Goal: Task Accomplishment & Management: Complete application form

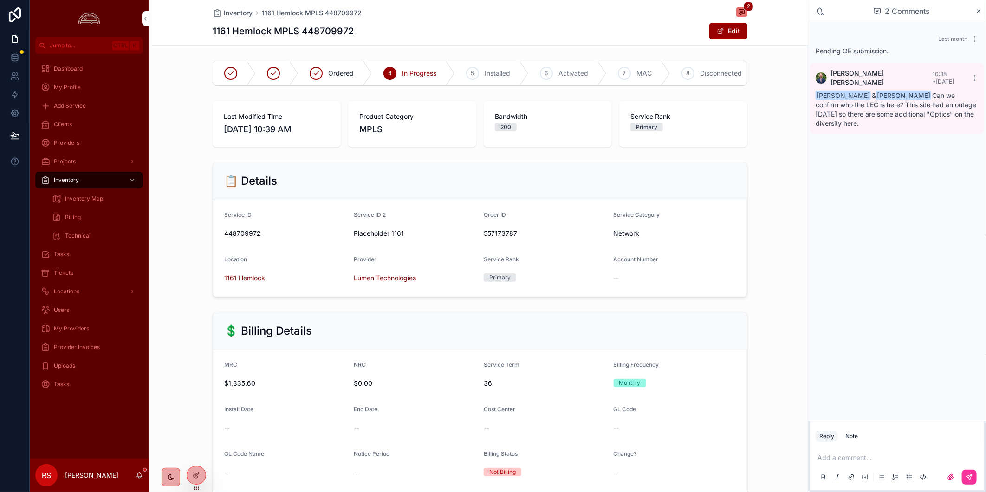
click at [72, 328] on span "My Providers" at bounding box center [71, 328] width 35 height 7
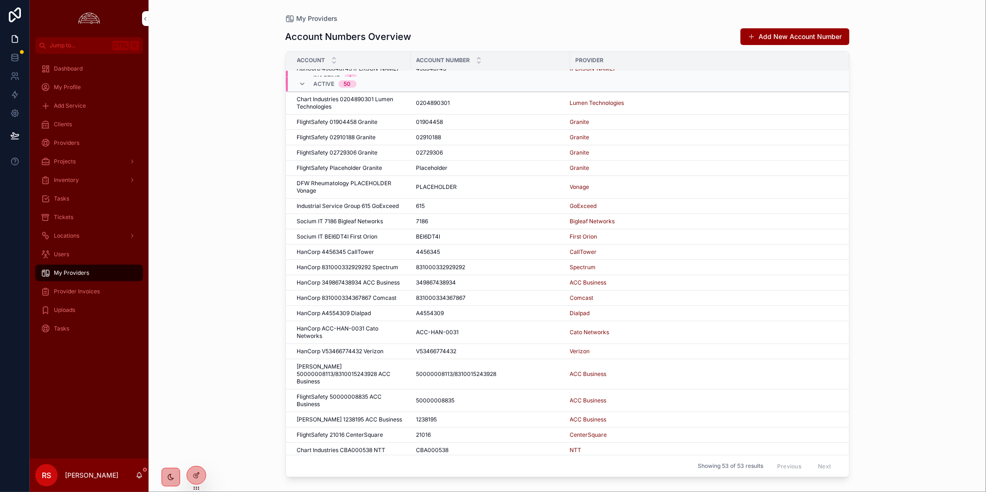
scroll to position [51, 0]
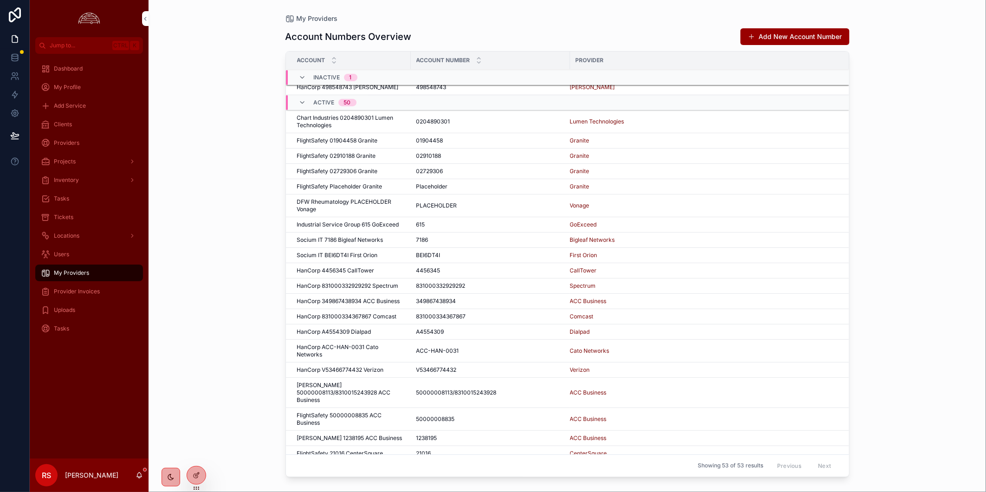
click at [76, 122] on div "Clients" at bounding box center [89, 124] width 97 height 15
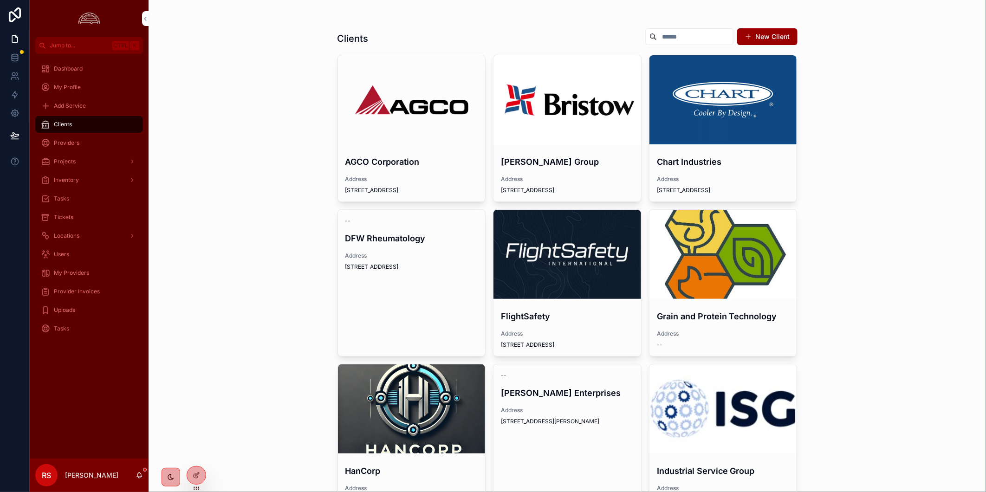
click at [0, 0] on div "scrollable content" at bounding box center [0, 0] width 0 height 0
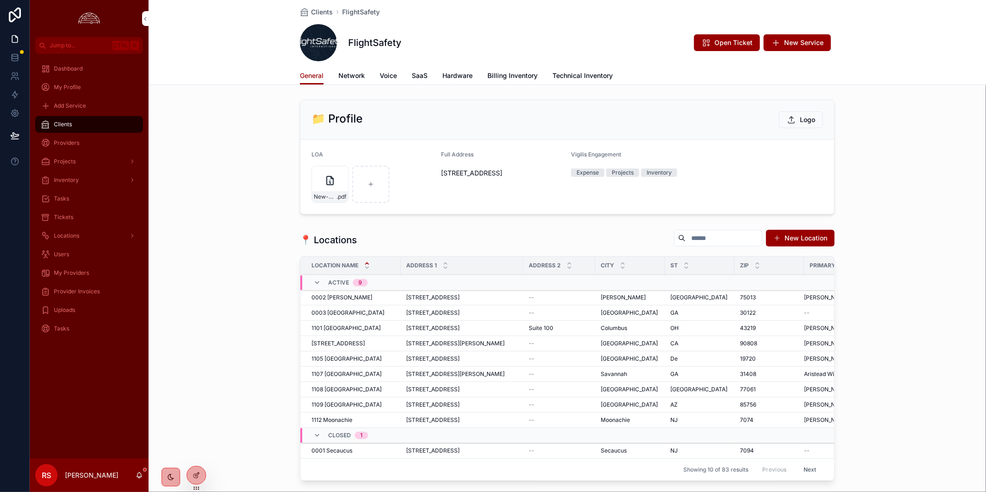
drag, startPoint x: 84, startPoint y: 292, endPoint x: 97, endPoint y: 294, distance: 12.4
click at [84, 291] on span "Provider Invoices" at bounding box center [77, 291] width 46 height 7
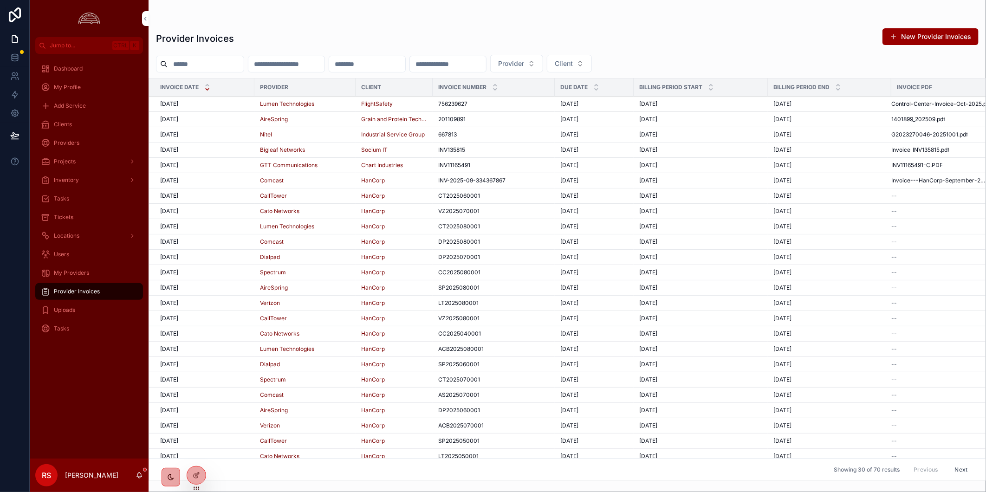
click at [82, 277] on div "My Providers" at bounding box center [89, 273] width 97 height 15
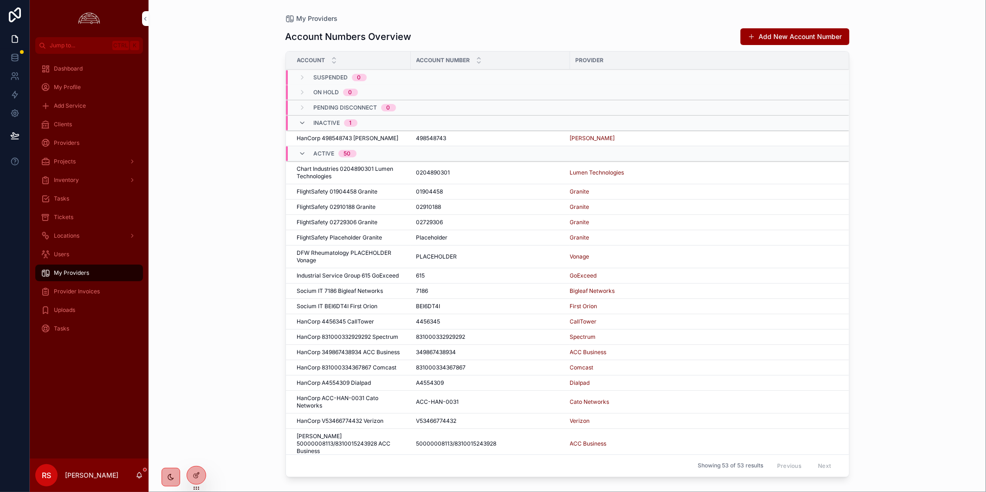
click at [782, 98] on div "My Providers Account Numbers Overview Add New Account Number Account Account Nu…" at bounding box center [568, 246] width 838 height 492
click at [782, 37] on button "Add New Account Number" at bounding box center [795, 36] width 109 height 17
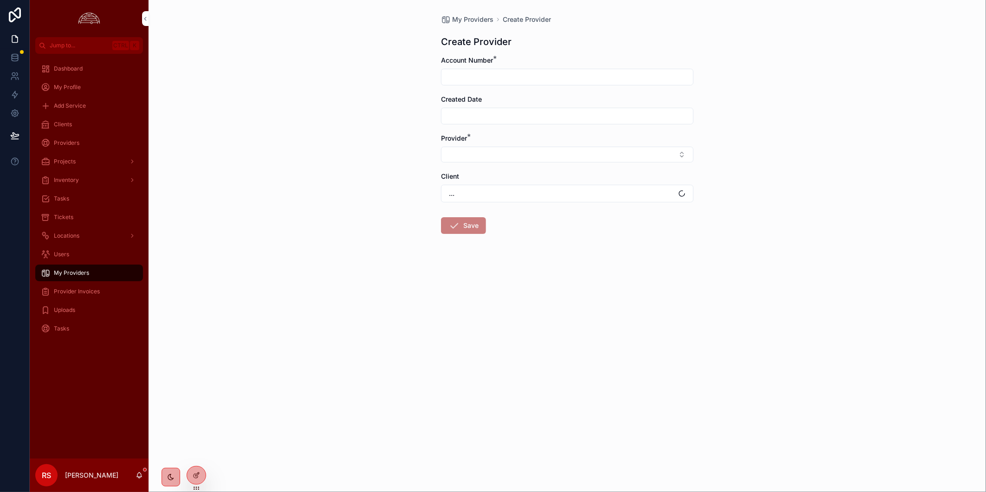
click at [530, 80] on input "scrollable content" at bounding box center [568, 77] width 252 height 13
paste input "**********"
click at [461, 77] on input "**********" at bounding box center [568, 77] width 252 height 13
type input "**********"
click at [460, 156] on button "Select Button" at bounding box center [567, 155] width 253 height 16
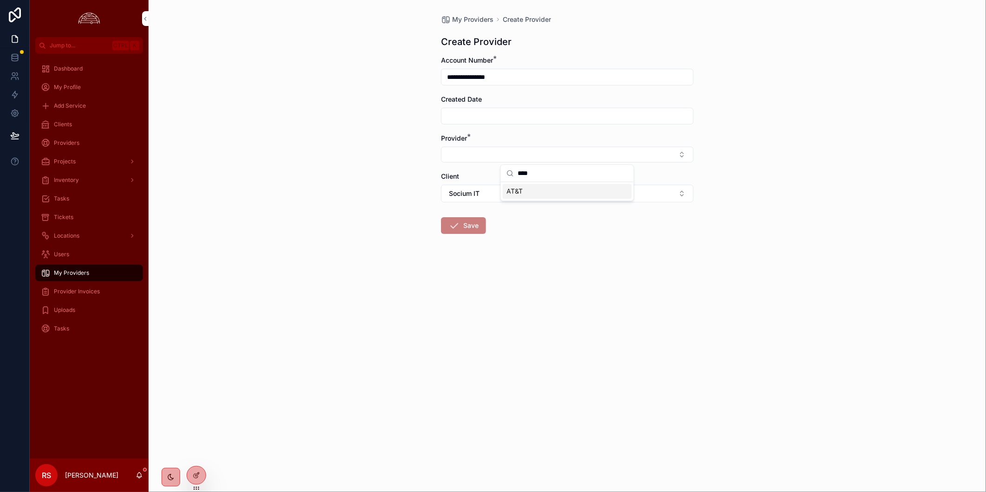
type input "****"
click at [543, 192] on div "AT&T" at bounding box center [567, 191] width 129 height 15
click at [544, 196] on button "Socium IT" at bounding box center [567, 196] width 253 height 18
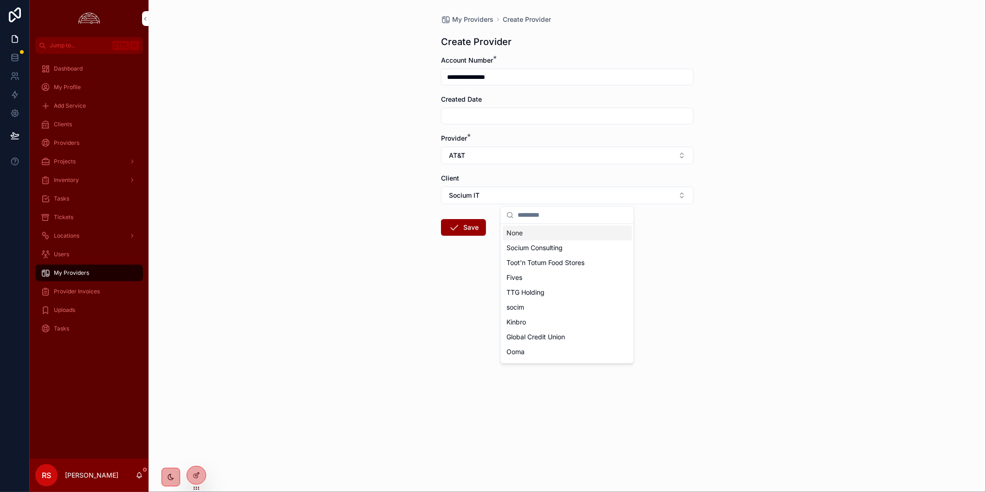
click at [558, 214] on input "scrollable content" at bounding box center [573, 215] width 110 height 17
type input "******"
click at [560, 234] on div "FlightSafety" at bounding box center [567, 233] width 129 height 15
click at [572, 314] on div "**********" at bounding box center [568, 246] width 838 height 492
click at [437, 282] on div "**********" at bounding box center [567, 147] width 267 height 295
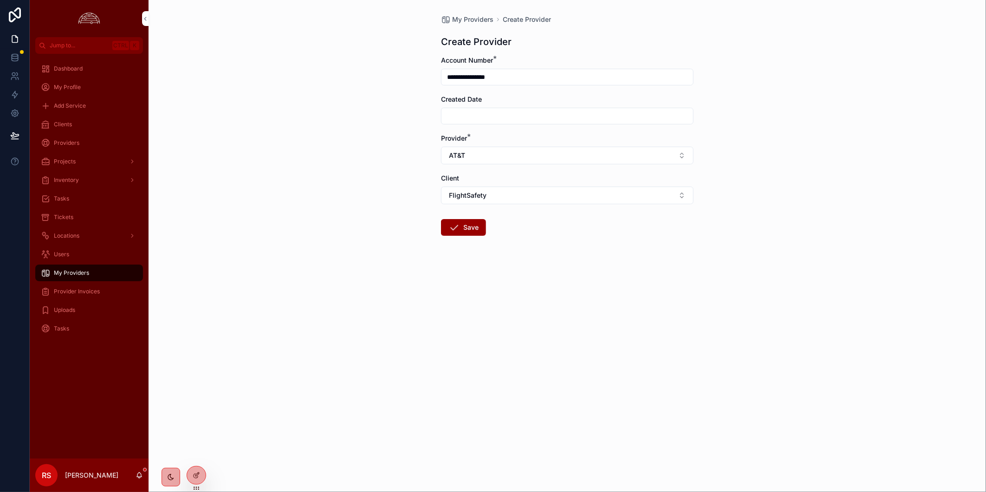
click at [467, 221] on button "Save" at bounding box center [463, 227] width 45 height 17
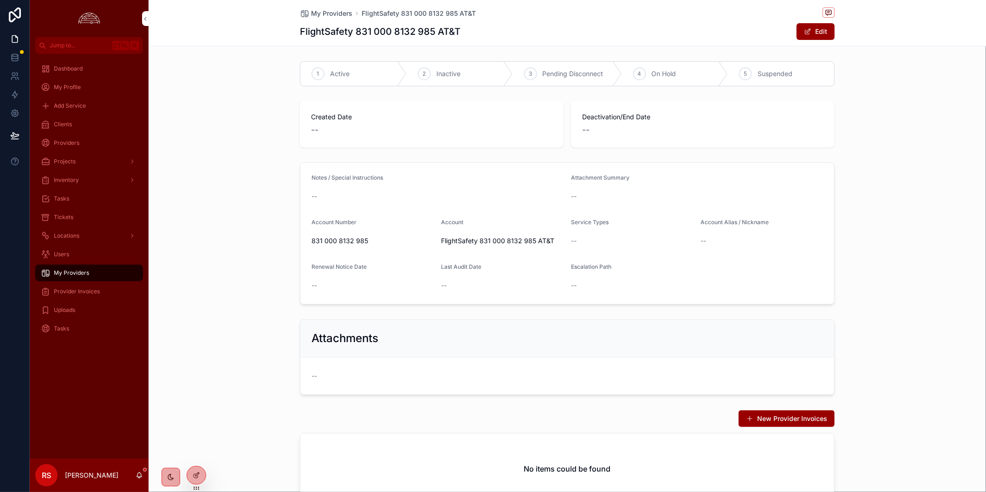
click at [782, 26] on button "Edit" at bounding box center [816, 31] width 38 height 17
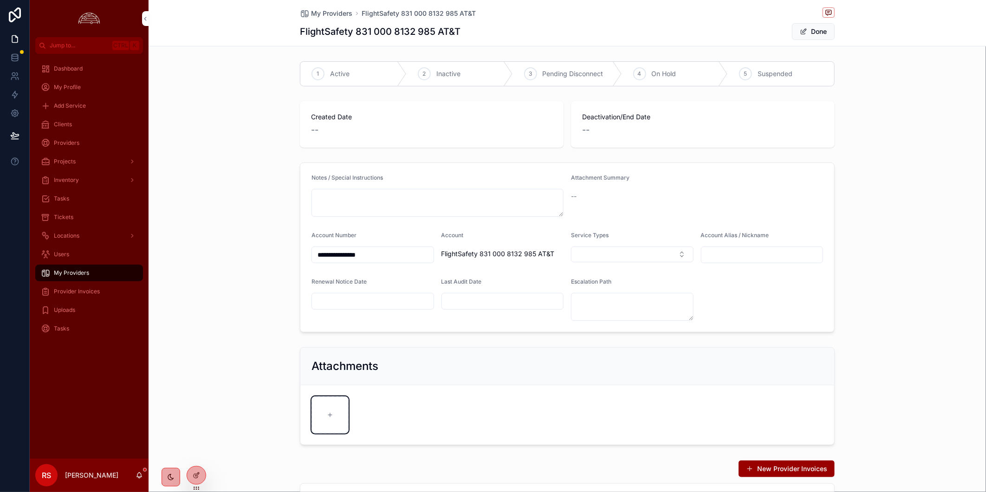
click at [324, 419] on div "scrollable content" at bounding box center [330, 414] width 37 height 37
type input "**********"
click at [782, 123] on div "Created Date -- Deactivation/End Date --" at bounding box center [568, 124] width 838 height 54
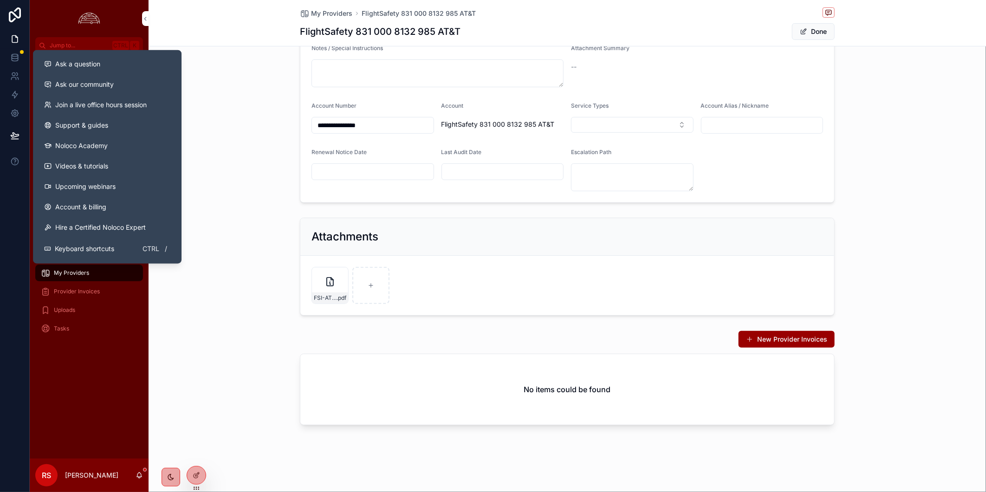
click at [240, 215] on div "Attachments FSI-ATT-8310008132985-09-01-25-(1)-(1) .pdf" at bounding box center [568, 266] width 838 height 105
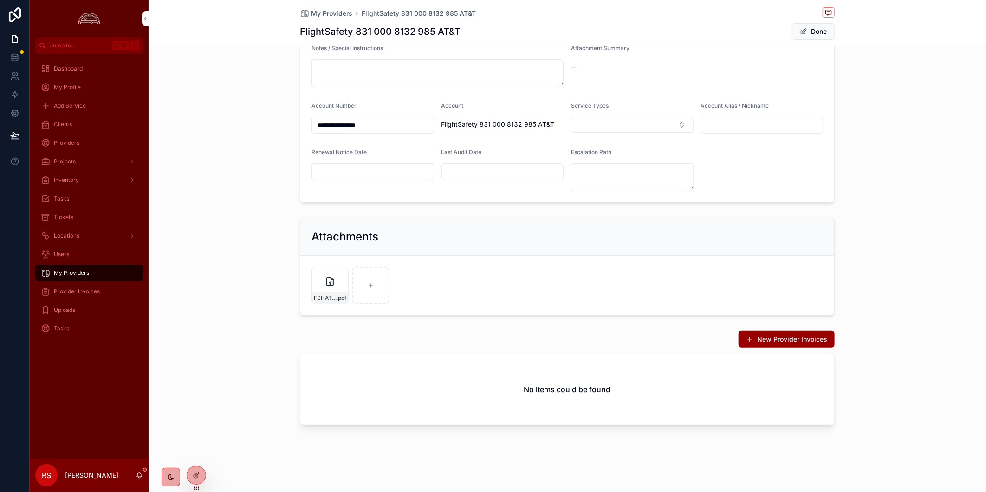
click at [782, 35] on button "Done" at bounding box center [813, 31] width 43 height 17
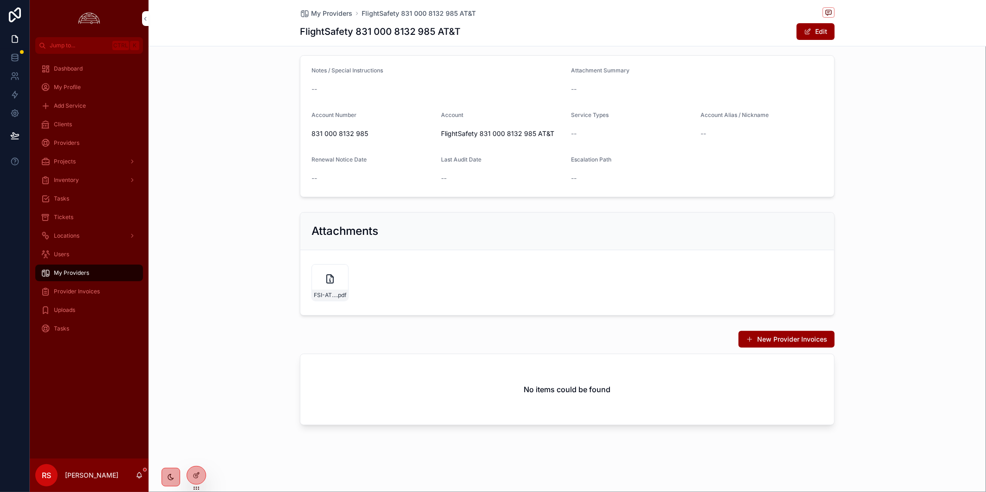
click at [81, 123] on div "Clients" at bounding box center [89, 124] width 97 height 15
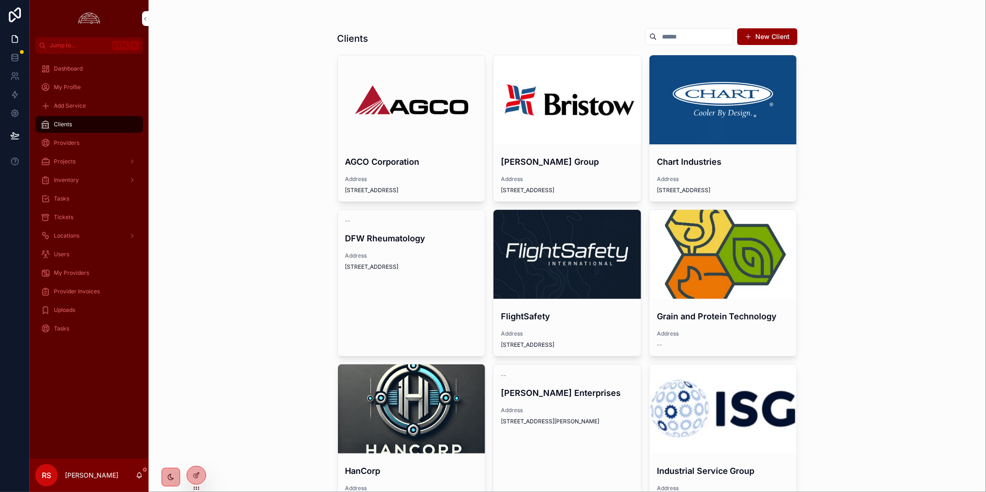
click at [554, 263] on div "scrollable content" at bounding box center [568, 254] width 148 height 89
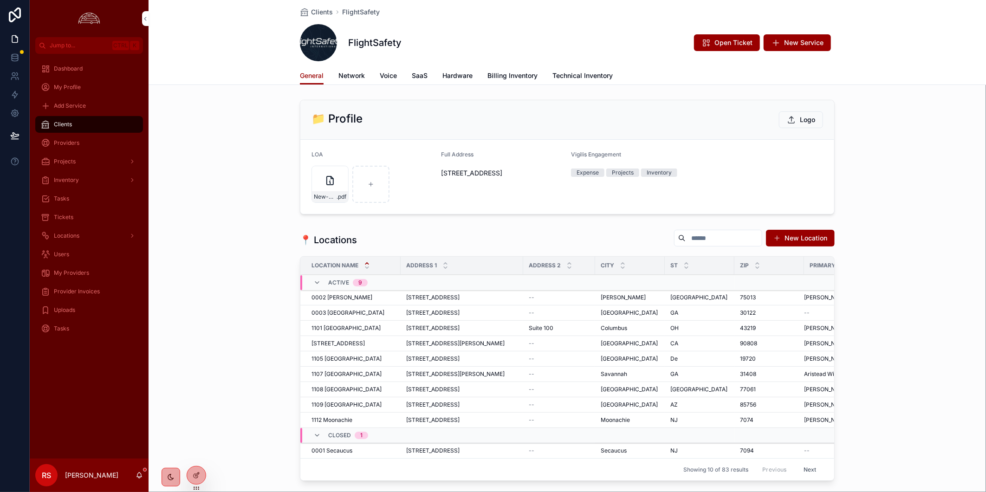
click at [510, 77] on span "Billing Inventory" at bounding box center [512, 75] width 50 height 9
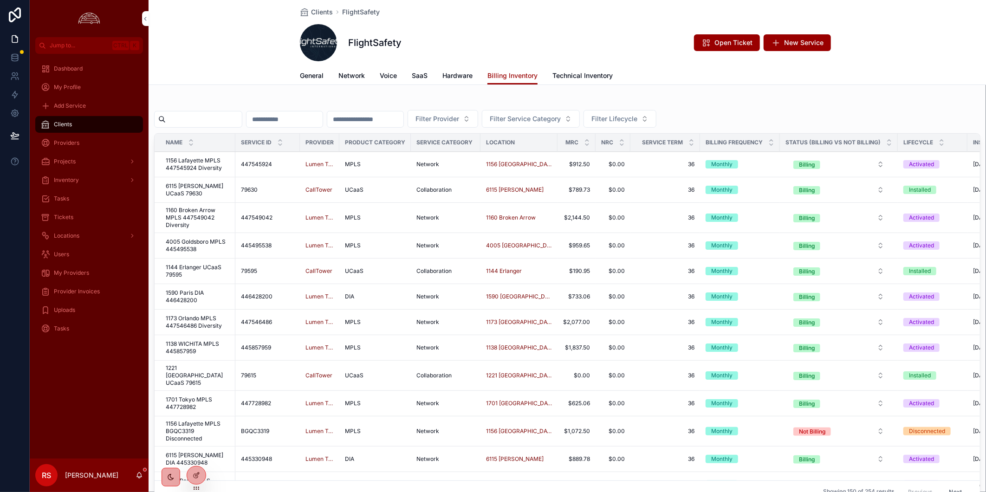
click at [217, 122] on input "scrollable content" at bounding box center [204, 119] width 76 height 13
type input "****"
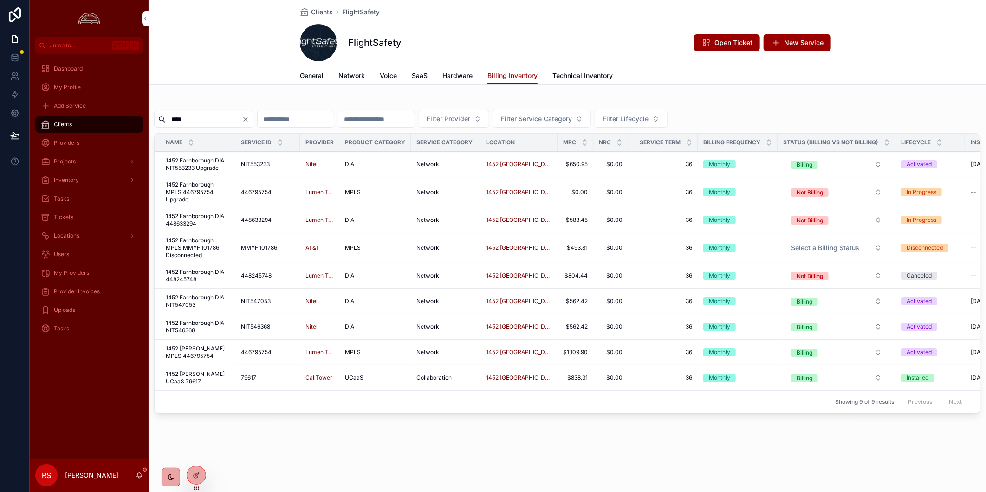
click at [199, 163] on span "1452 Farnborough DIA NIT553233 Upgrade" at bounding box center [198, 164] width 64 height 15
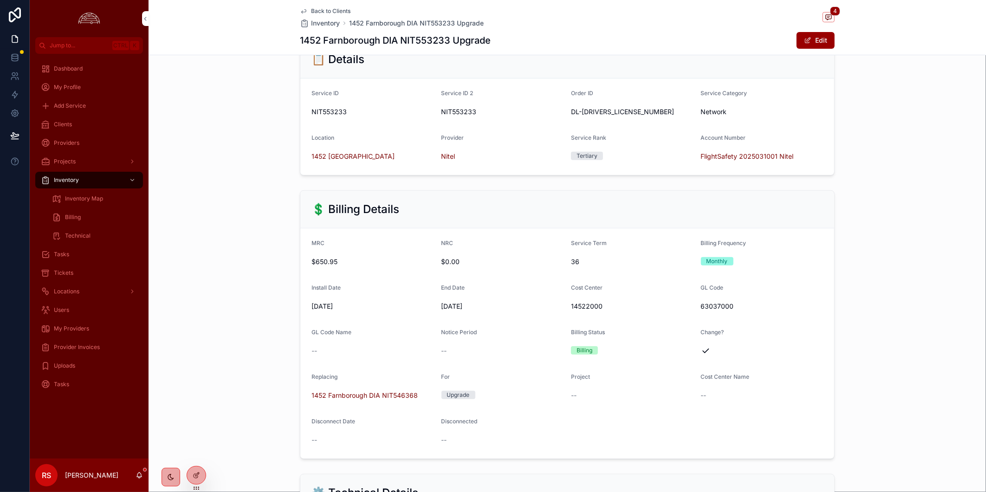
scroll to position [22, 0]
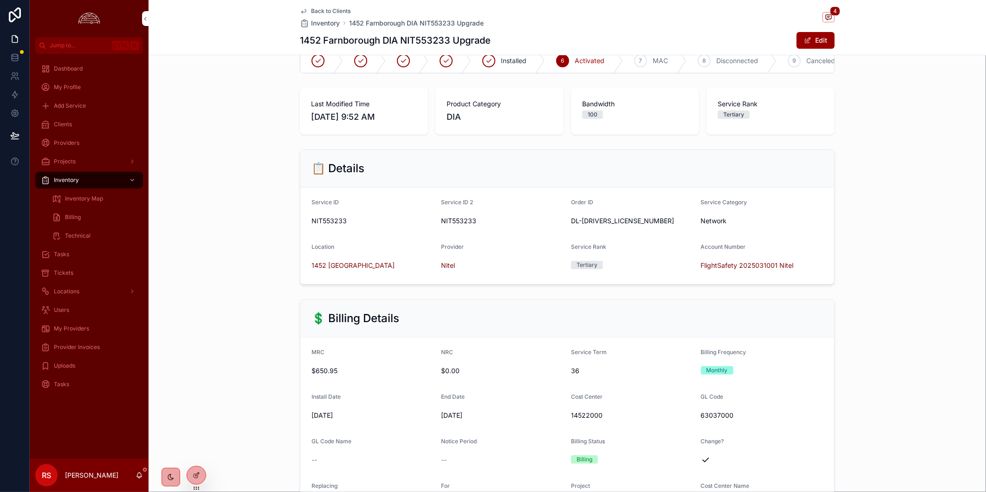
click at [331, 11] on span "Back to Clients" at bounding box center [330, 10] width 39 height 7
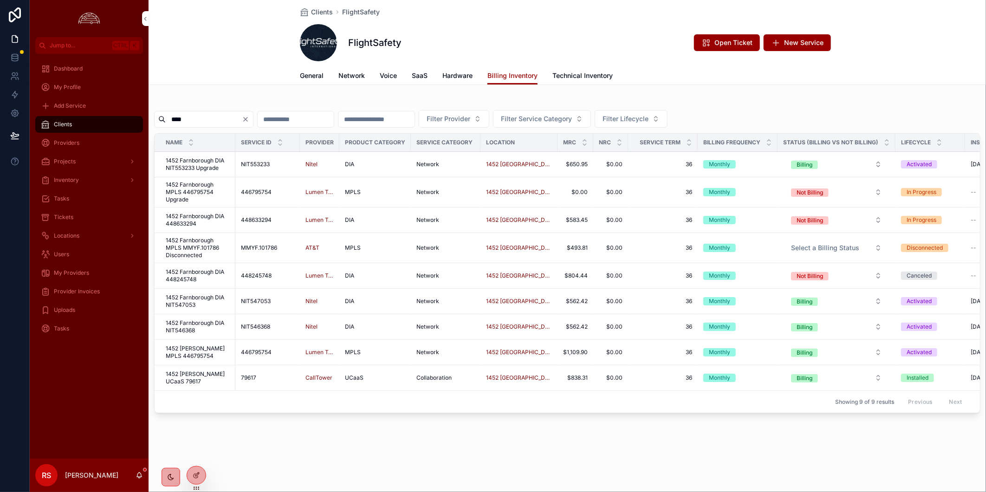
click at [198, 195] on span "1452 Farnborough MPLS 446795754 Upgrade" at bounding box center [198, 192] width 64 height 22
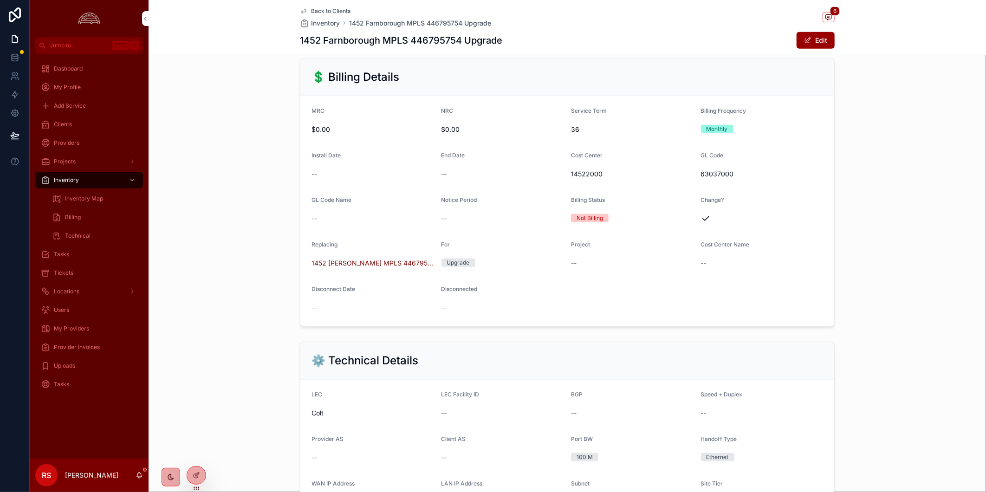
scroll to position [99, 0]
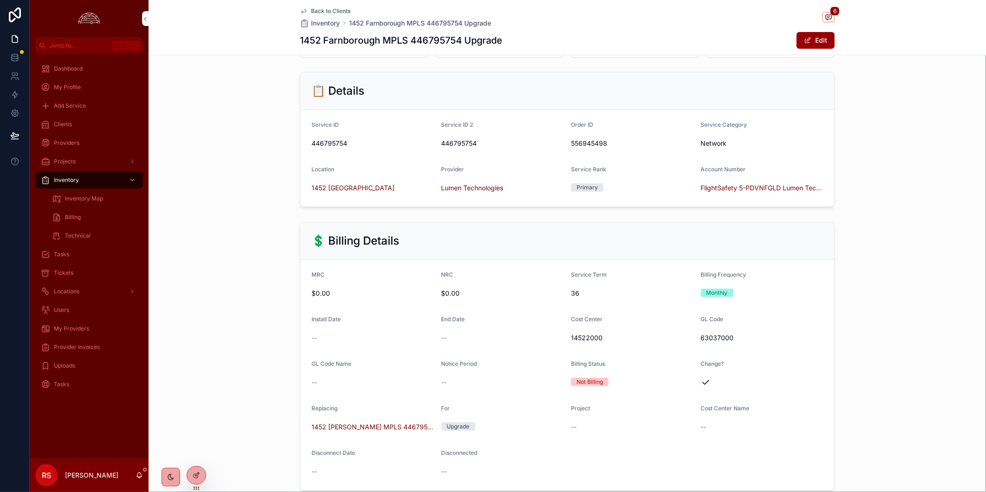
click at [324, 10] on span "Back to Clients" at bounding box center [330, 10] width 39 height 7
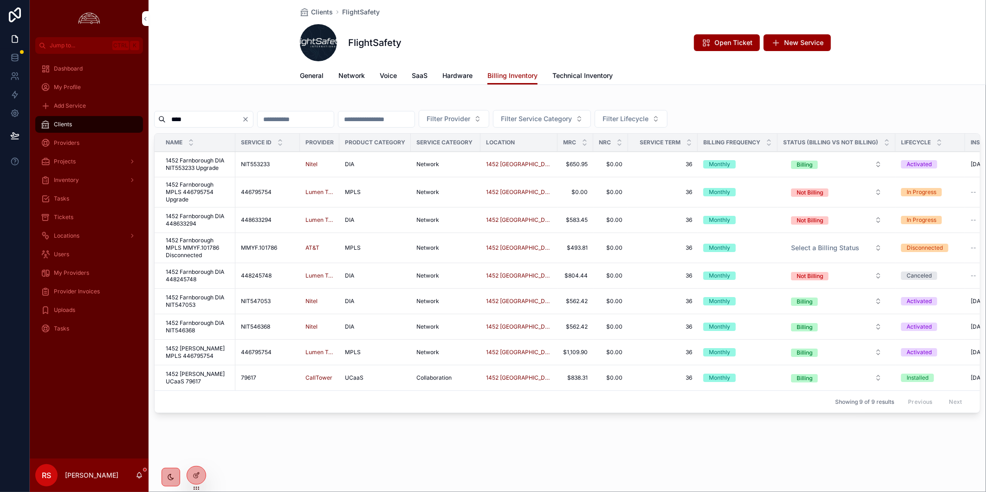
click at [198, 277] on span "1452 Farnborough DIA 448245748" at bounding box center [198, 275] width 64 height 15
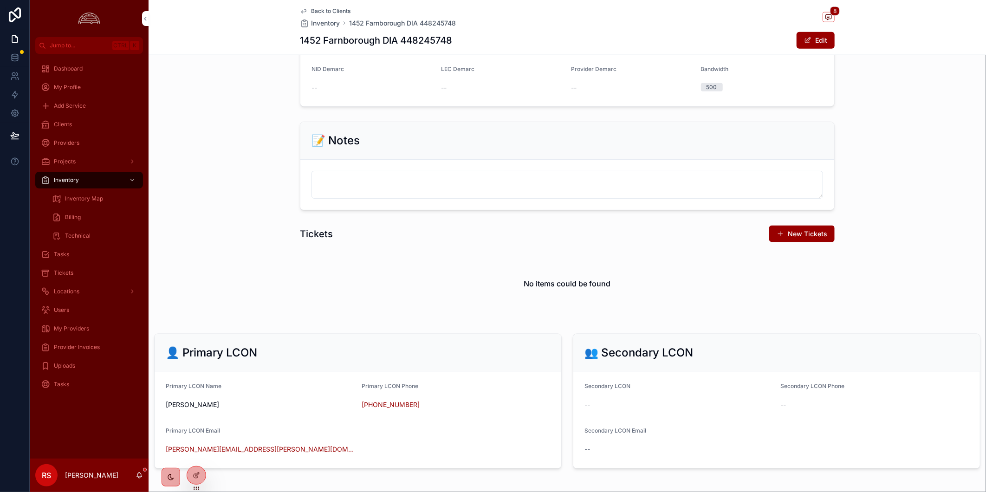
scroll to position [762, 0]
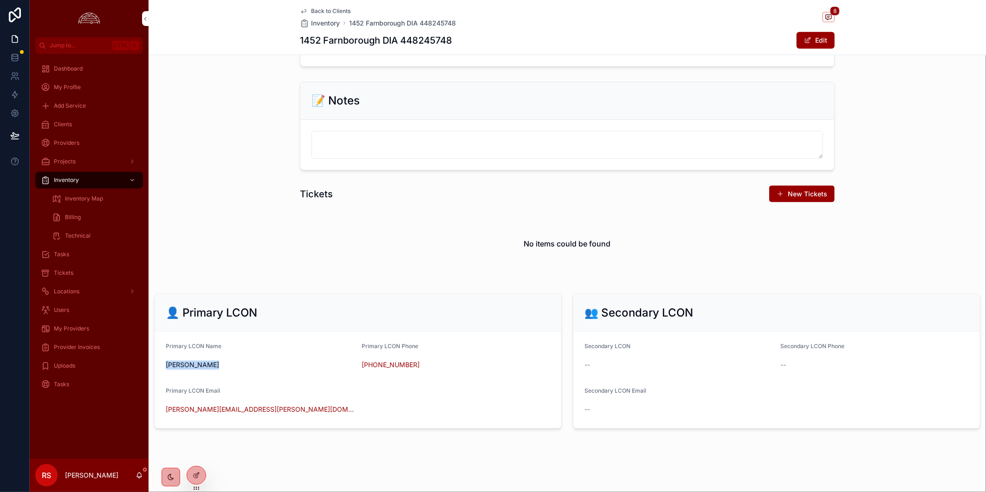
drag, startPoint x: 223, startPoint y: 366, endPoint x: 167, endPoint y: 365, distance: 56.2
click at [167, 365] on span "George Barker" at bounding box center [260, 365] width 188 height 9
copy span "George Barker"
drag, startPoint x: 435, startPoint y: 365, endPoint x: 358, endPoint y: 365, distance: 76.6
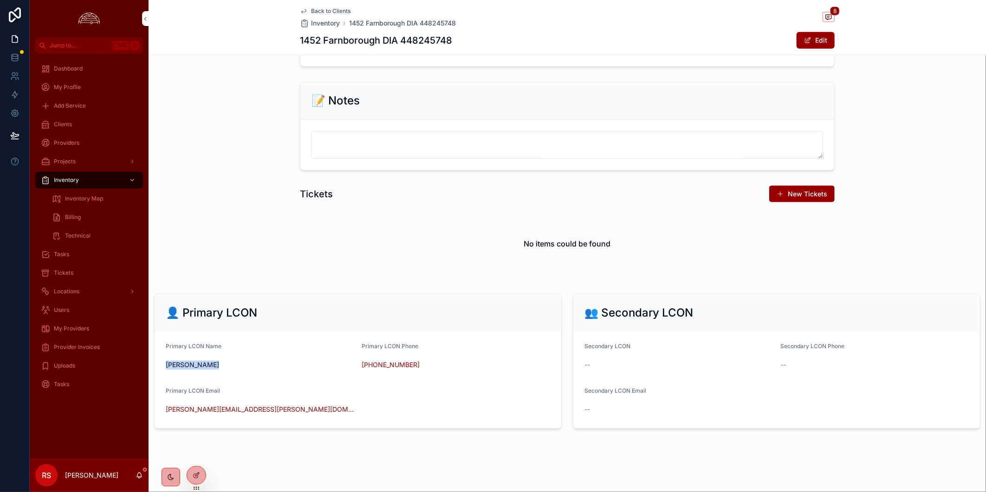
click at [358, 365] on form "Primary LCON Name George Barker Primary LCON Phone +44 7824 511698 Primary LCON…" at bounding box center [358, 380] width 407 height 97
copy link "+44 7824 511698"
drag, startPoint x: 287, startPoint y: 408, endPoint x: 165, endPoint y: 412, distance: 122.2
click at [165, 412] on form "Primary LCON Name George Barker Primary LCON Phone +44 7824 511698 Primary LCON…" at bounding box center [358, 380] width 407 height 97
copy link "George.Barker@flightsafety.com"
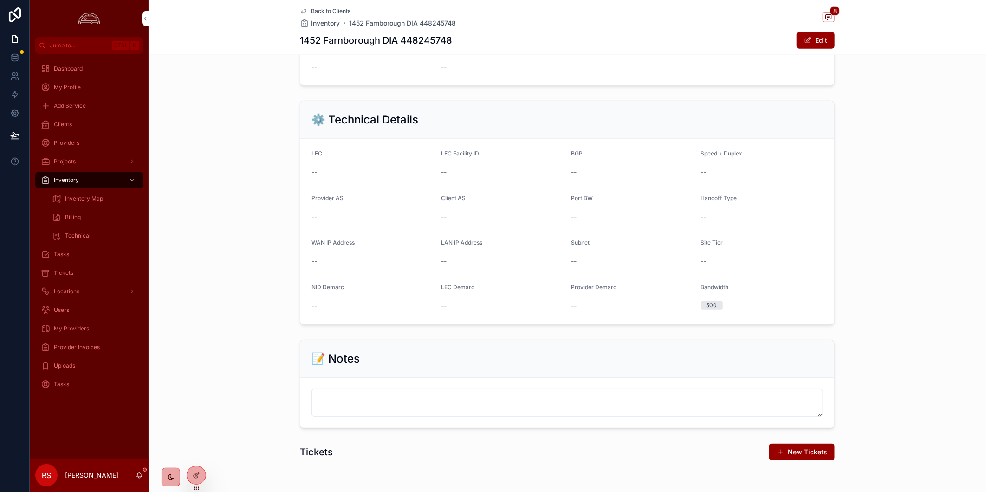
scroll to position [247, 0]
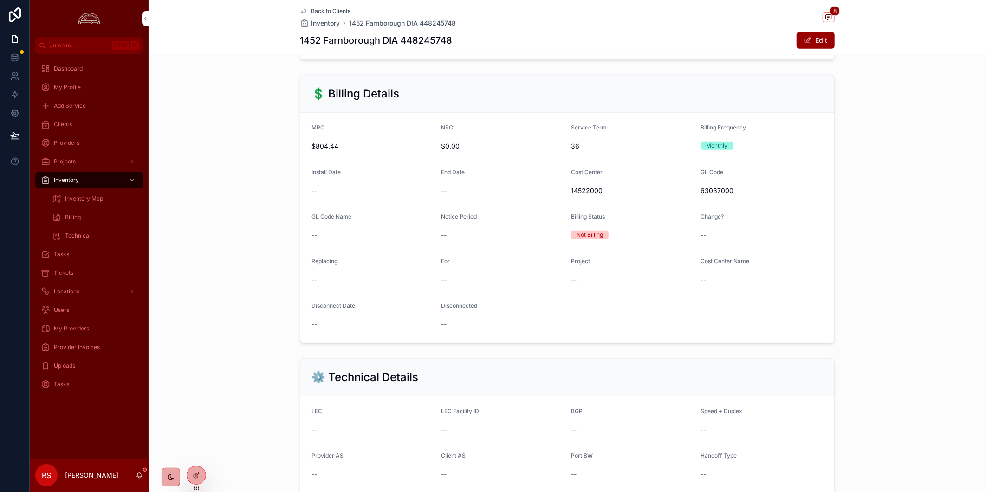
drag, startPoint x: 186, startPoint y: 338, endPoint x: 148, endPoint y: 285, distance: 65.2
click at [186, 338] on div "💲 Billing Details MRC $804.44 NRC $0.00 Service Term 36 Billing Frequency Month…" at bounding box center [568, 209] width 838 height 276
click at [81, 125] on div "Clients" at bounding box center [89, 124] width 97 height 15
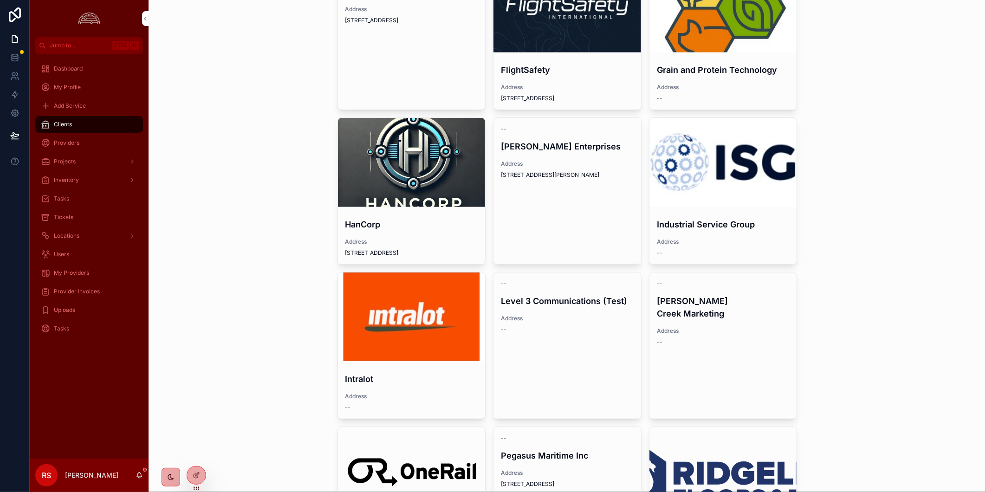
click at [548, 47] on div "scrollable content" at bounding box center [568, 7] width 148 height 89
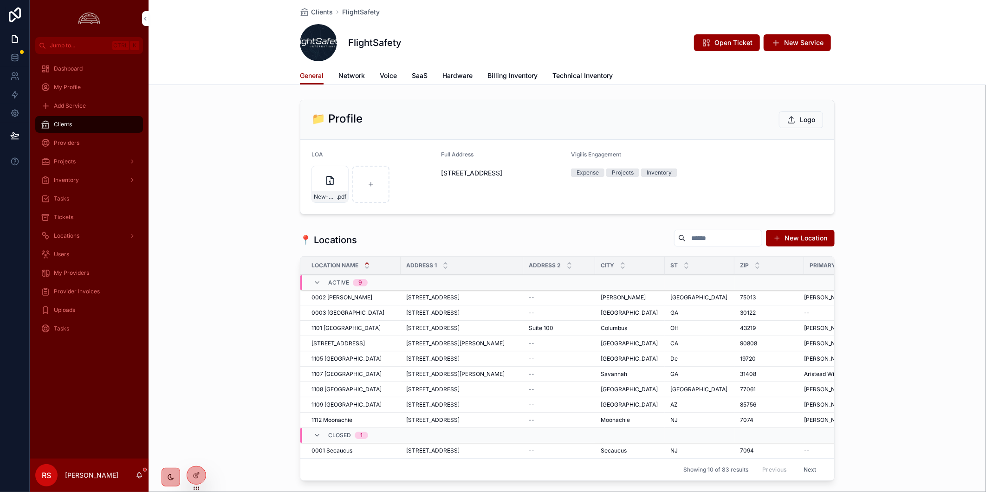
click at [782, 253] on div "📍 Locations New Location Location Name Address 1 Address 2 City ST Zip Primary …" at bounding box center [568, 357] width 838 height 263
click at [776, 46] on icon "scrollable content" at bounding box center [775, 42] width 9 height 9
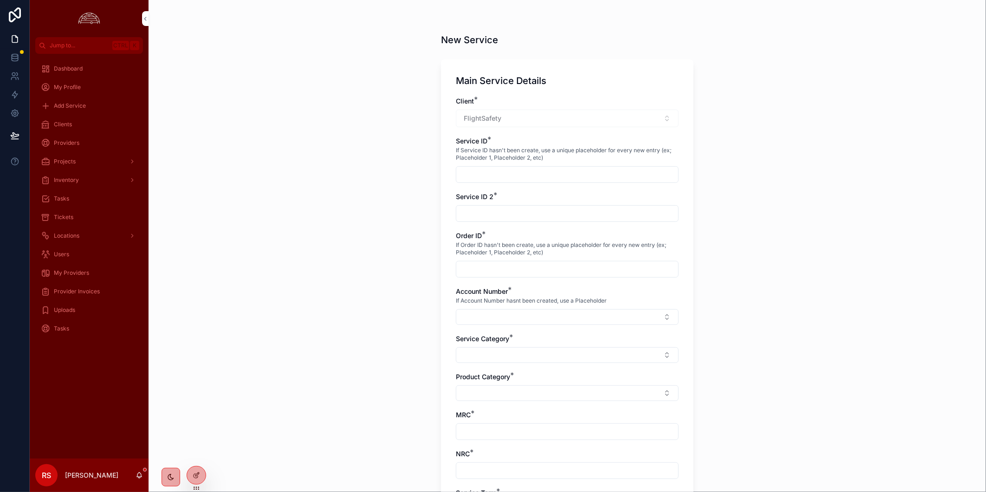
click at [517, 174] on input "scrollable content" at bounding box center [567, 174] width 222 height 13
paste input "**********"
type input "**********"
paste input "**********"
type input "**********"
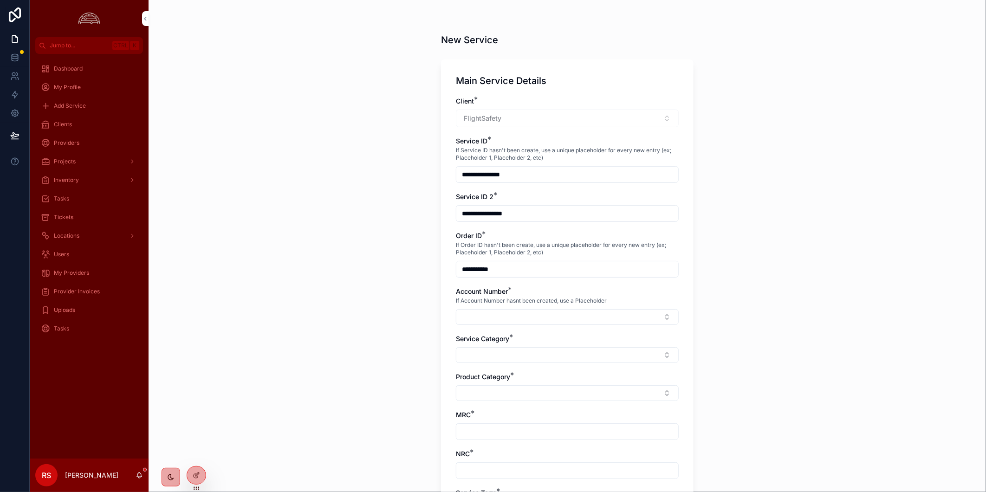
type input "**********"
click at [595, 324] on button "Select Button" at bounding box center [567, 317] width 223 height 16
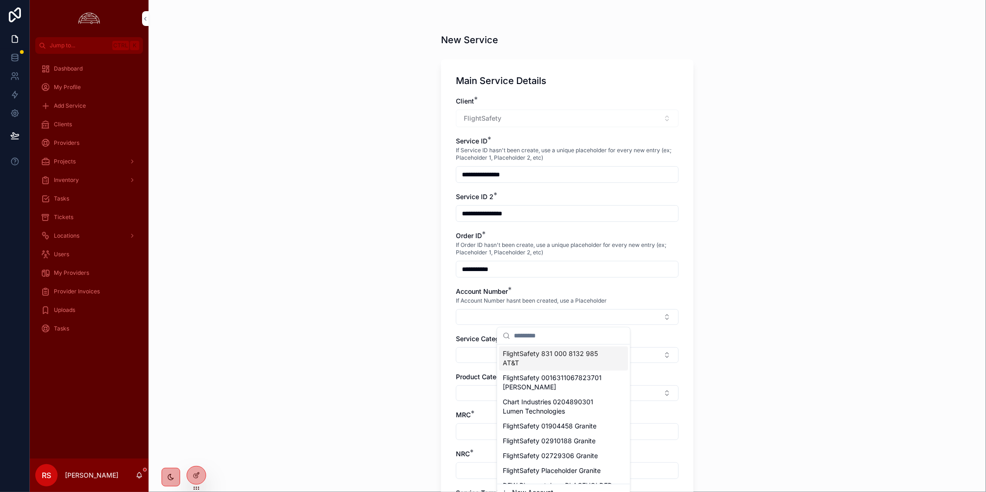
click at [572, 358] on span "FlightSafety 831 000 8132 985 AT&T" at bounding box center [558, 358] width 110 height 19
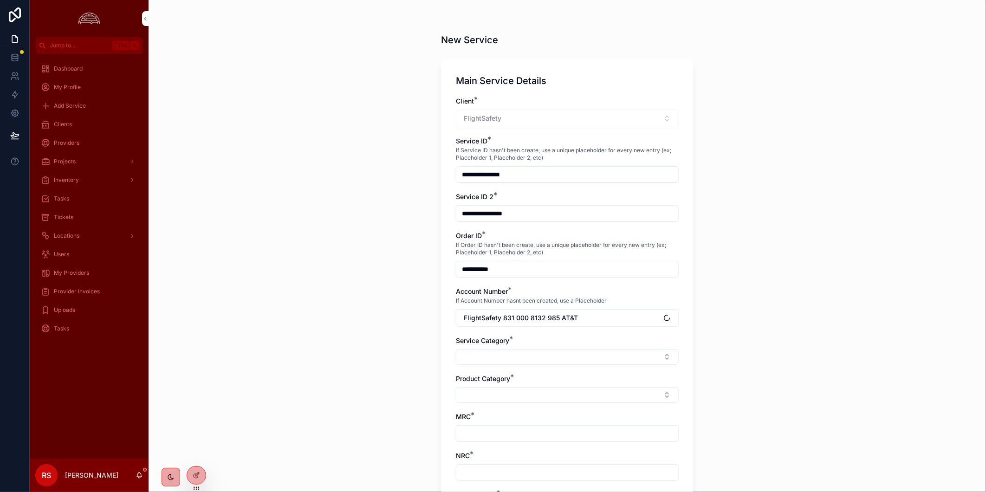
click at [552, 356] on button "Select Button" at bounding box center [567, 357] width 223 height 16
click at [562, 324] on div "Network" at bounding box center [563, 322] width 129 height 15
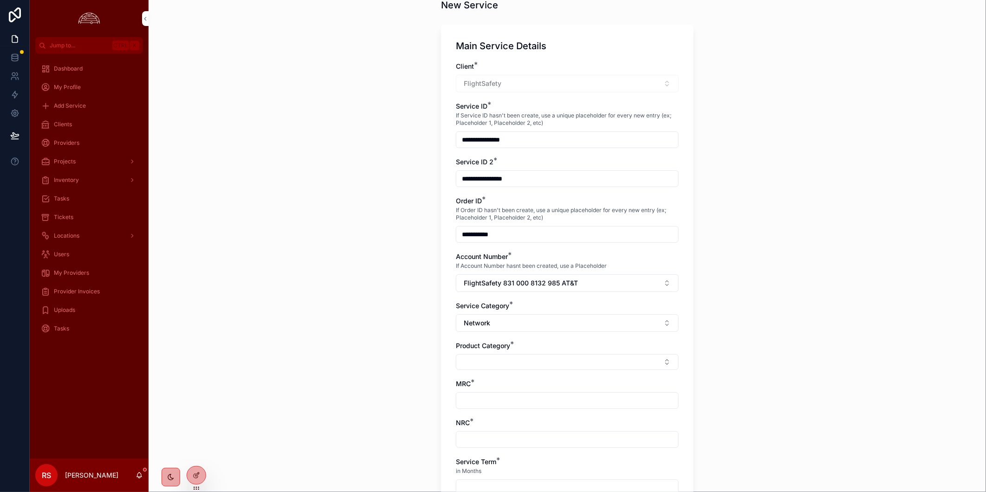
scroll to position [52, 0]
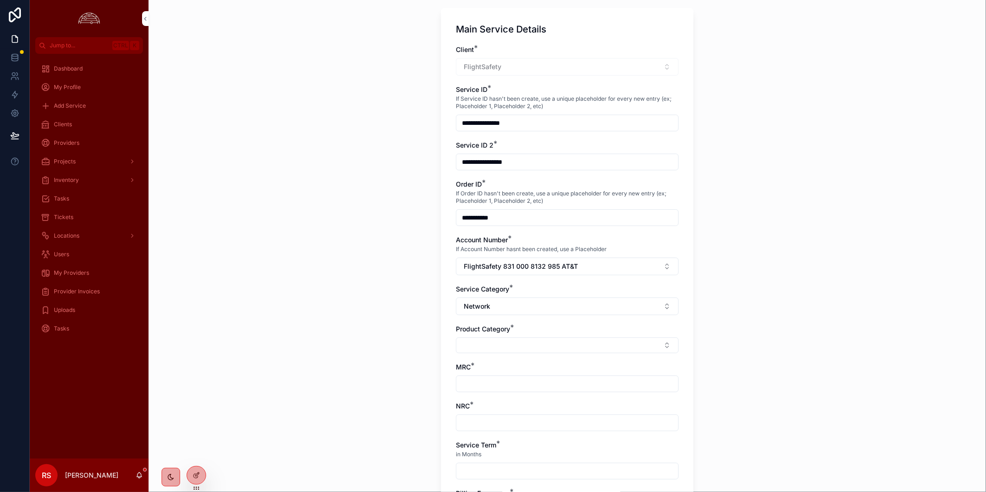
click at [561, 341] on button "Select Button" at bounding box center [567, 346] width 223 height 16
click at [552, 484] on div "MPLS" at bounding box center [563, 486] width 129 height 15
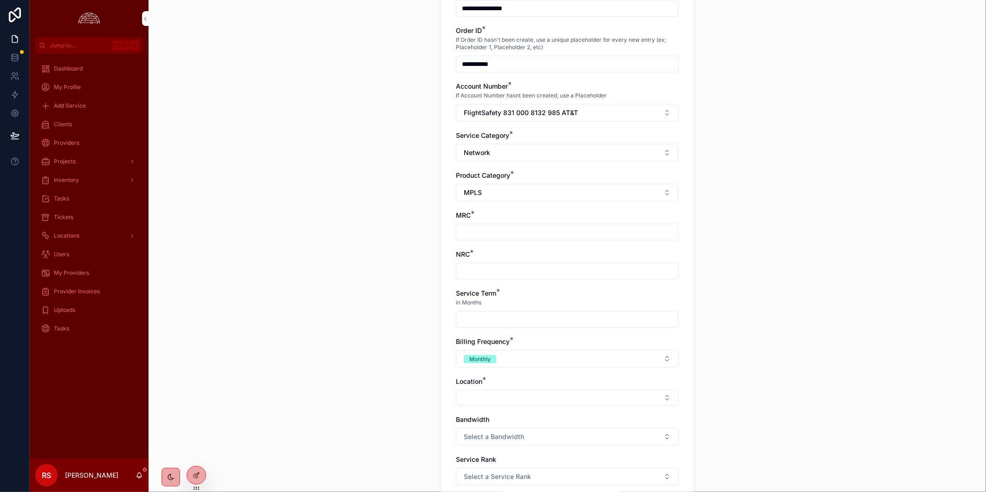
scroll to position [206, 0]
click at [590, 230] on input "scrollable content" at bounding box center [567, 231] width 222 height 13
type input "*******"
click at [560, 264] on input "scrollable content" at bounding box center [567, 270] width 222 height 13
type input "*****"
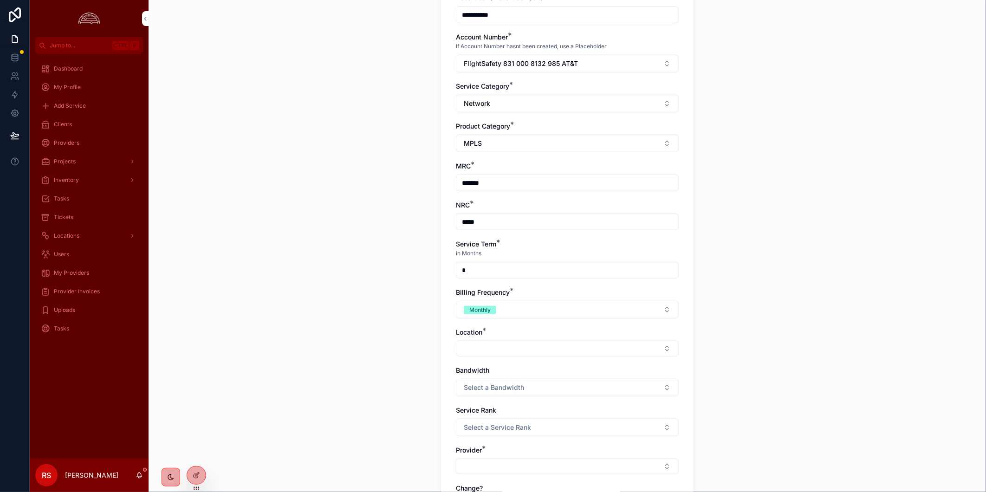
scroll to position [309, 0]
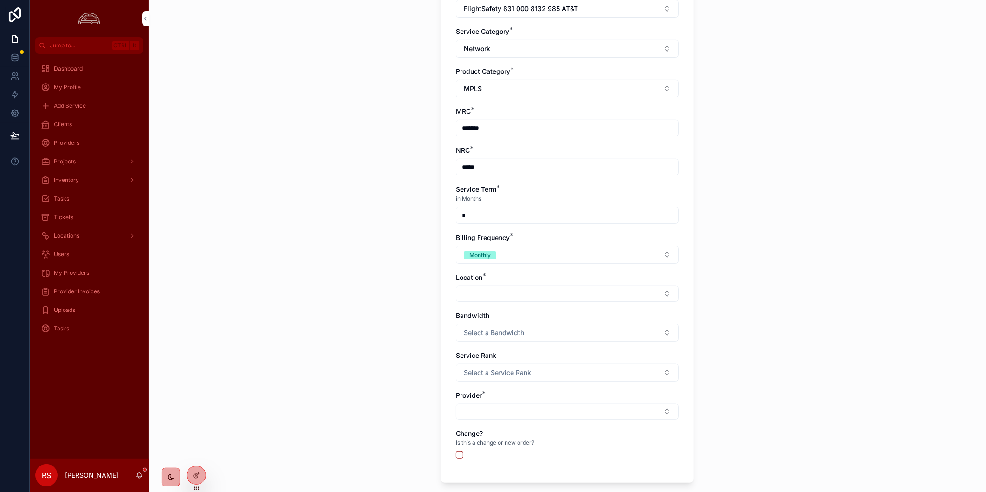
type input "*"
click at [497, 297] on button "Select Button" at bounding box center [567, 294] width 223 height 16
type input "****"
click at [544, 334] on span "1452 Farnborough" at bounding box center [544, 330] width 83 height 9
click at [544, 330] on button "Select a Bandwidth" at bounding box center [567, 335] width 223 height 18
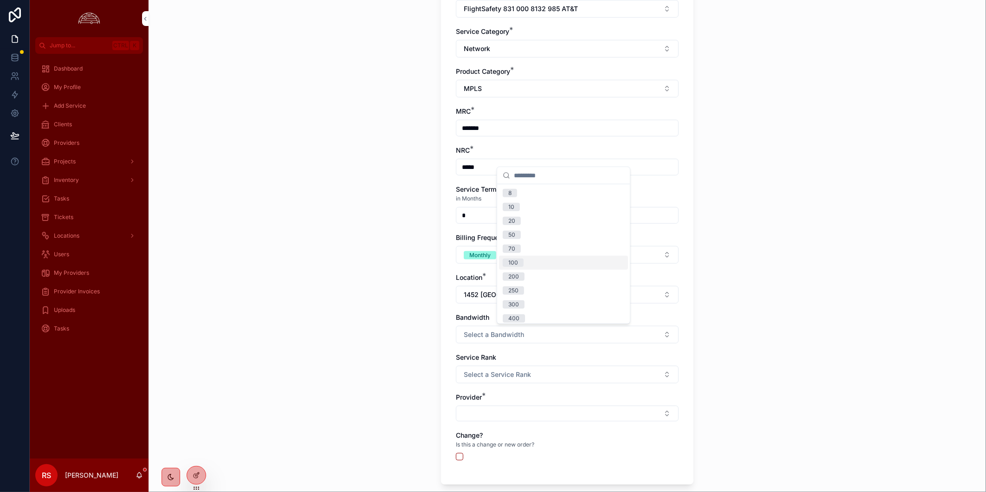
click at [540, 260] on div "100" at bounding box center [563, 263] width 129 height 14
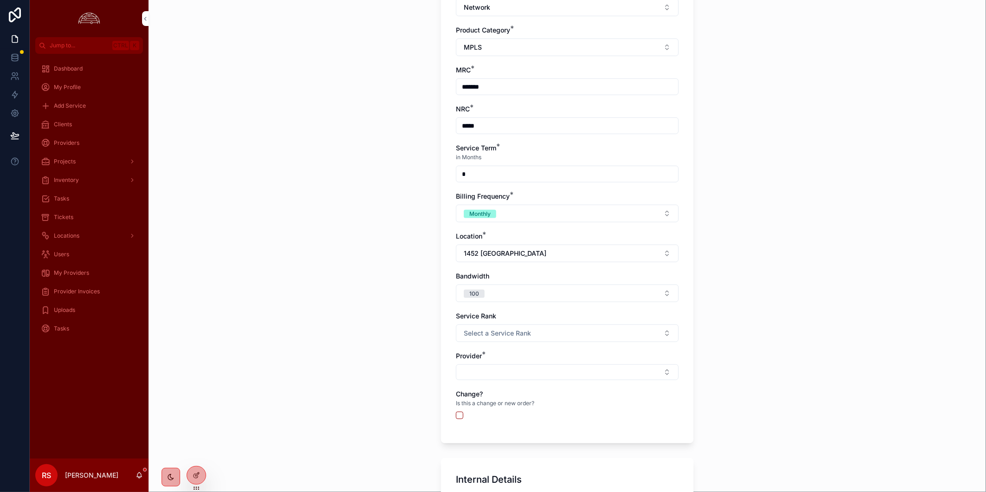
scroll to position [412, 0]
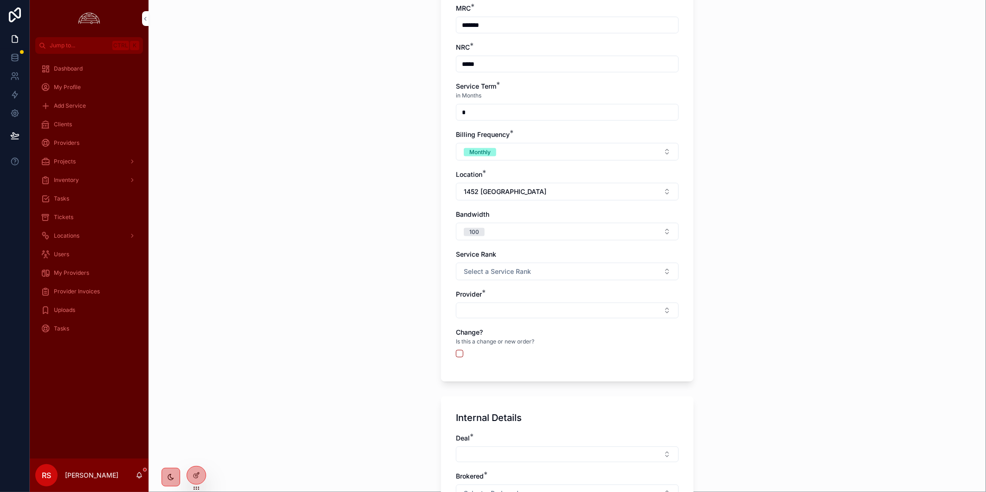
click at [548, 273] on button "Select a Service Rank" at bounding box center [567, 272] width 223 height 18
click at [542, 307] on button "Select Button" at bounding box center [567, 311] width 223 height 16
type input "****"
click at [572, 349] on div "AT&T" at bounding box center [563, 347] width 129 height 15
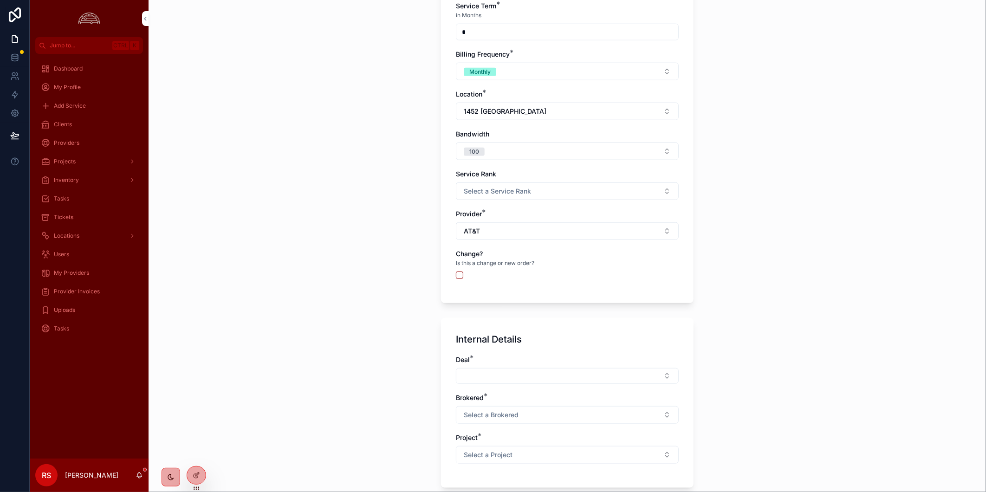
scroll to position [580, 0]
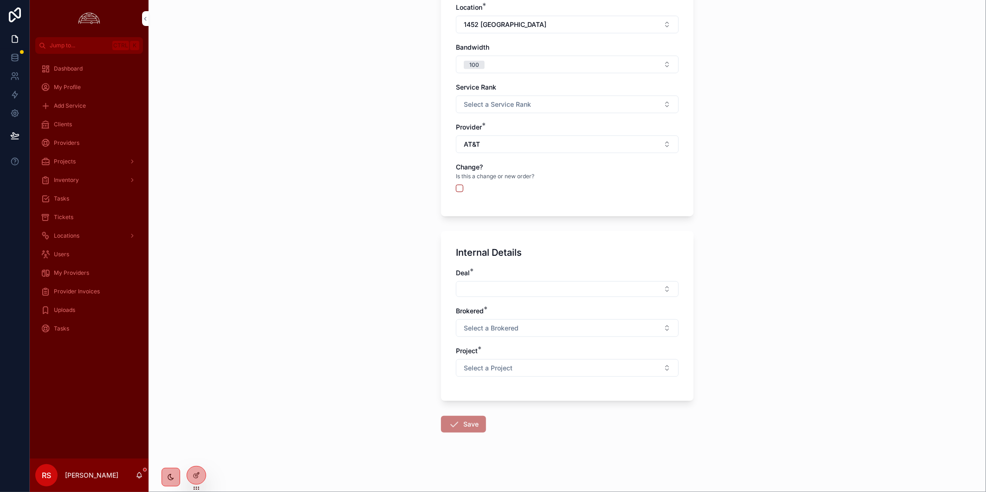
click at [559, 289] on button "Select Button" at bounding box center [567, 289] width 223 height 16
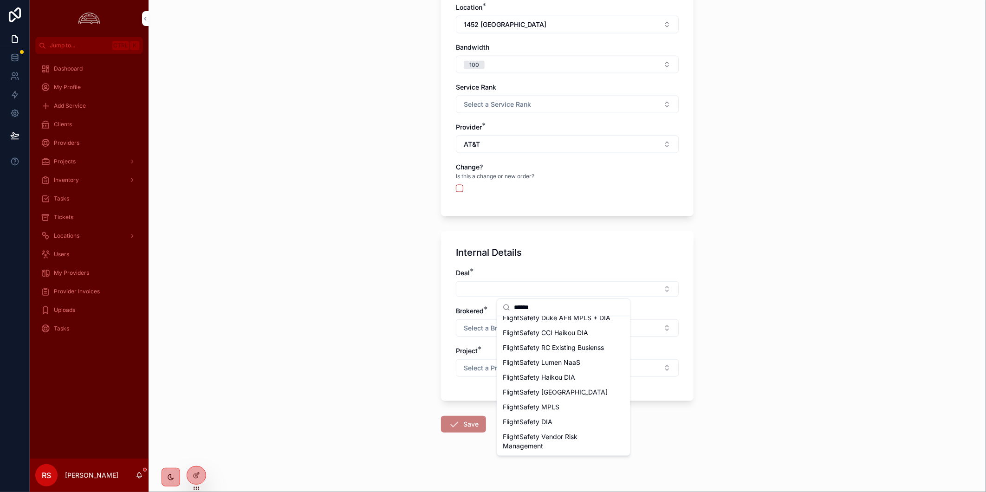
scroll to position [556, 0]
type input "******"
click at [588, 409] on div "FlightSafety MPLS" at bounding box center [563, 407] width 129 height 15
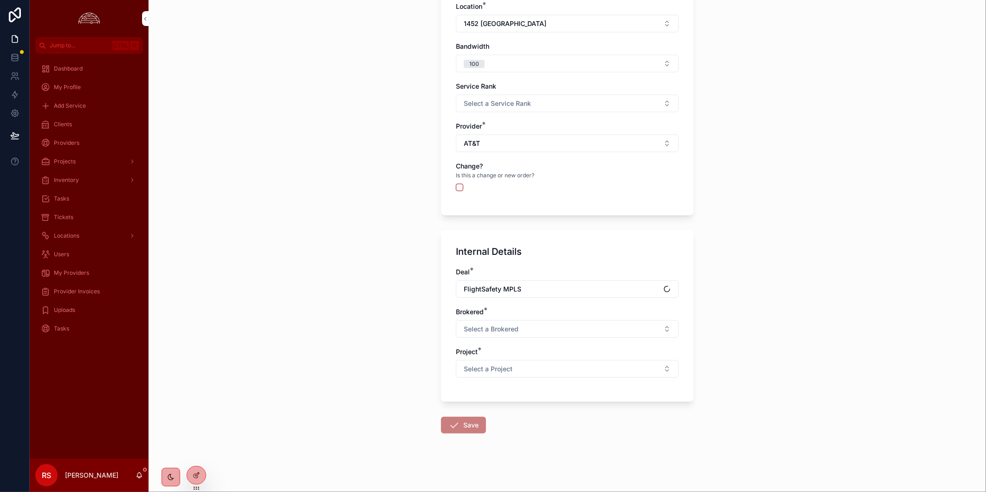
click at [601, 329] on button "Select a Brokered" at bounding box center [567, 329] width 223 height 18
click at [600, 378] on div "No" at bounding box center [563, 381] width 129 height 14
click at [602, 364] on button "Select a Project" at bounding box center [567, 369] width 223 height 18
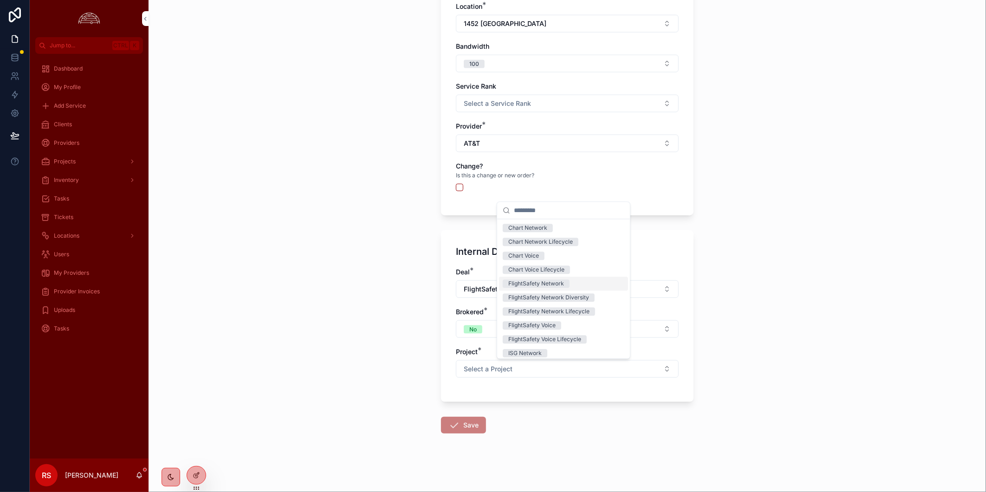
click at [586, 289] on div "FlightSafety Network" at bounding box center [563, 284] width 129 height 14
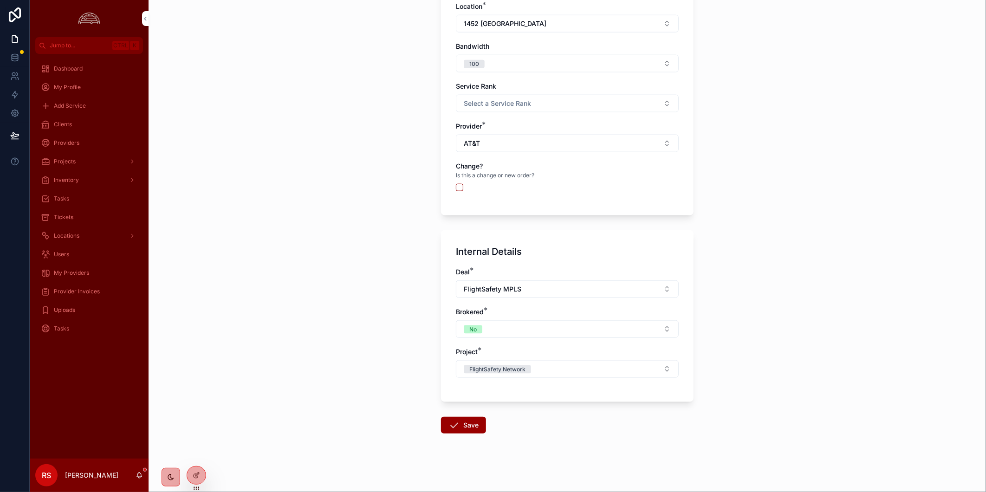
click at [471, 428] on button "Save" at bounding box center [463, 425] width 45 height 17
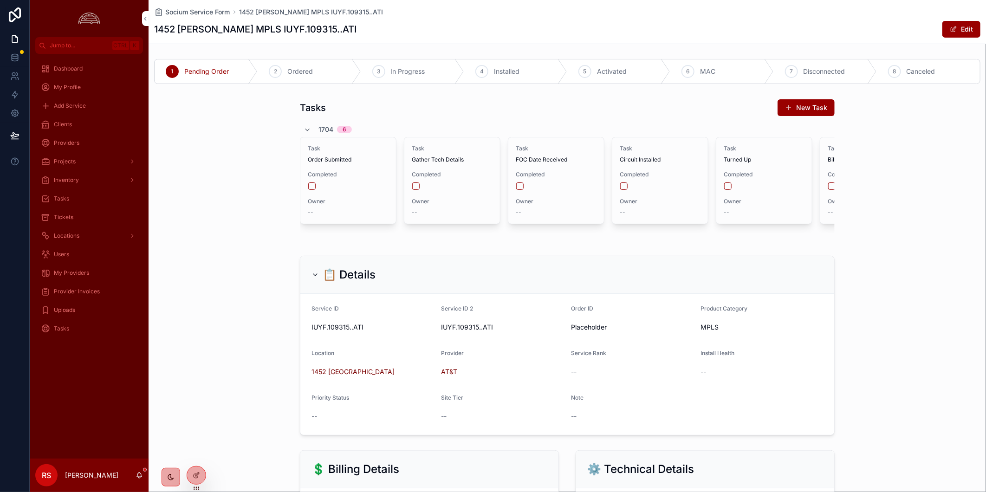
click at [391, 73] on span "In Progress" at bounding box center [408, 71] width 34 height 9
drag, startPoint x: 958, startPoint y: 33, endPoint x: 835, endPoint y: 221, distance: 224.7
click at [782, 33] on button "Edit" at bounding box center [961, 29] width 38 height 17
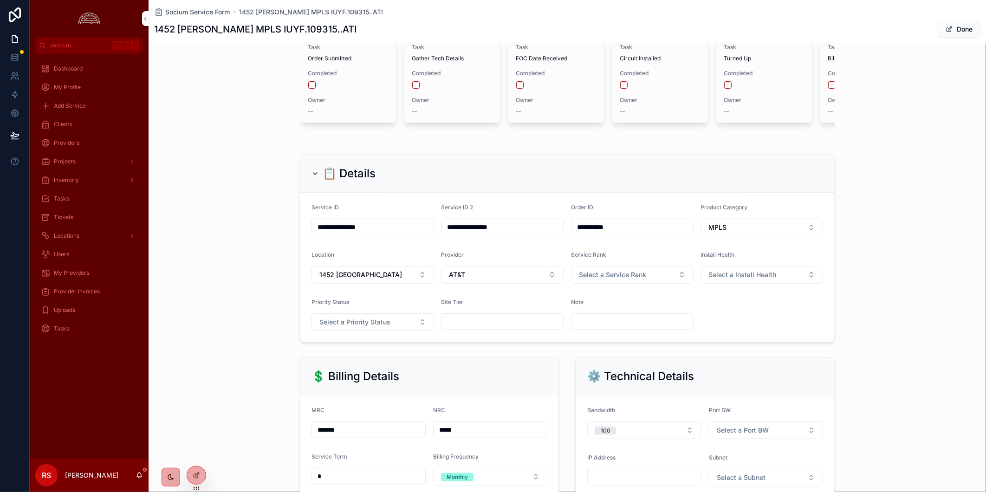
scroll to position [206, 0]
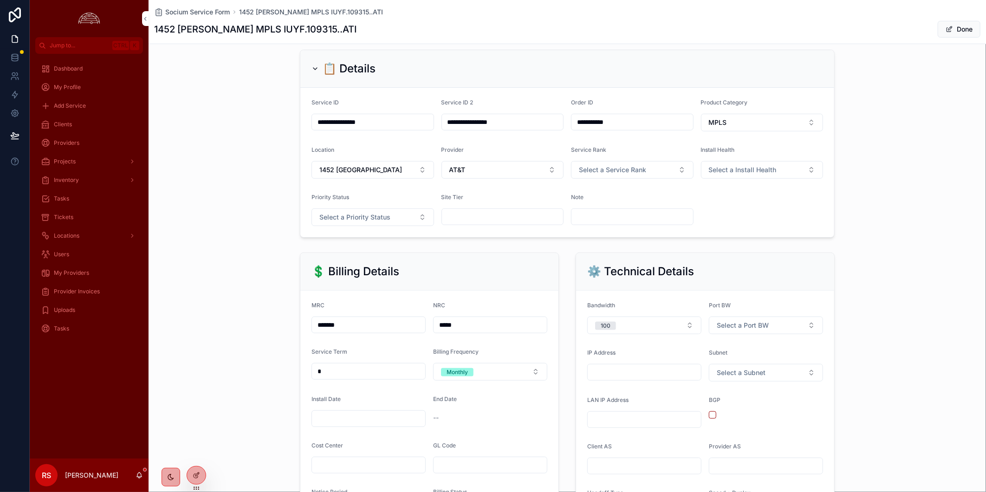
click at [774, 131] on button "MPLS" at bounding box center [762, 123] width 123 height 18
click at [782, 182] on div "**********" at bounding box center [568, 143] width 838 height 195
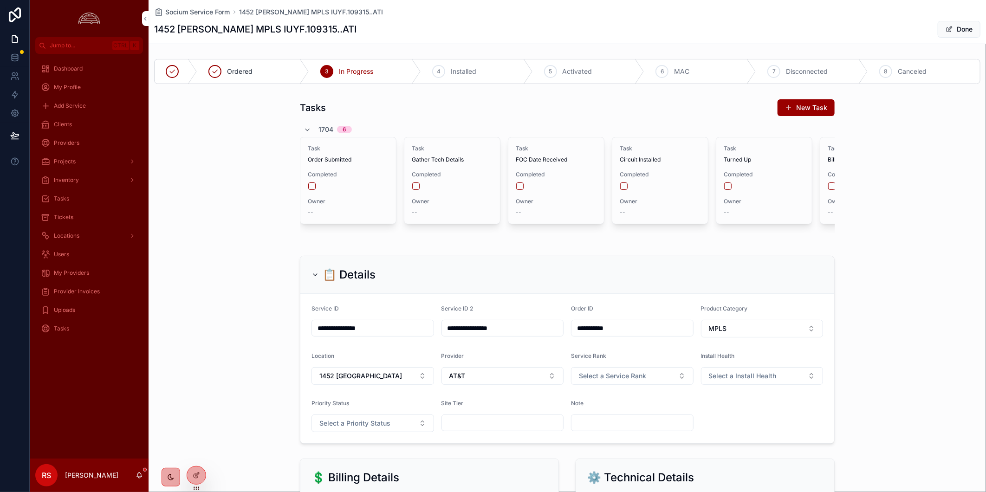
click at [305, 26] on h1 "1452 Farnborough MPLS IUYF.109315..ATI" at bounding box center [255, 29] width 202 height 13
copy h1 "109315"
click at [782, 32] on button "Done" at bounding box center [959, 29] width 43 height 17
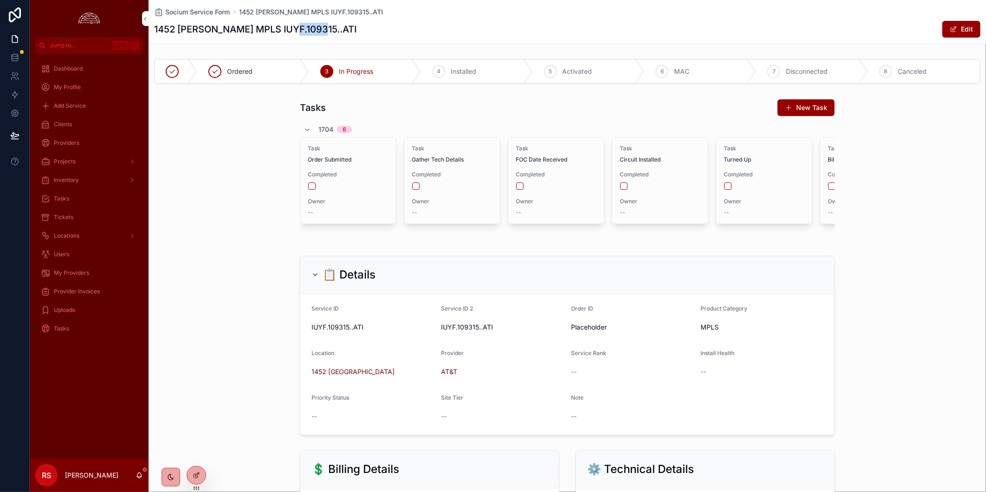
click at [64, 129] on div "Clients" at bounding box center [89, 124] width 97 height 15
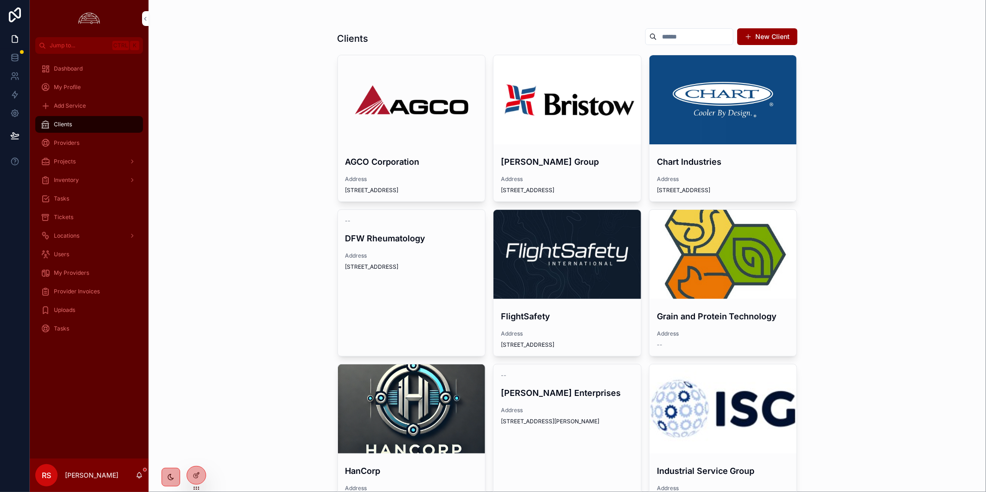
drag, startPoint x: 576, startPoint y: 245, endPoint x: 596, endPoint y: 237, distance: 20.9
click at [577, 245] on div "scrollable content" at bounding box center [568, 254] width 148 height 89
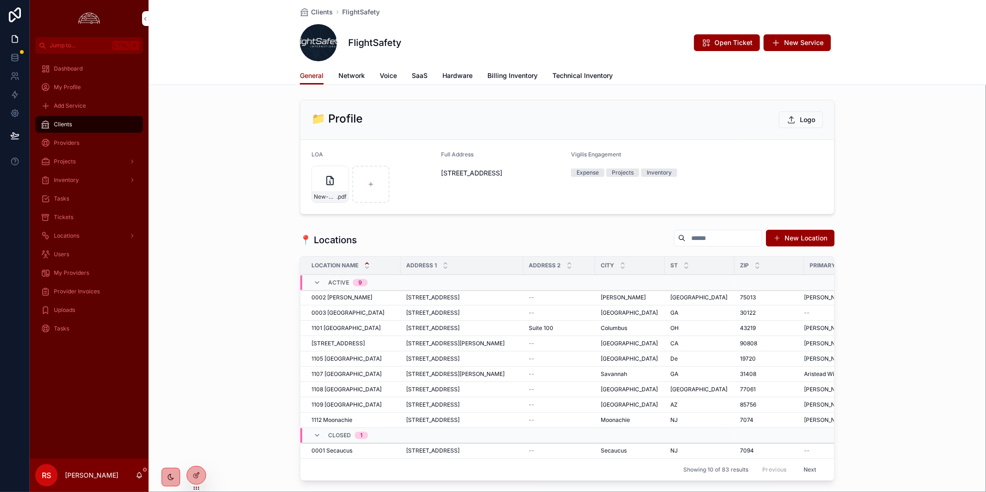
click at [526, 77] on span "Billing Inventory" at bounding box center [512, 75] width 50 height 9
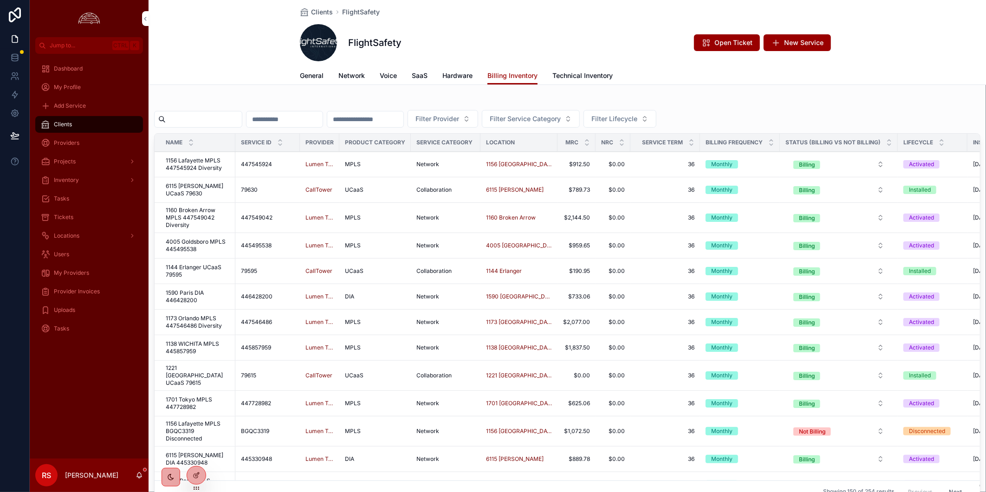
click at [225, 113] on input "scrollable content" at bounding box center [204, 119] width 76 height 13
paste input "******"
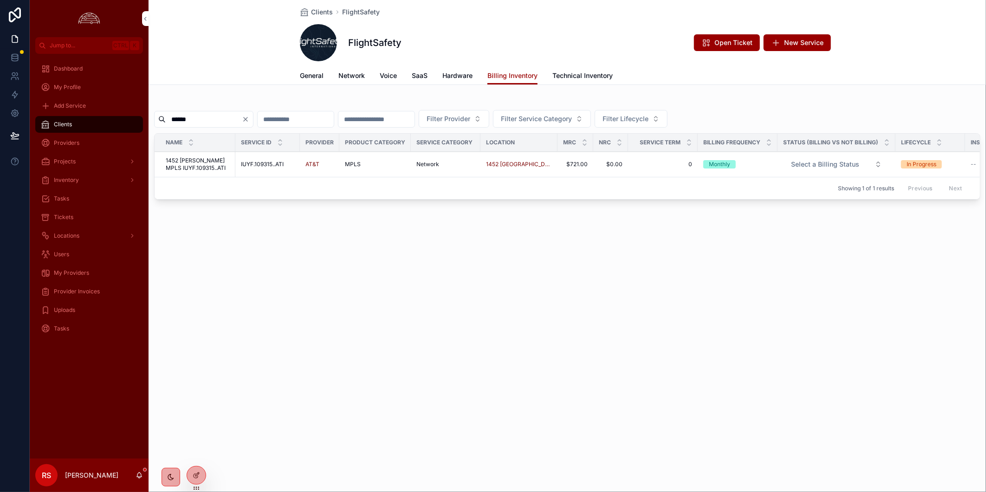
type input "******"
click at [202, 173] on td "1452 Farnborough MPLS IUYF.109315..ATI 1452 Farnborough MPLS IUYF.109315..ATI" at bounding box center [195, 165] width 81 height 26
click at [205, 164] on span "1452 Farnborough MPLS IUYF.109315..ATI" at bounding box center [198, 164] width 64 height 15
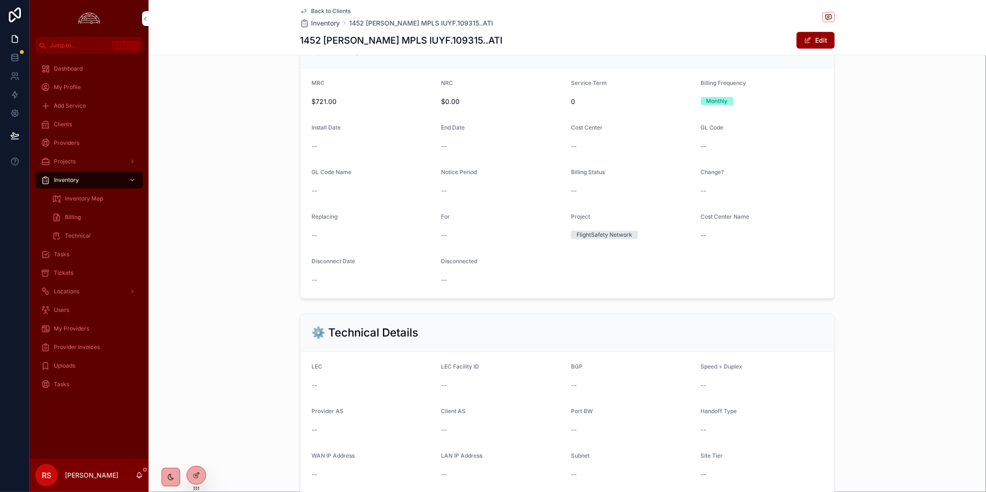
scroll to position [202, 0]
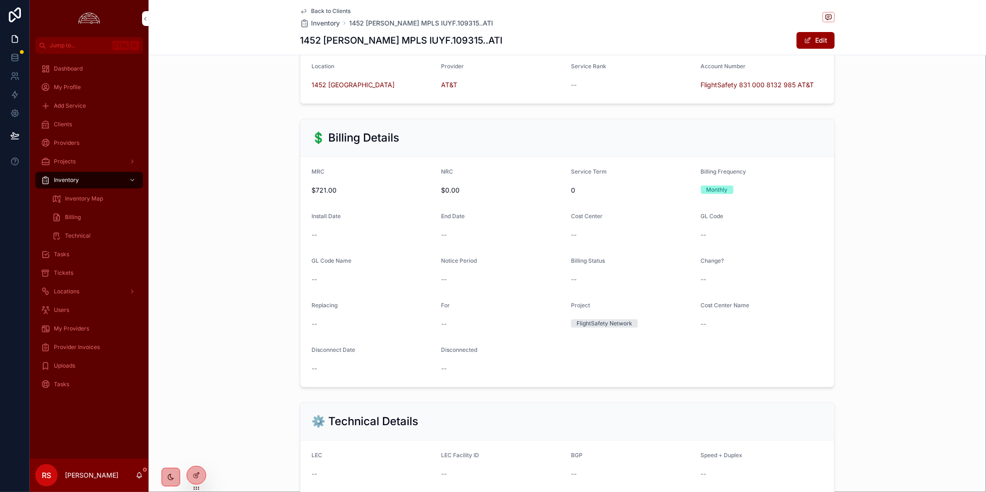
click at [323, 10] on span "Back to Clients" at bounding box center [330, 10] width 39 height 7
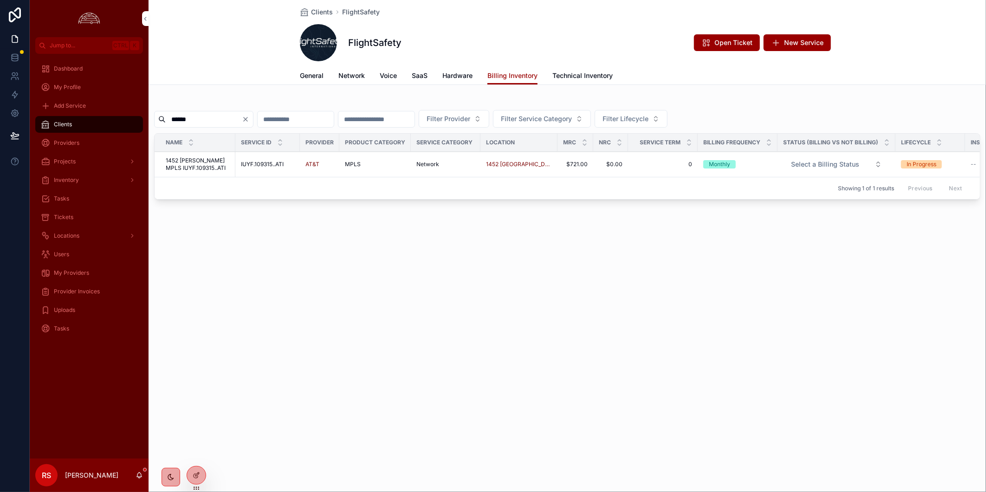
click at [721, 39] on span "Open Ticket" at bounding box center [734, 42] width 38 height 9
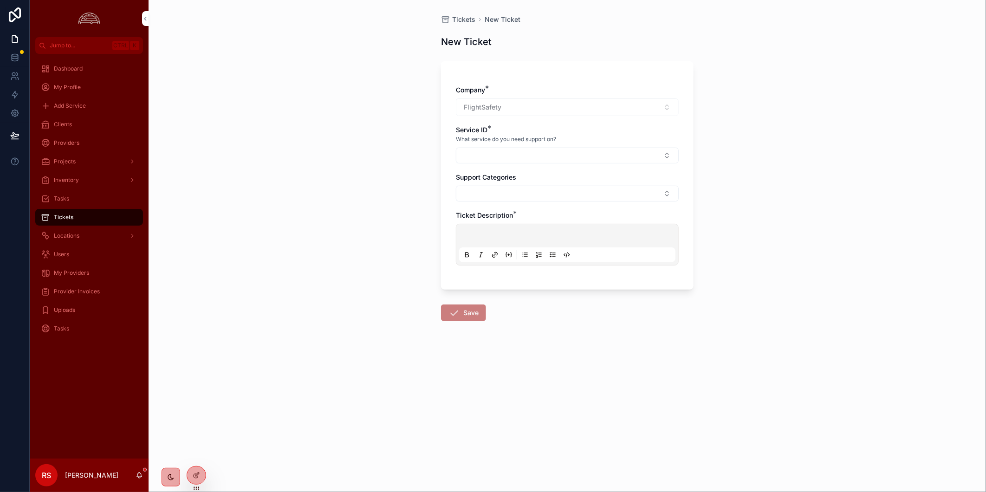
click at [528, 156] on button "Select Button" at bounding box center [567, 156] width 223 height 16
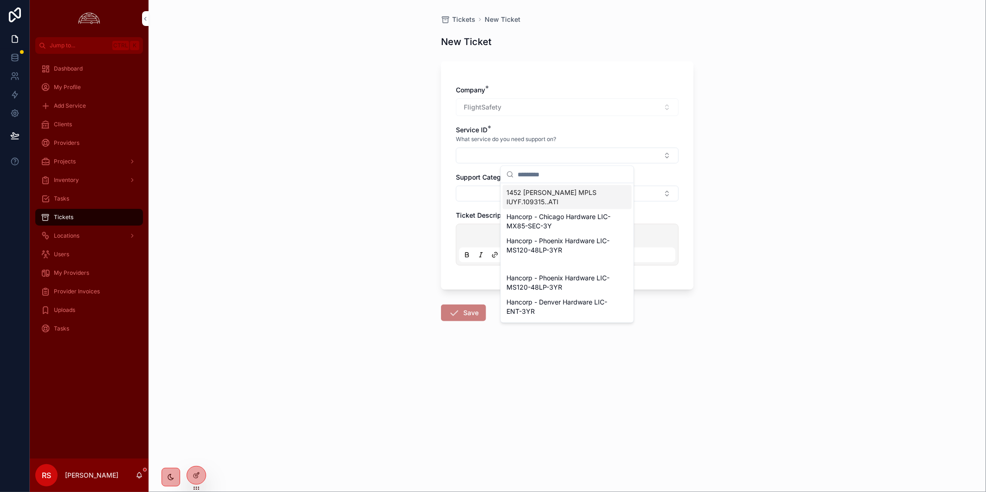
click at [553, 154] on button "Select Button" at bounding box center [567, 156] width 223 height 16
click at [559, 176] on input "scrollable content" at bounding box center [573, 174] width 110 height 17
paste input "******"
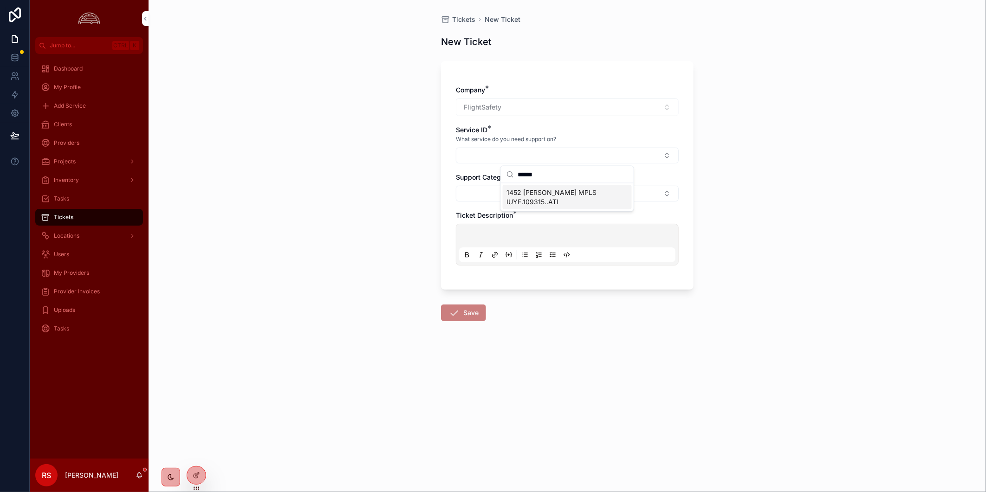
type input "******"
click at [559, 204] on span "1452 Farnborough MPLS IUYF.109315..ATI" at bounding box center [562, 197] width 110 height 19
click at [488, 198] on button "Select Button" at bounding box center [567, 196] width 223 height 16
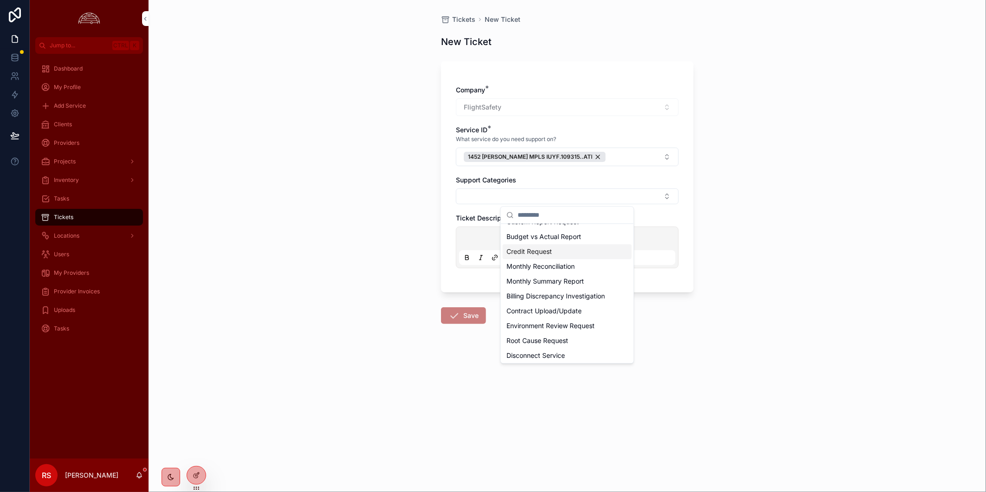
scroll to position [258, 0]
click at [570, 328] on div "Disconnect Service" at bounding box center [567, 332] width 129 height 15
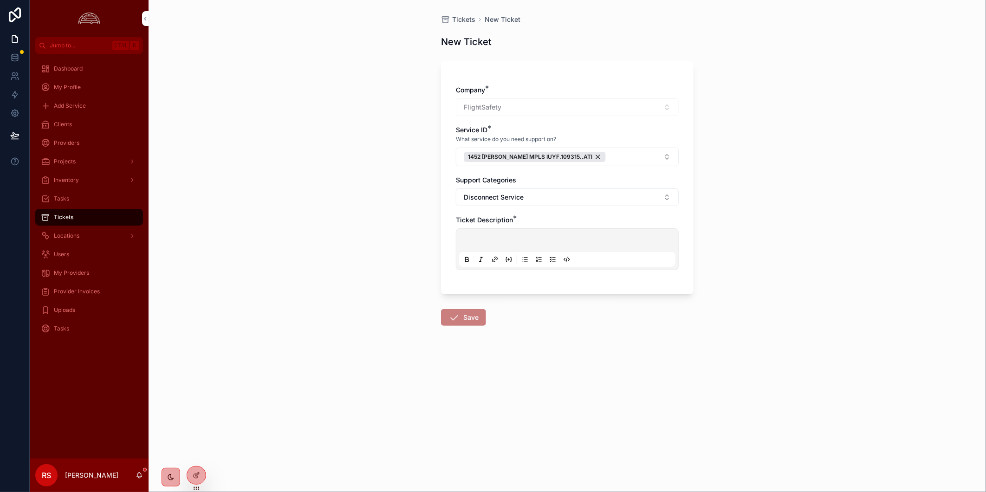
click at [571, 243] on p "scrollable content" at bounding box center [569, 241] width 216 height 9
click at [525, 243] on p "**********" at bounding box center [569, 241] width 216 height 9
drag, startPoint x: 525, startPoint y: 243, endPoint x: 446, endPoint y: 250, distance: 79.7
click at [446, 250] on div "**********" at bounding box center [567, 177] width 253 height 233
click at [576, 240] on span "**********" at bounding box center [518, 242] width 115 height 6
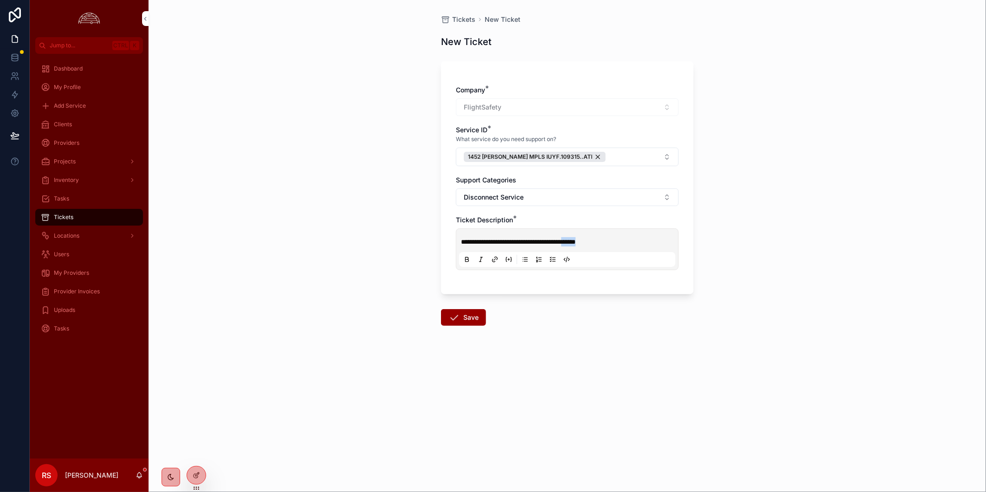
click at [576, 240] on span "**********" at bounding box center [518, 242] width 115 height 6
click at [562, 244] on span "**********" at bounding box center [530, 242] width 138 height 6
click at [479, 315] on button "Save" at bounding box center [463, 317] width 45 height 17
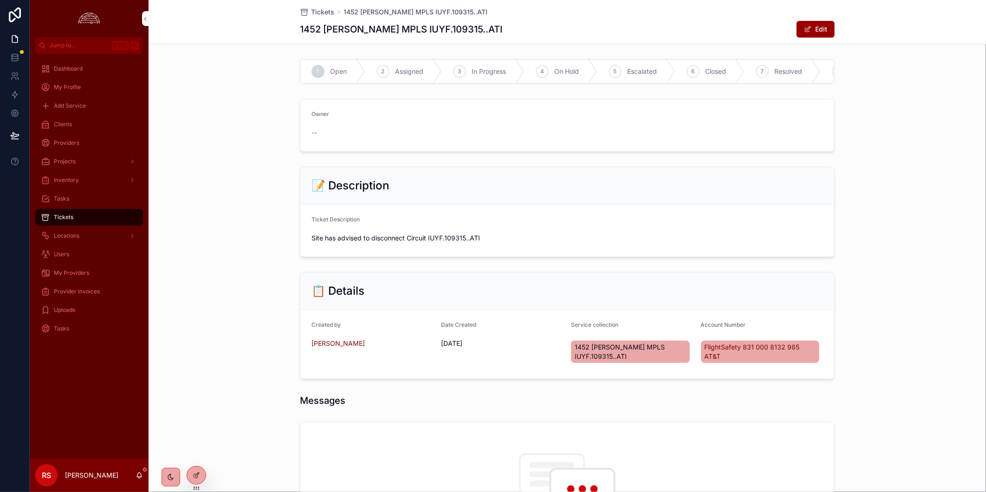
click at [506, 75] on div "3 In Progress" at bounding box center [483, 71] width 83 height 24
click at [782, 29] on span "scrollable content" at bounding box center [807, 29] width 7 height 7
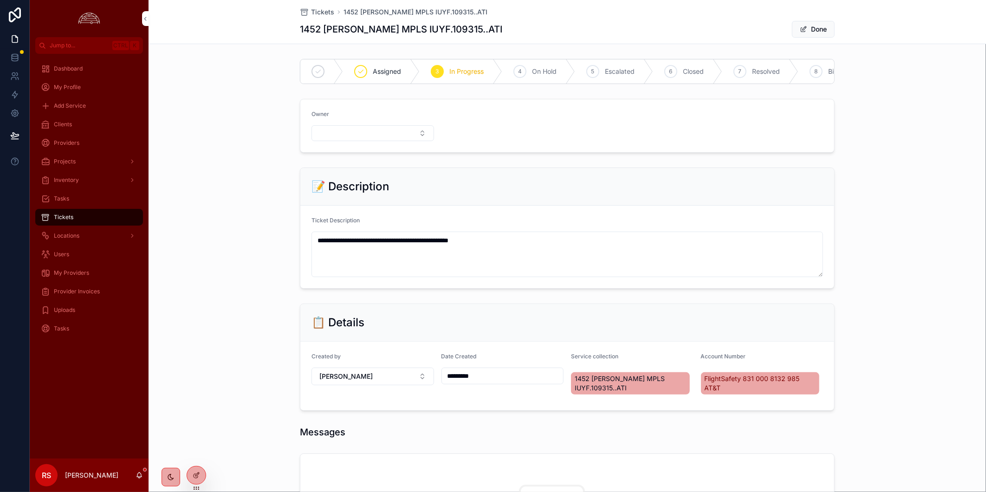
click at [375, 141] on button "Select Button" at bounding box center [373, 133] width 123 height 16
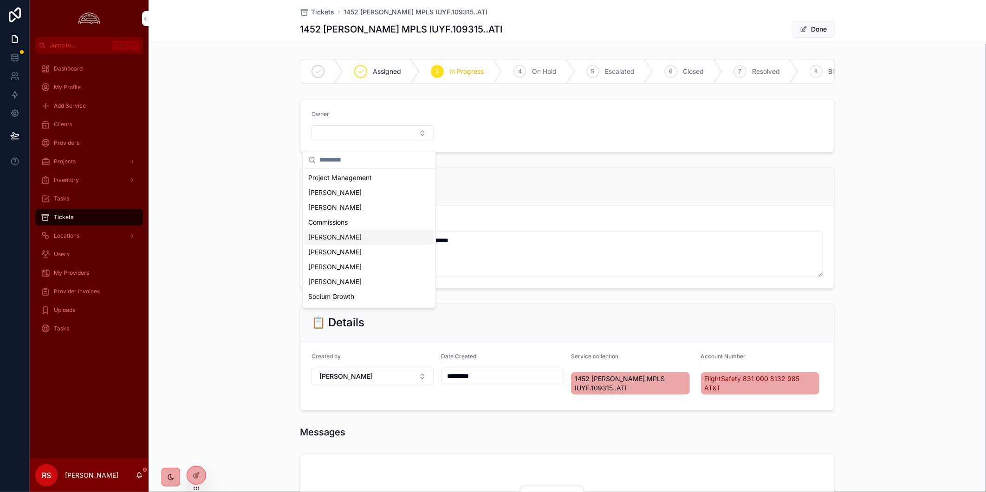
click at [381, 234] on div "[PERSON_NAME]" at bounding box center [369, 237] width 129 height 15
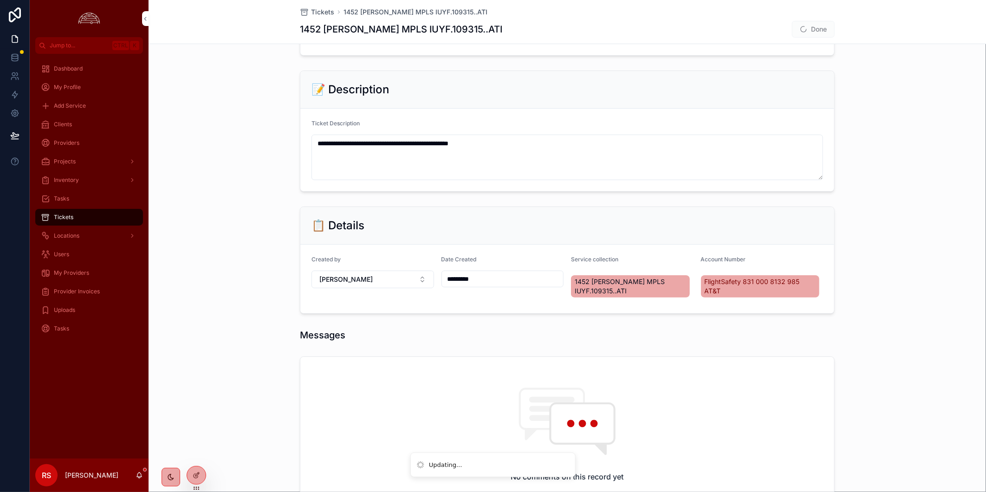
scroll to position [265, 0]
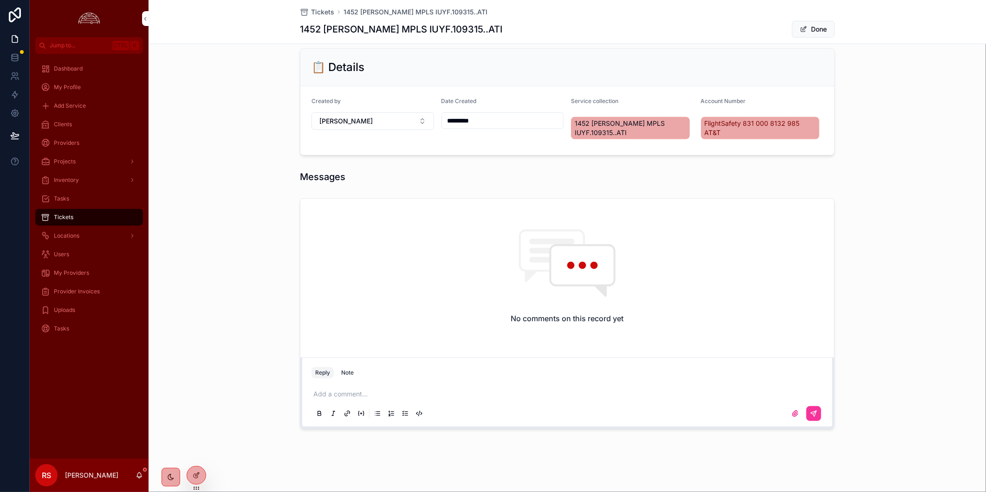
click at [529, 396] on p "scrollable content" at bounding box center [569, 394] width 512 height 9
drag, startPoint x: 807, startPoint y: 405, endPoint x: 814, endPoint y: 406, distance: 7.0
click at [782, 405] on div "scrollable content" at bounding box center [568, 413] width 512 height 19
click at [782, 415] on button "scrollable content" at bounding box center [813, 413] width 15 height 15
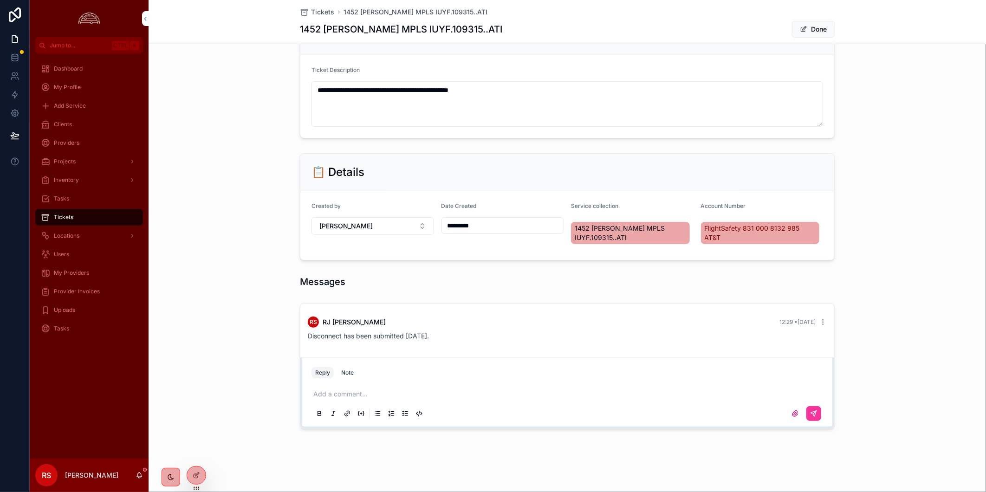
scroll to position [160, 0]
click at [435, 391] on p "scrollable content" at bounding box center [569, 394] width 512 height 9
click at [782, 413] on icon "scrollable content" at bounding box center [813, 413] width 7 height 7
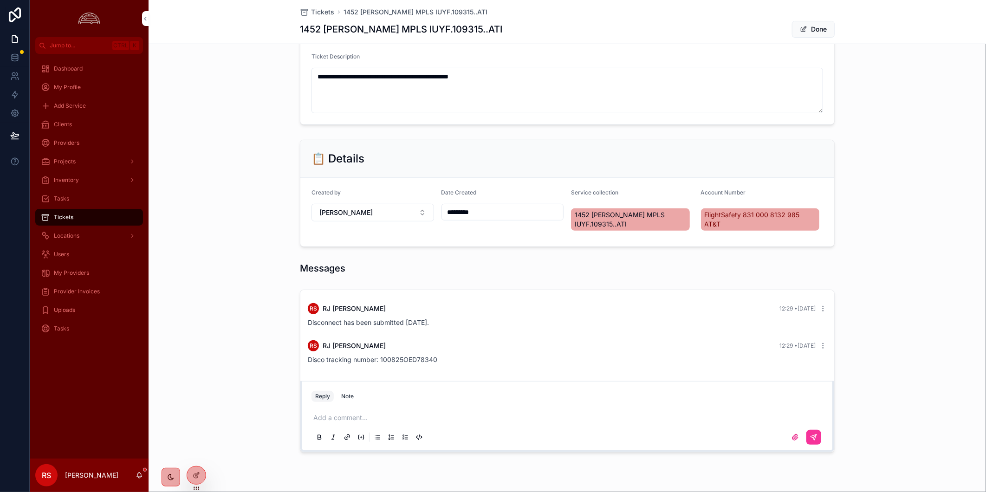
scroll to position [197, 0]
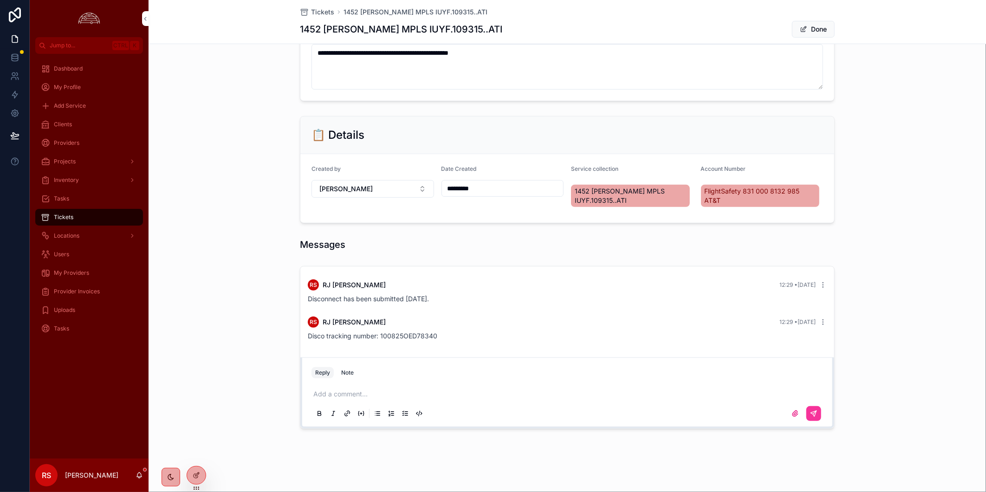
click at [66, 273] on span "My Providers" at bounding box center [71, 272] width 35 height 7
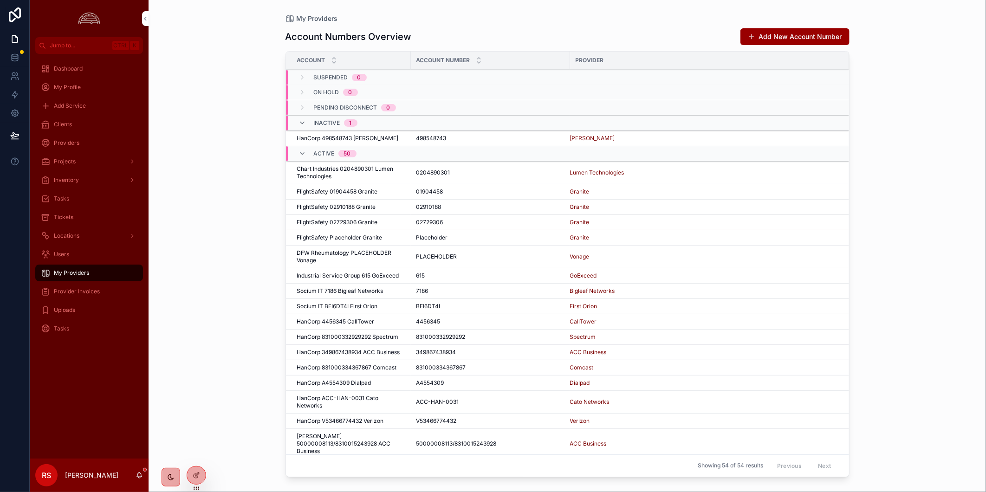
click at [769, 31] on button "Add New Account Number" at bounding box center [795, 36] width 109 height 17
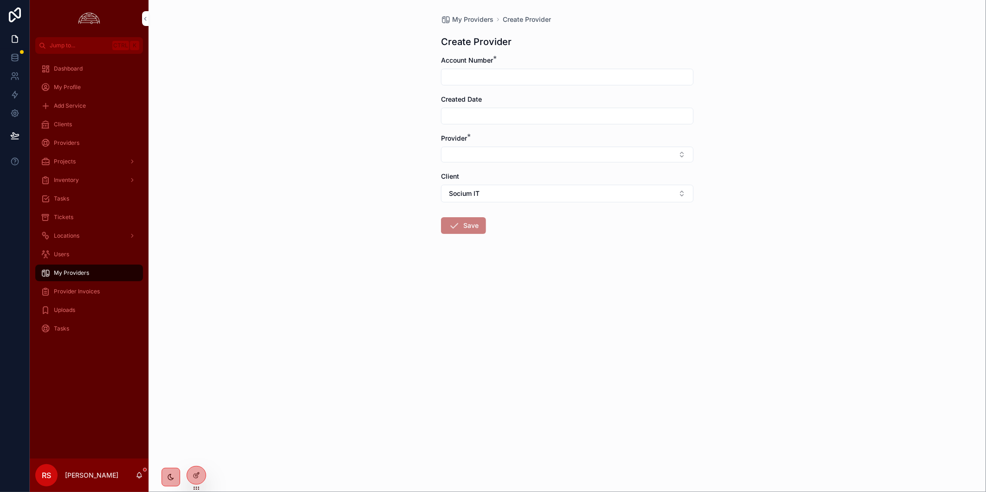
click at [490, 72] on input "scrollable content" at bounding box center [568, 77] width 252 height 13
paste input "**********"
click at [458, 77] on input "**********" at bounding box center [568, 77] width 252 height 13
click at [481, 76] on input "**********" at bounding box center [568, 77] width 252 height 13
click at [472, 75] on input "**********" at bounding box center [568, 77] width 252 height 13
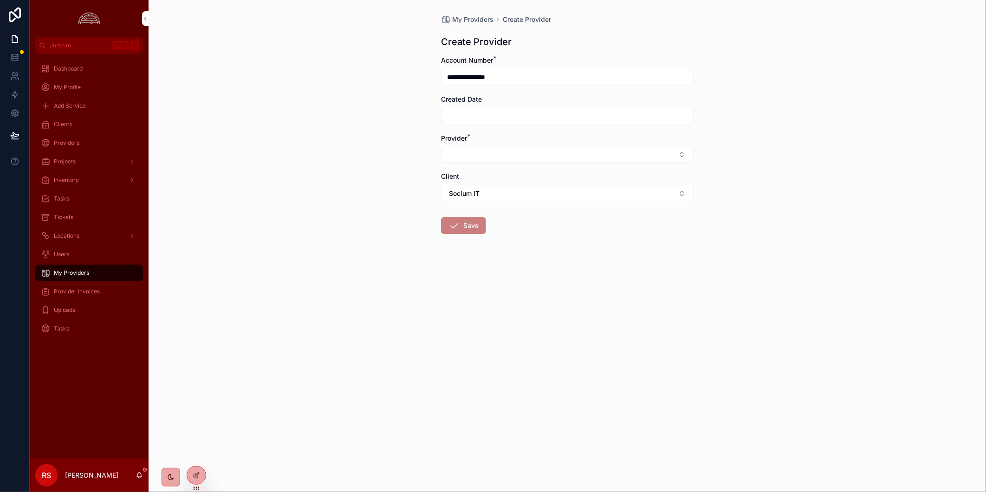
type input "**********"
click at [728, 331] on div "**********" at bounding box center [568, 246] width 838 height 492
click at [559, 151] on button "Select Button" at bounding box center [567, 155] width 253 height 16
type input "****"
click at [605, 189] on div "AT&T" at bounding box center [567, 191] width 129 height 15
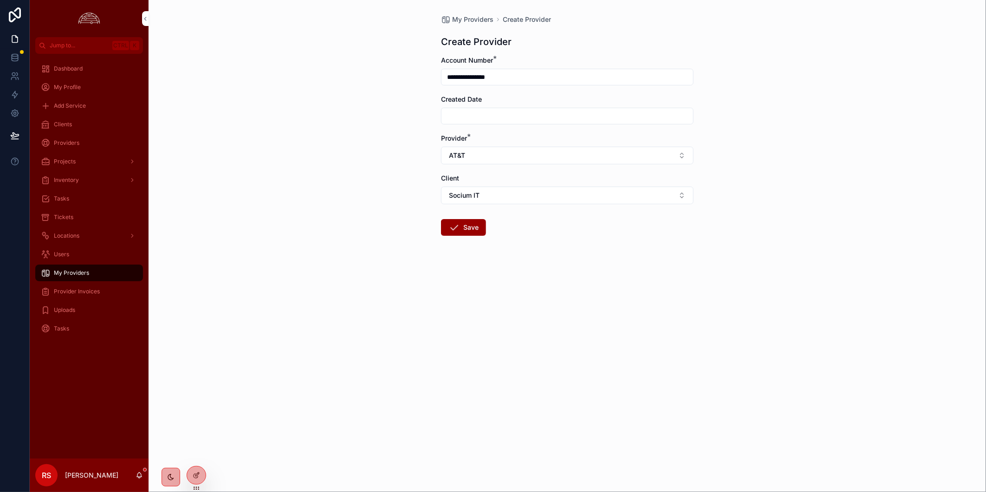
click at [605, 196] on button "Socium IT" at bounding box center [567, 196] width 253 height 18
type input "******"
click at [554, 237] on div "FlightSafety" at bounding box center [567, 233] width 129 height 15
click at [468, 226] on button "Save" at bounding box center [463, 227] width 45 height 17
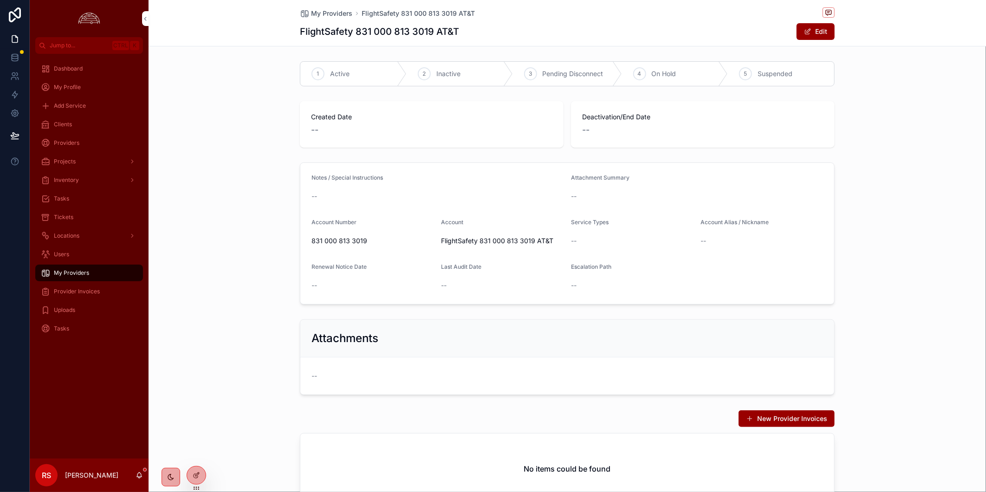
click at [782, 36] on button "Edit" at bounding box center [816, 31] width 38 height 17
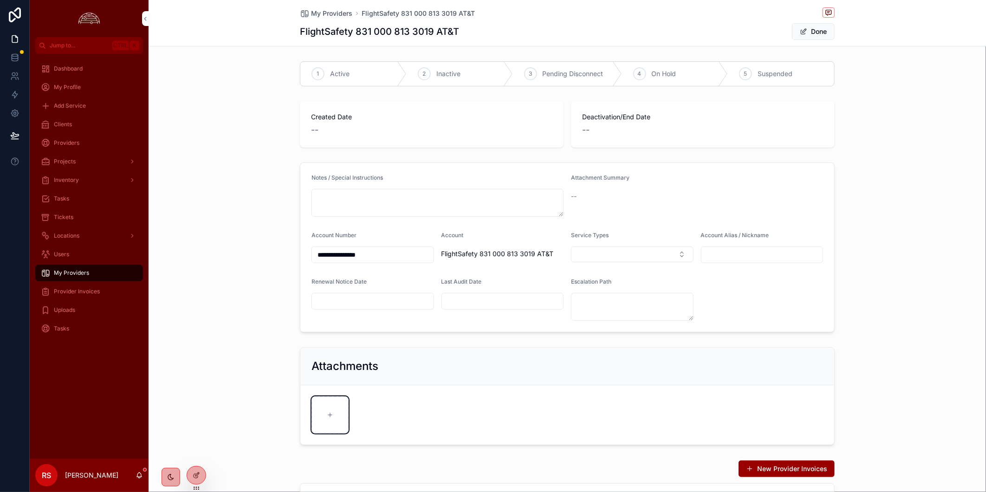
click at [324, 422] on div "scrollable content" at bounding box center [330, 414] width 37 height 37
type input "**********"
click at [634, 260] on button "Select Button" at bounding box center [632, 255] width 123 height 16
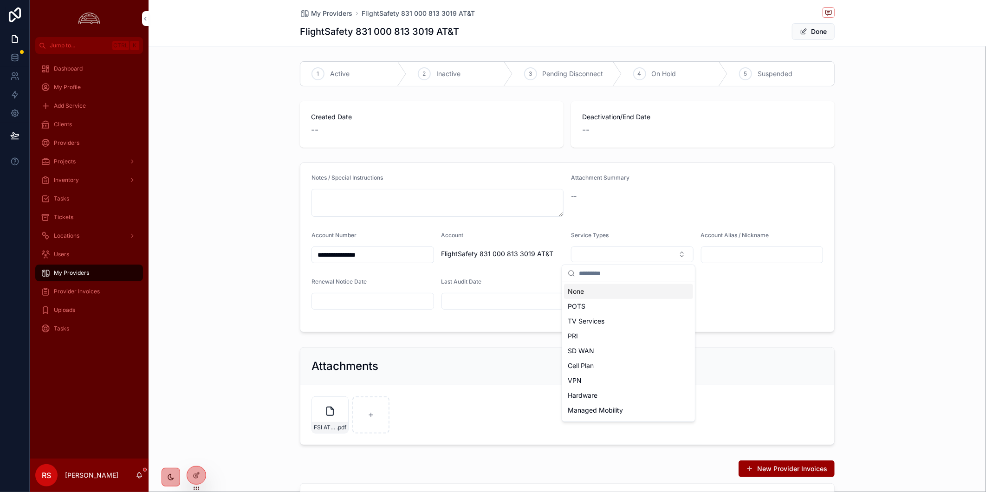
click at [634, 260] on button "Select Button" at bounding box center [632, 255] width 123 height 16
click at [782, 38] on button "Done" at bounding box center [813, 31] width 43 height 17
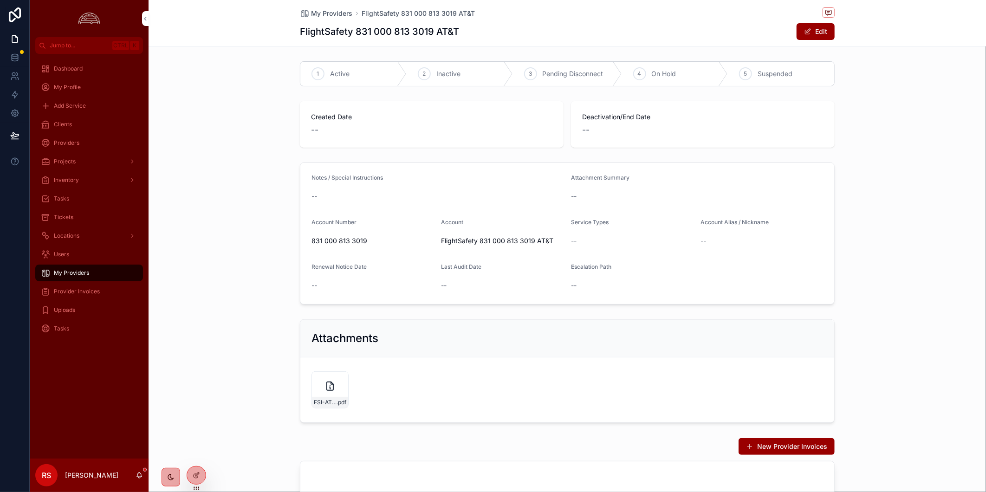
click at [73, 117] on div "Clients" at bounding box center [89, 124] width 97 height 15
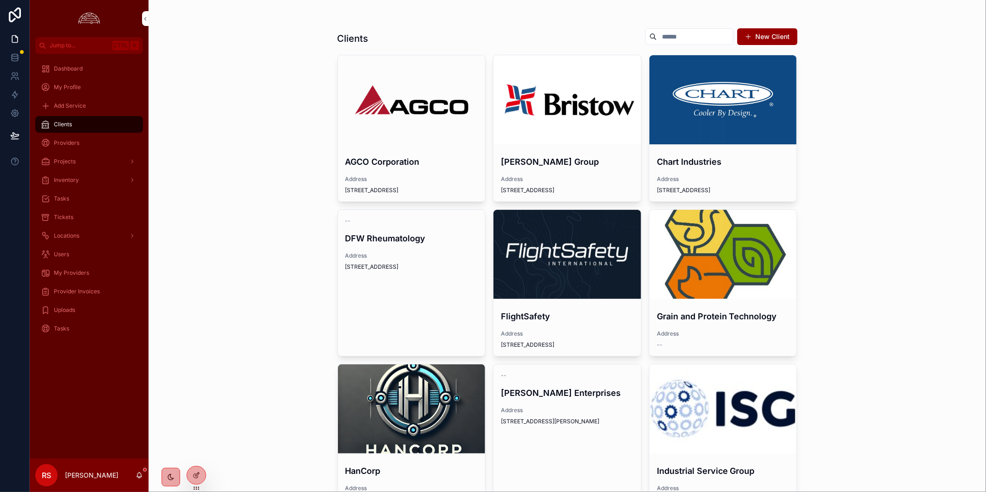
drag, startPoint x: 77, startPoint y: 411, endPoint x: 83, endPoint y: 399, distance: 13.5
click at [77, 410] on div "Dashboard My Profile Add Service Clients Providers Projects Inventory Tasks Tic…" at bounding box center [89, 256] width 119 height 405
click at [609, 233] on div "scrollable content" at bounding box center [568, 254] width 148 height 89
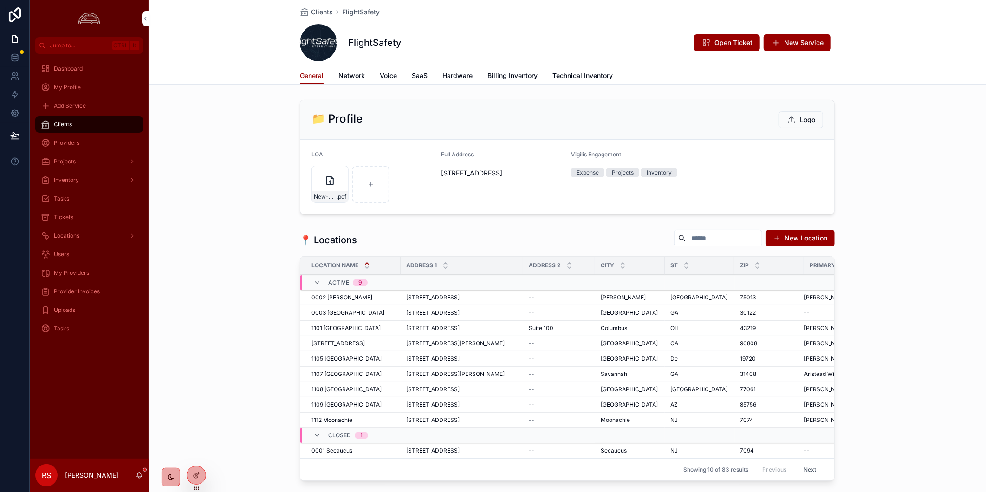
click at [528, 68] on link "Billing Inventory" at bounding box center [512, 76] width 50 height 19
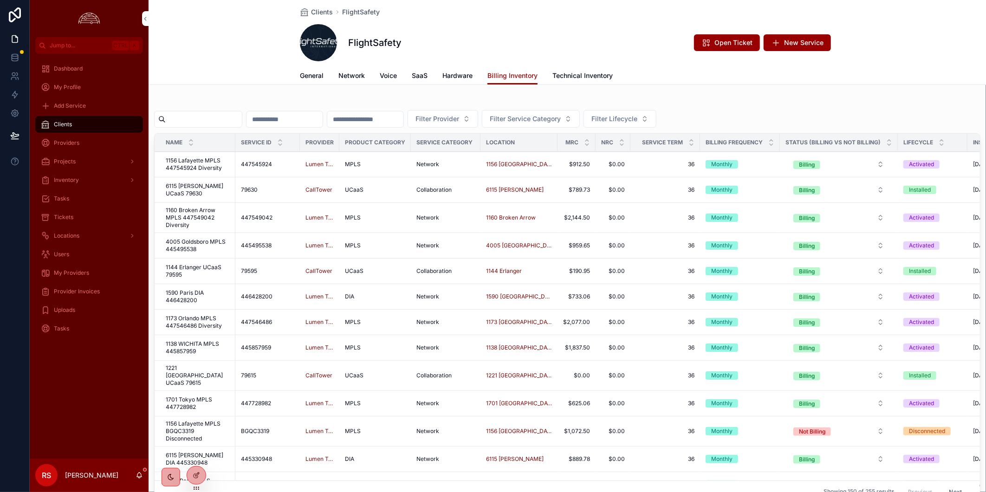
click at [242, 118] on input "scrollable content" at bounding box center [204, 119] width 76 height 13
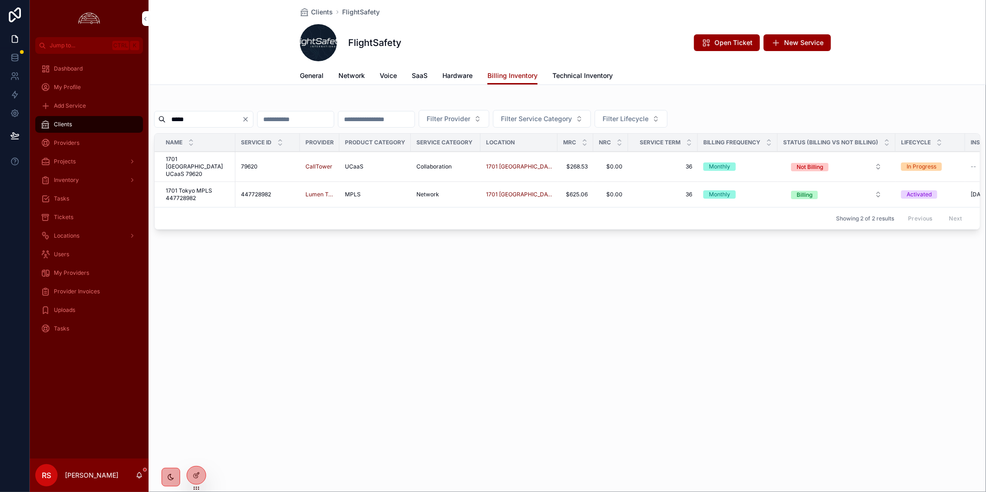
type input "*****"
click at [183, 187] on span "1701 Tokyo MPLS 447728982" at bounding box center [198, 194] width 64 height 15
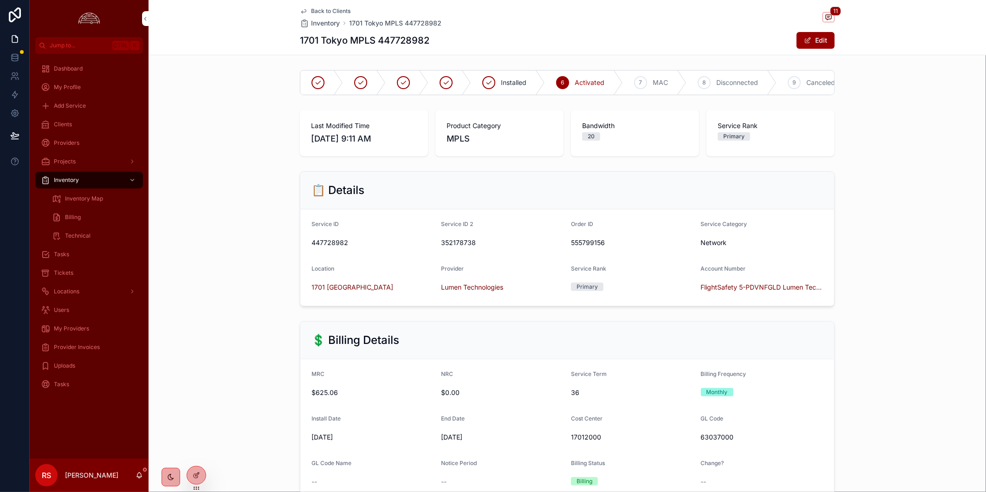
click at [318, 292] on span "1701 Tokyo" at bounding box center [353, 287] width 82 height 9
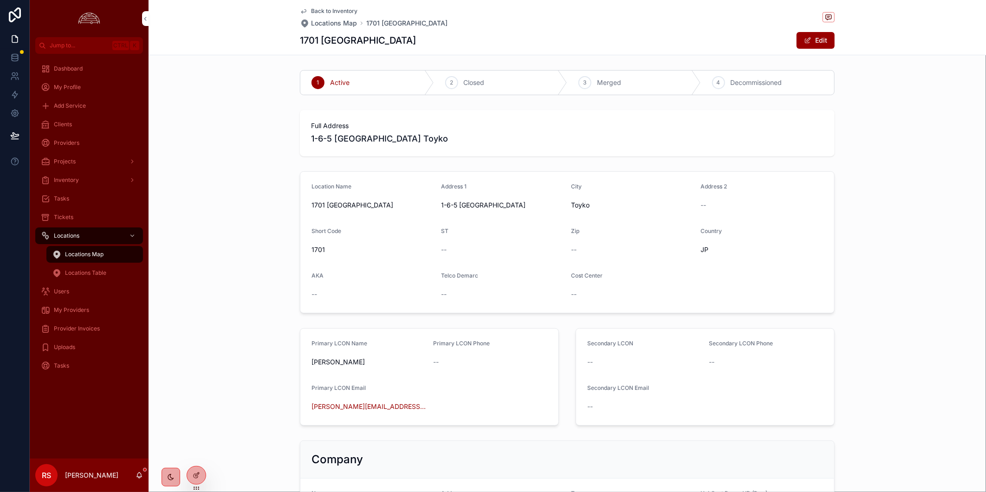
click at [319, 11] on span "Back to Inventory" at bounding box center [334, 10] width 46 height 7
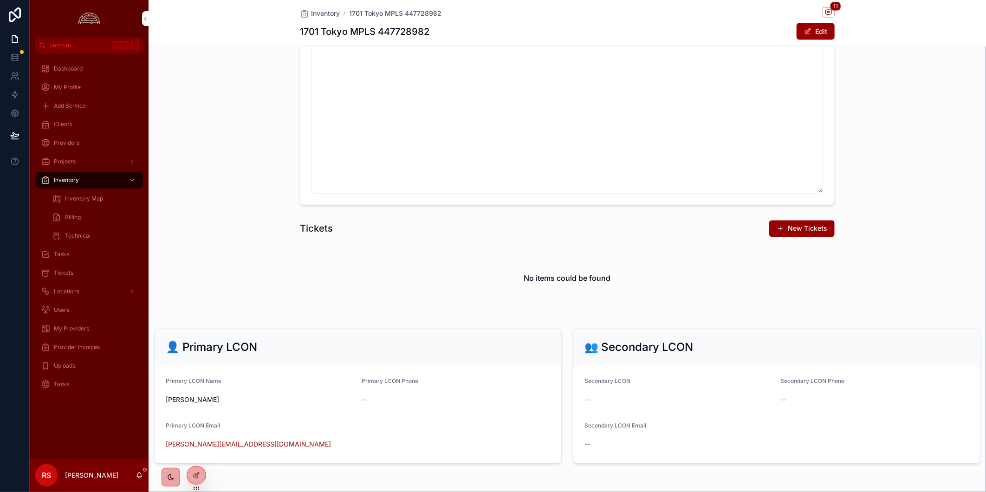
scroll to position [1029, 0]
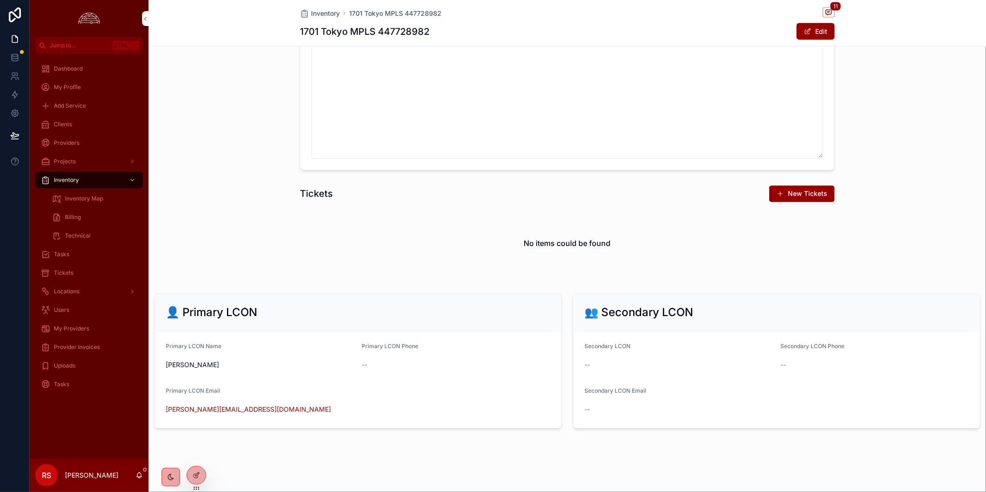
drag, startPoint x: 223, startPoint y: 364, endPoint x: 161, endPoint y: 366, distance: 62.2
click at [161, 366] on form "Primary LCON Name Rogerio Castilho Primary LCON Phone -- Primary LCON Email rog…" at bounding box center [358, 380] width 407 height 97
copy span "Rogerio Castilho"
drag, startPoint x: 271, startPoint y: 410, endPoint x: 166, endPoint y: 412, distance: 104.5
click at [166, 412] on div "rogerio.castilho@flightsafety.com" at bounding box center [260, 410] width 188 height 15
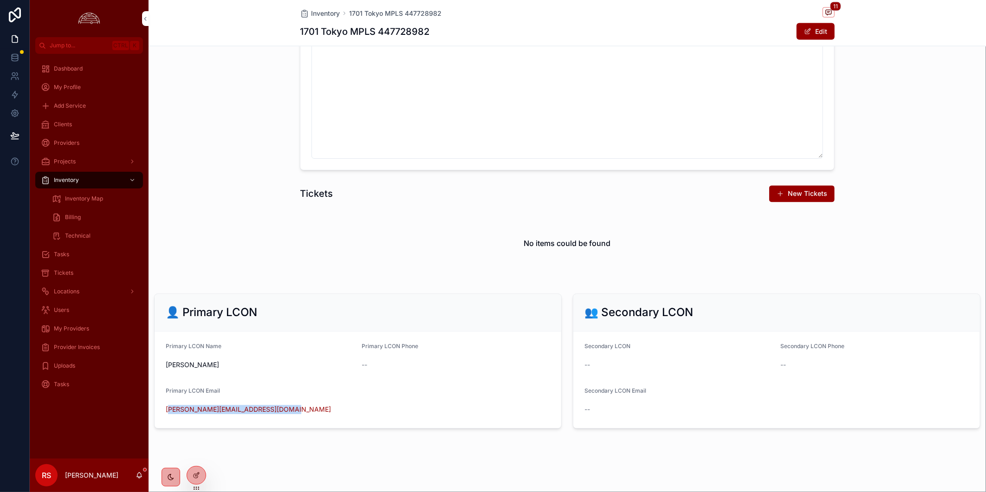
copy link "rogerio.castilho@flightsafety.com"
click at [238, 219] on div "Tickets New Tickets No items could be found" at bounding box center [568, 232] width 838 height 101
click at [66, 122] on span "Clients" at bounding box center [63, 124] width 18 height 7
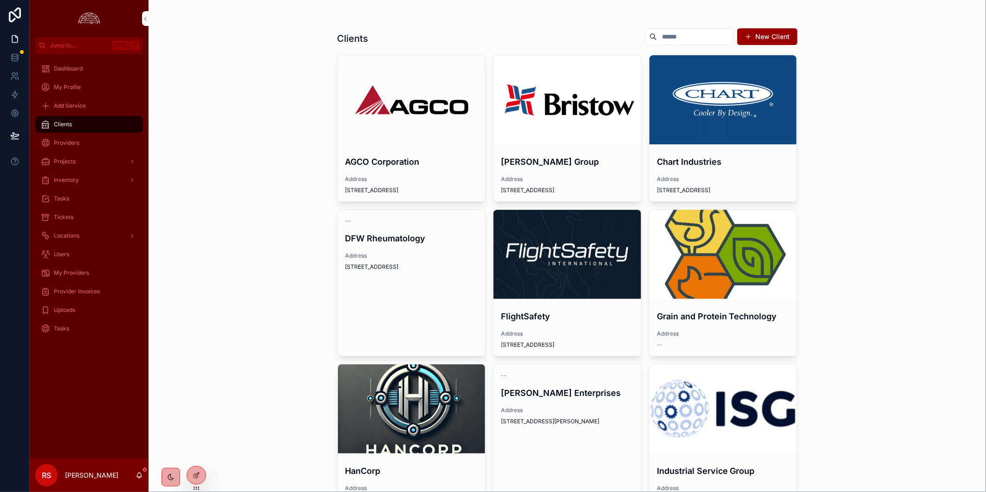
click at [548, 271] on div "scrollable content" at bounding box center [568, 254] width 148 height 89
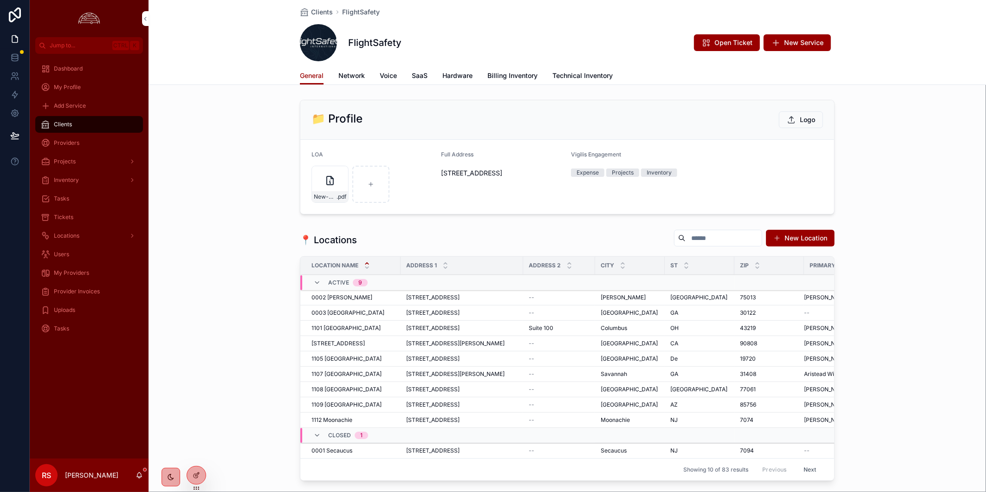
click at [782, 38] on span "New Service" at bounding box center [803, 42] width 39 height 9
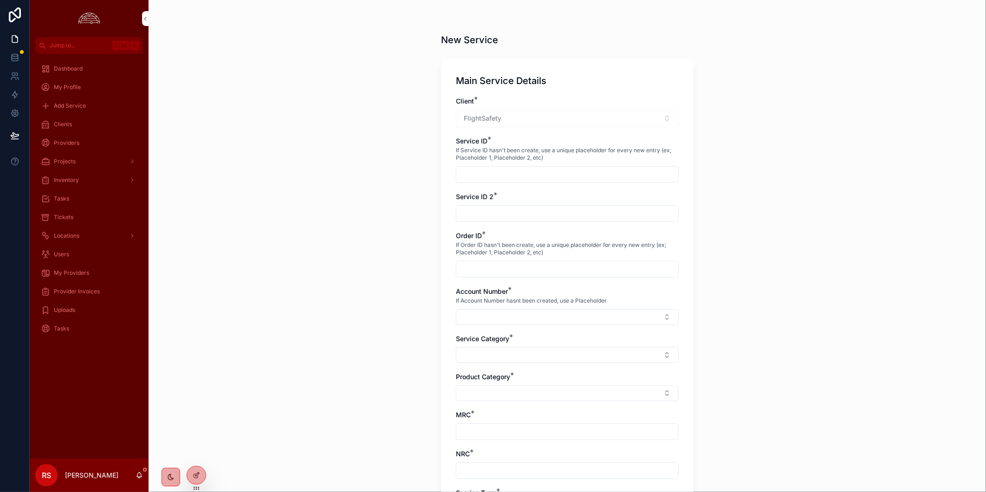
drag, startPoint x: 843, startPoint y: 161, endPoint x: 817, endPoint y: 155, distance: 26.8
click at [782, 161] on div "New Service Main Service Details Client * FlightSafety Service ID * If Service …" at bounding box center [568, 246] width 838 height 492
drag, startPoint x: 538, startPoint y: 170, endPoint x: 536, endPoint y: 175, distance: 5.7
click at [538, 170] on input "scrollable content" at bounding box center [567, 174] width 222 height 13
paste input "**********"
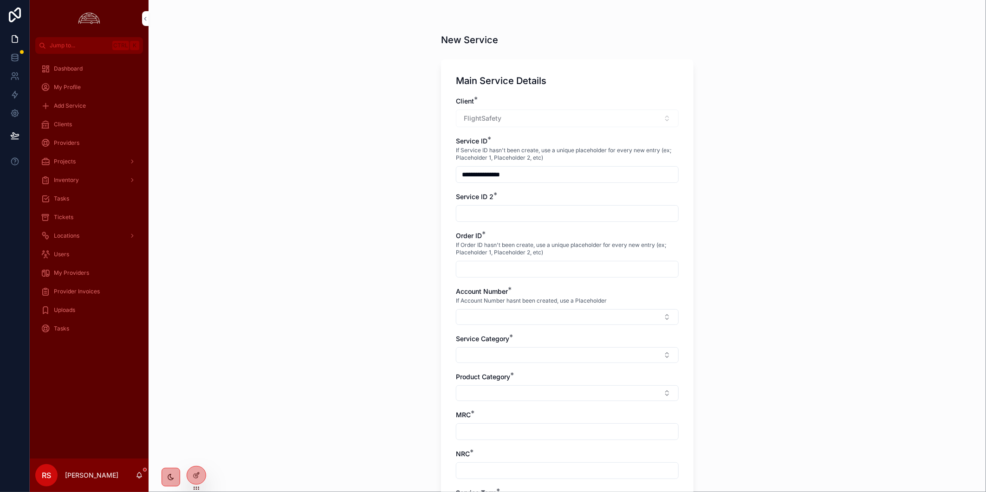
type input "**********"
click at [526, 212] on input "scrollable content" at bounding box center [567, 213] width 222 height 13
paste input "**********"
type input "**********"
click at [529, 260] on div "Order ID * If Order ID hasn't been create, use a unique placeholder for every n…" at bounding box center [567, 254] width 223 height 46
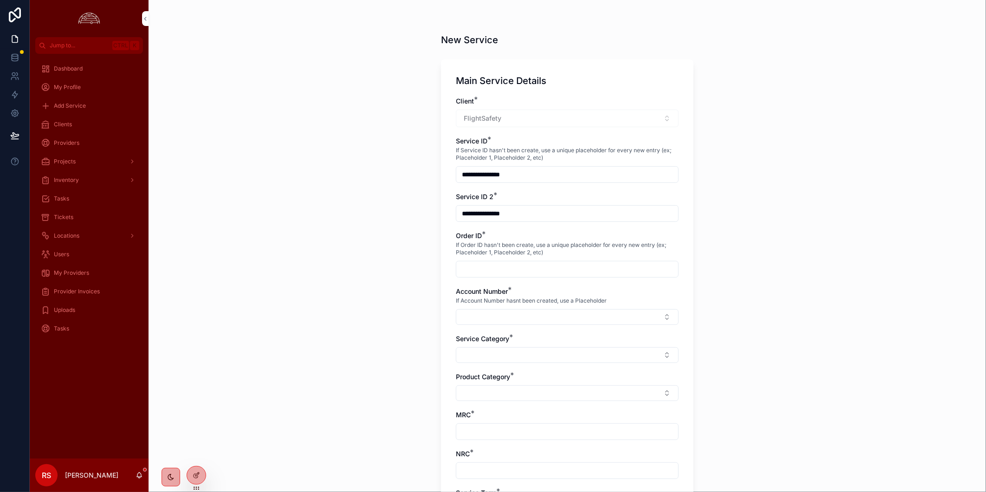
drag, startPoint x: 529, startPoint y: 265, endPoint x: 540, endPoint y: 215, distance: 50.5
click at [529, 261] on div "scrollable content" at bounding box center [567, 269] width 223 height 17
type input "**********"
click at [782, 160] on div "**********" at bounding box center [568, 246] width 838 height 492
click at [533, 318] on button "Select Button" at bounding box center [567, 317] width 223 height 16
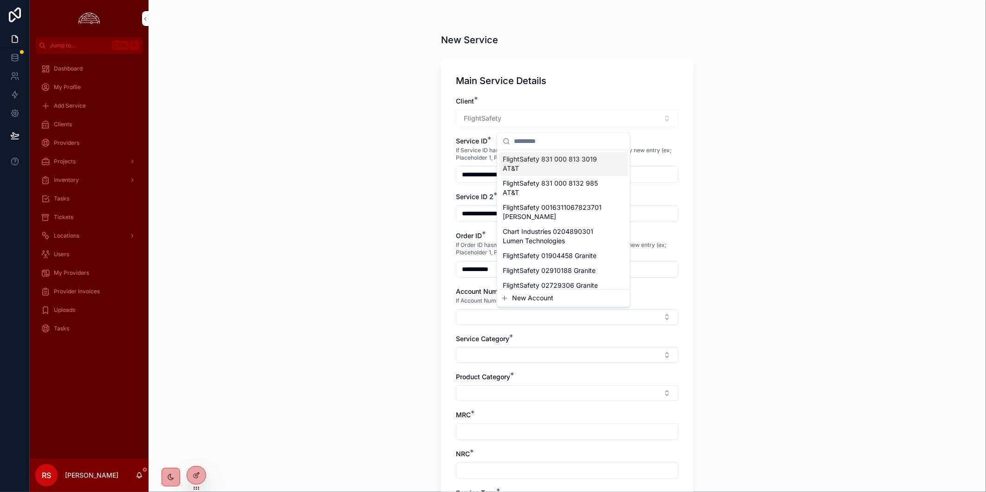
click at [553, 165] on span "FlightSafety 831 000 813 3019 AT&T" at bounding box center [558, 164] width 110 height 19
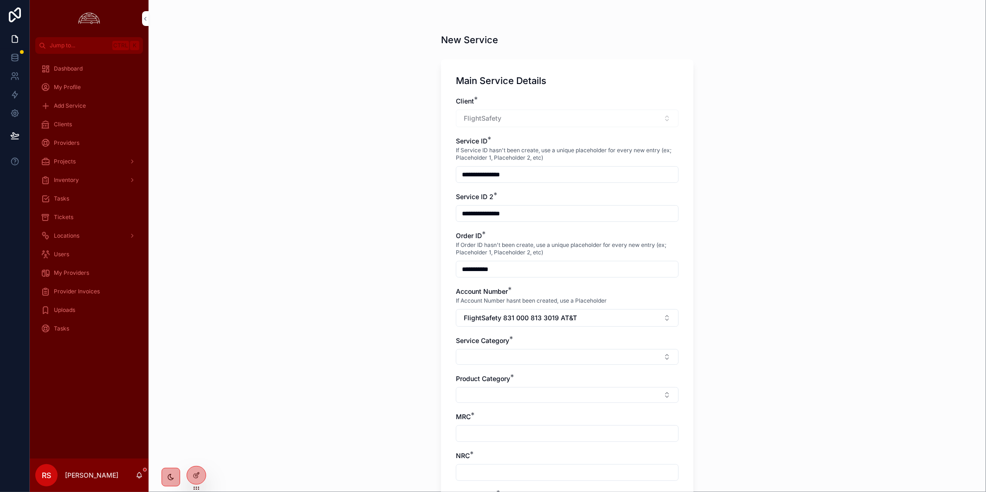
click at [502, 351] on button "Select Button" at bounding box center [567, 357] width 223 height 16
click at [522, 324] on span "Network" at bounding box center [516, 322] width 26 height 9
click at [509, 391] on button "Select Button" at bounding box center [567, 397] width 223 height 16
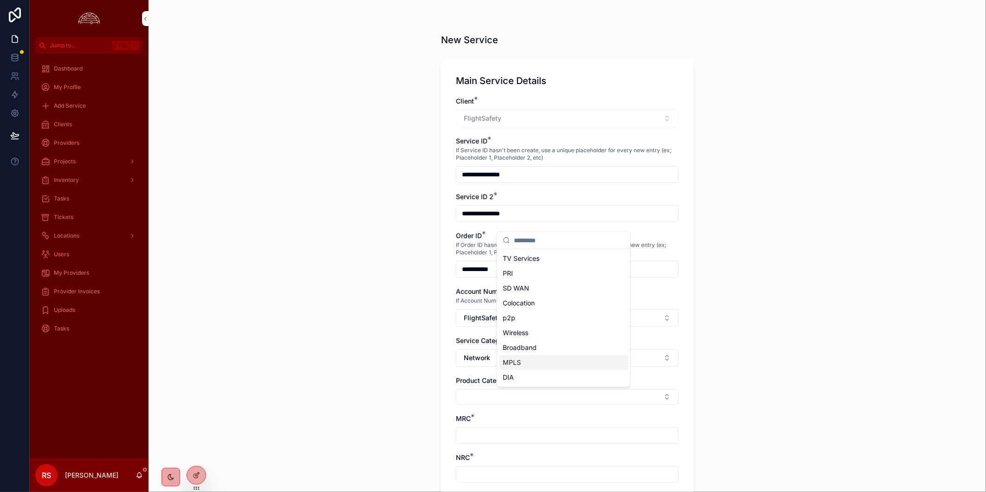
click at [519, 367] on span "MPLS" at bounding box center [512, 362] width 18 height 9
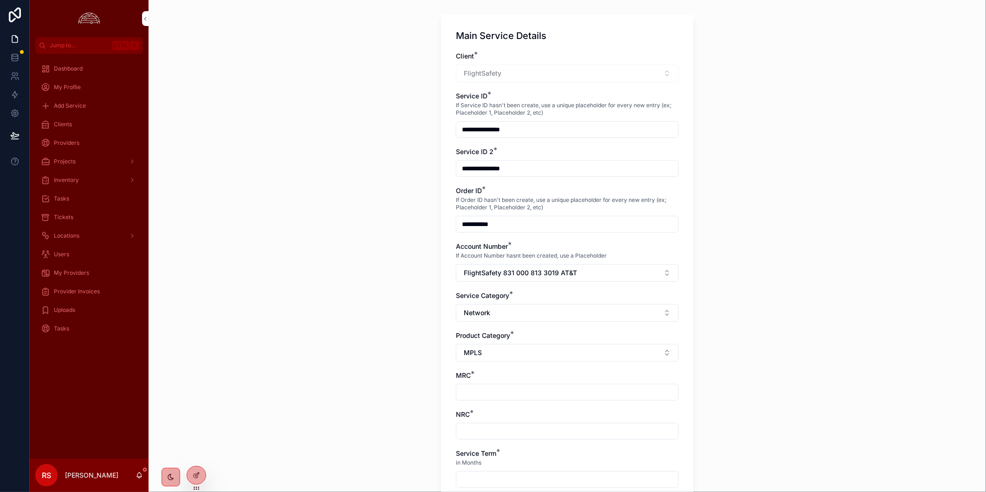
scroll to position [103, 0]
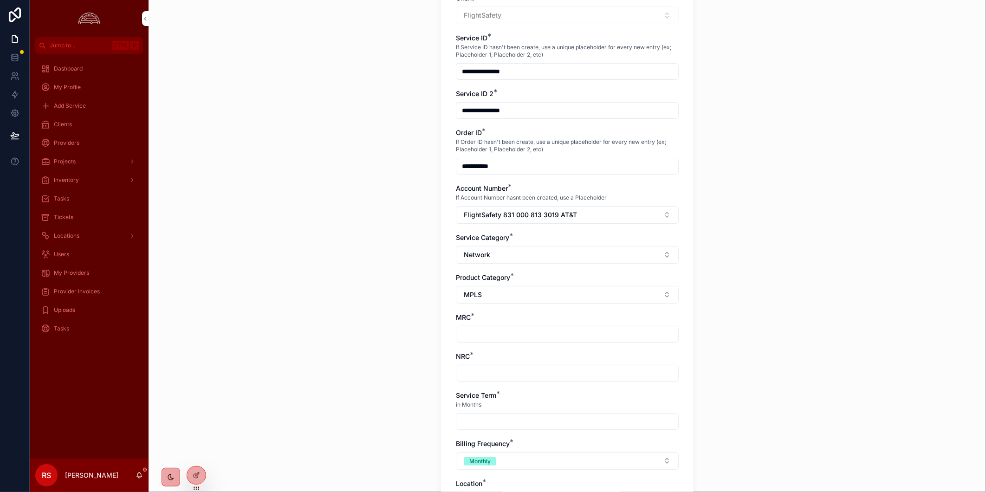
click at [501, 333] on input "scrollable content" at bounding box center [567, 334] width 222 height 13
type input "*****"
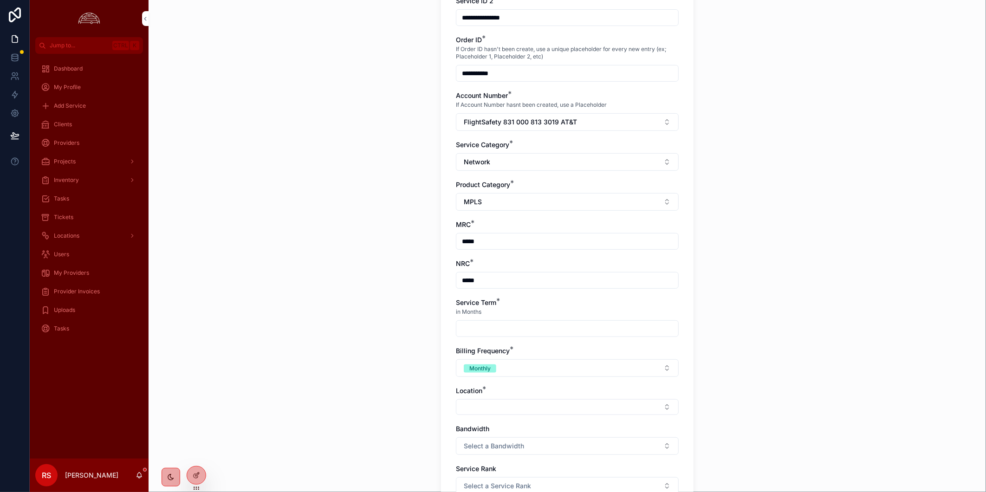
scroll to position [206, 0]
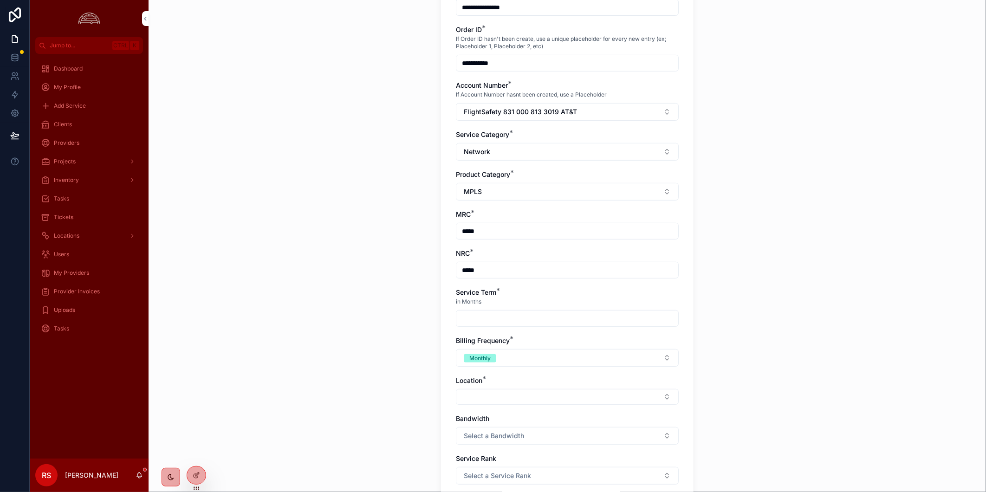
type input "*****"
click at [565, 316] on input "scrollable content" at bounding box center [567, 318] width 222 height 13
type input "*"
click at [581, 400] on button "Select Button" at bounding box center [567, 397] width 223 height 16
type input "*****"
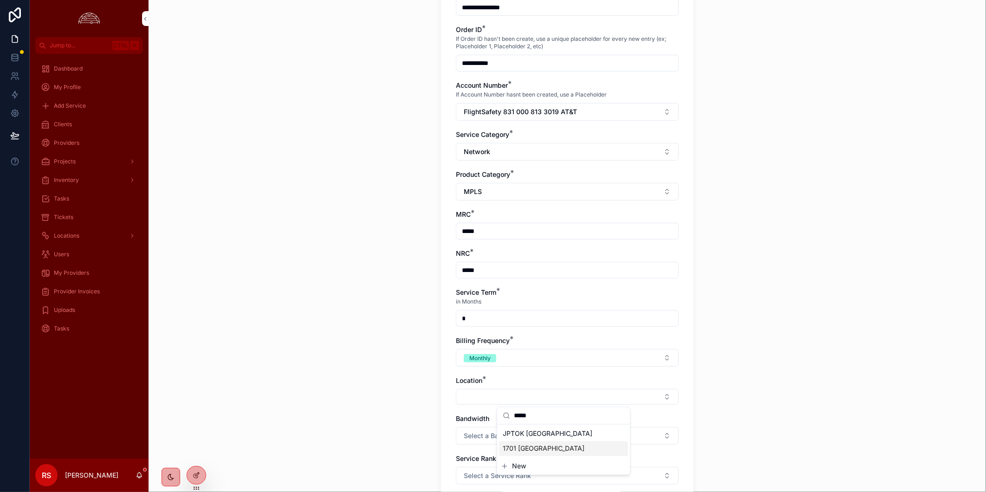
click at [562, 451] on div "1701 Tokyo" at bounding box center [563, 449] width 129 height 15
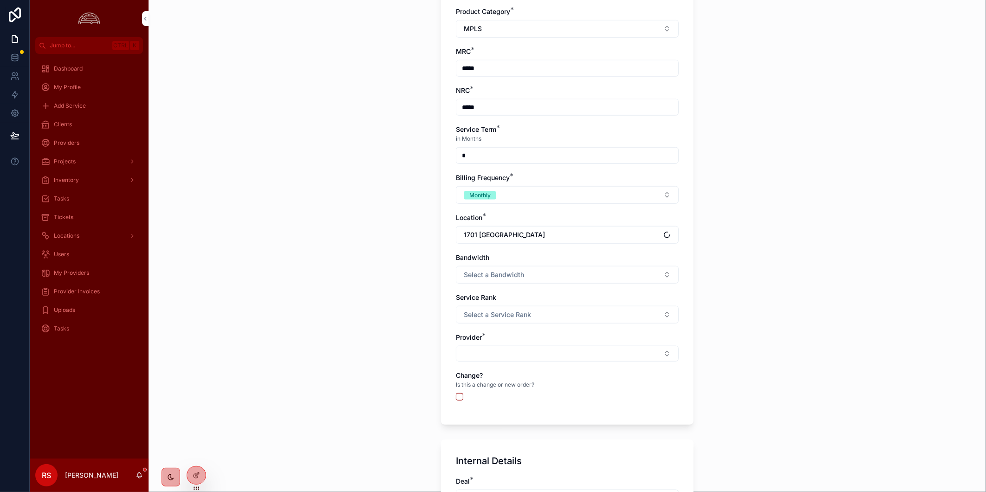
scroll to position [412, 0]
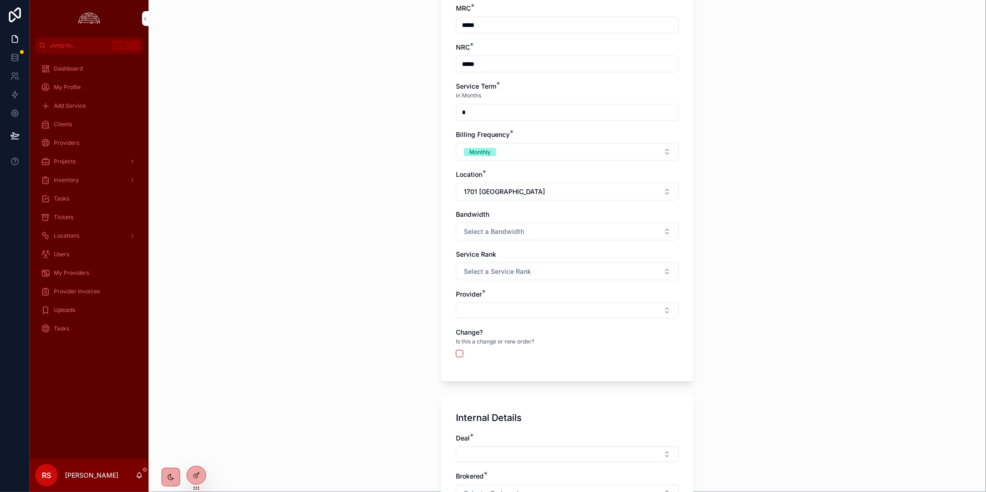
click at [595, 230] on button "Select a Bandwidth" at bounding box center [567, 232] width 223 height 18
click at [574, 281] on div "10" at bounding box center [563, 283] width 129 height 14
click at [573, 274] on button "Select a Service Rank" at bounding box center [567, 272] width 223 height 18
click at [565, 310] on button "Select Button" at bounding box center [567, 311] width 223 height 16
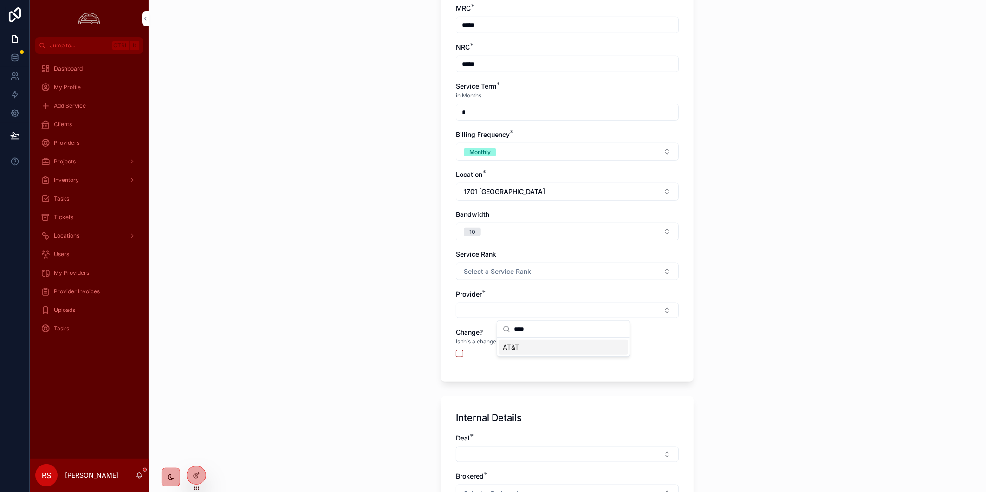
type input "****"
click at [535, 351] on div "AT&T" at bounding box center [563, 347] width 129 height 15
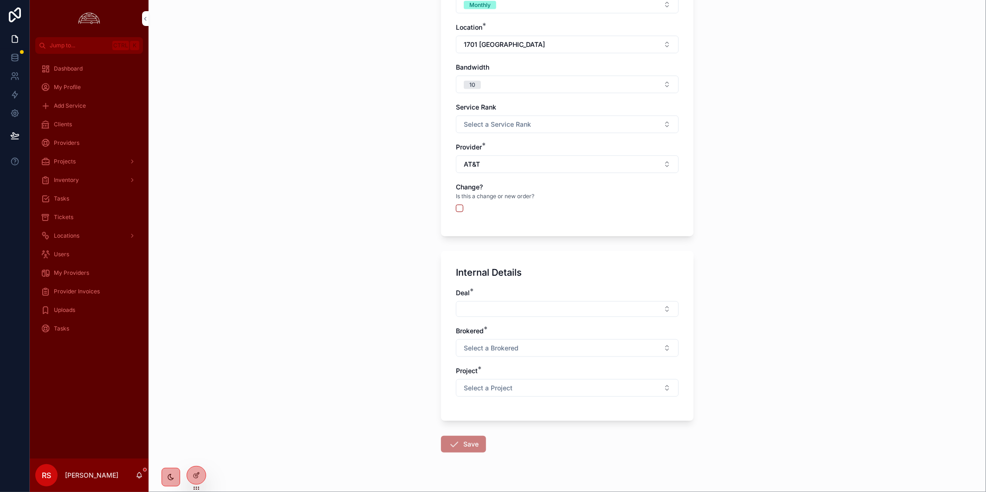
scroll to position [567, 0]
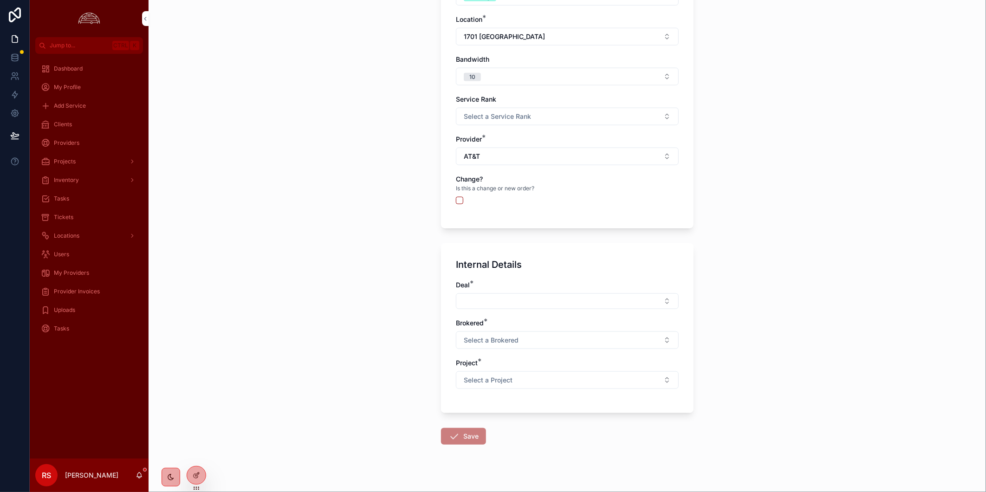
click at [557, 303] on button "Select Button" at bounding box center [567, 301] width 223 height 16
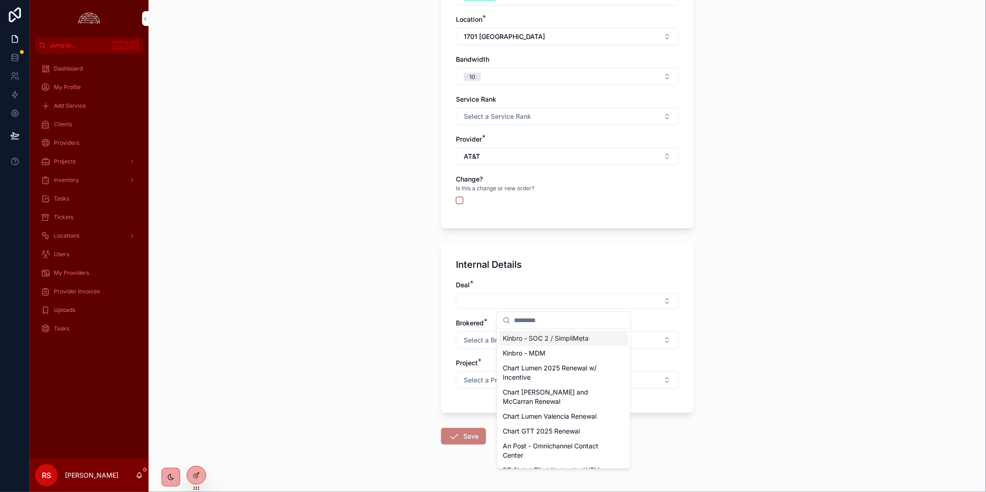
click at [561, 324] on input "scrollable content" at bounding box center [569, 320] width 110 height 17
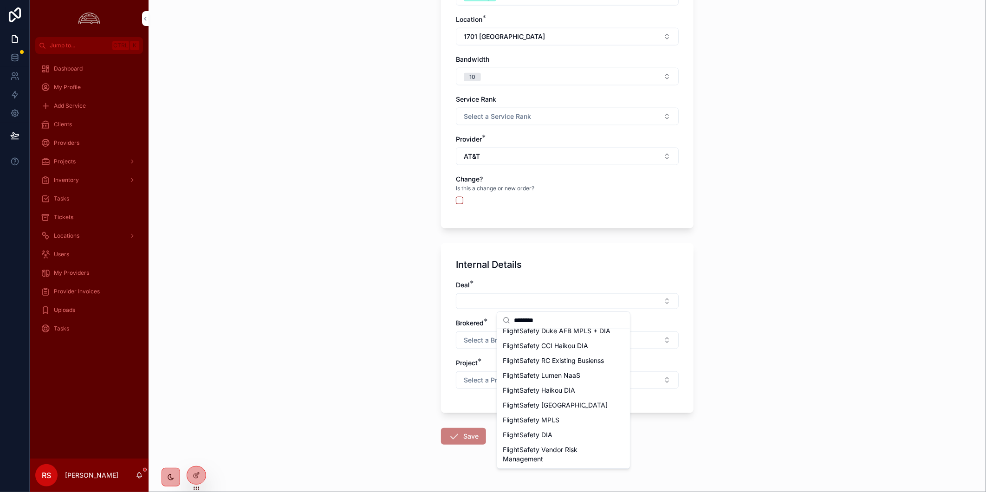
scroll to position [556, 0]
type input "********"
click at [558, 416] on span "FlightSafety MPLS" at bounding box center [531, 420] width 57 height 9
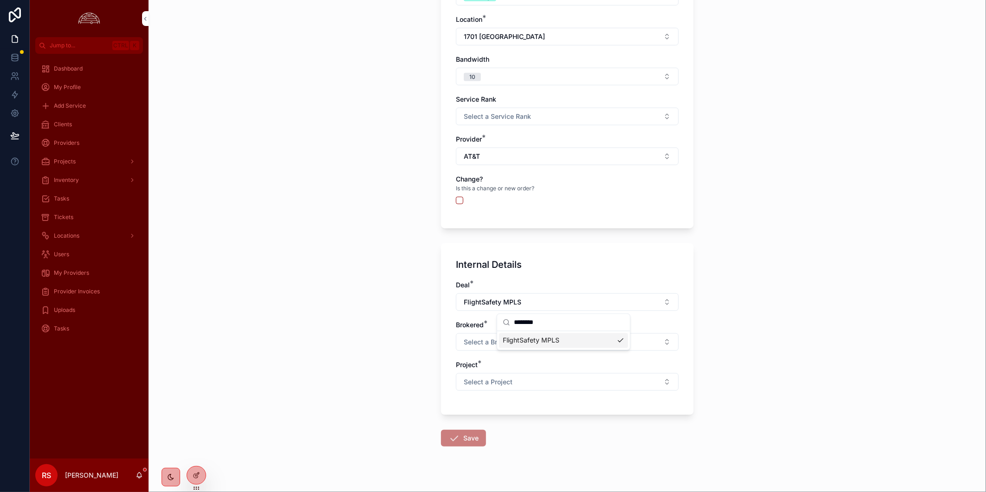
scroll to position [0, 0]
click at [552, 339] on button "Select a Brokered" at bounding box center [567, 342] width 223 height 18
click at [559, 398] on div "No" at bounding box center [563, 394] width 129 height 14
click at [559, 379] on button "Select a Project" at bounding box center [567, 382] width 223 height 18
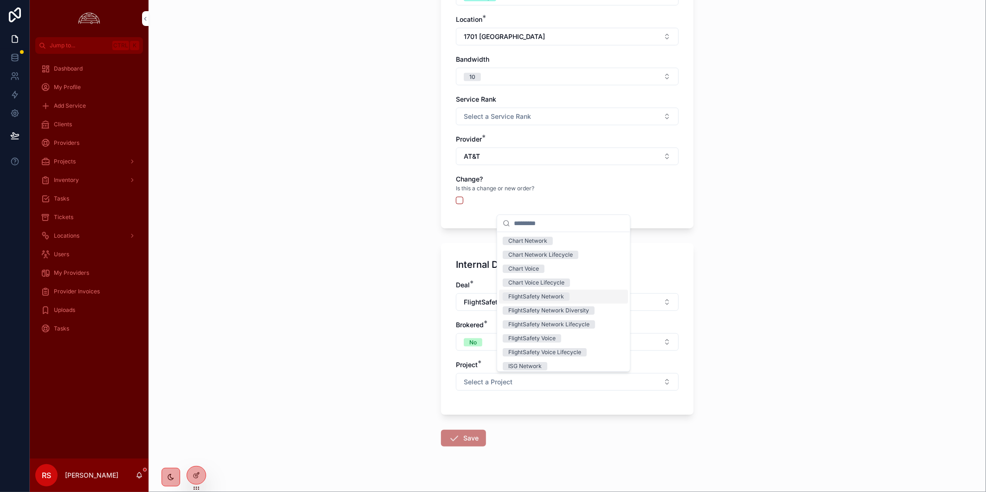
click at [587, 299] on div "FlightSafety Network" at bounding box center [563, 297] width 129 height 14
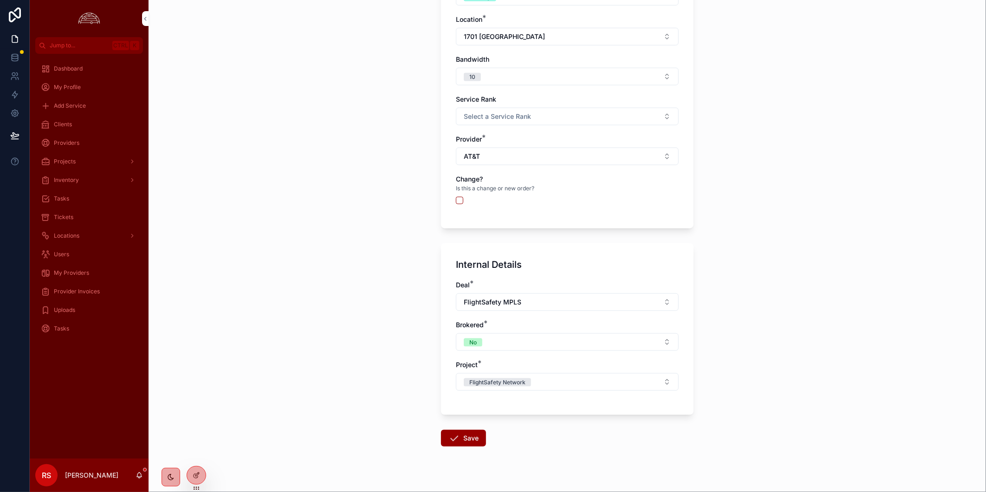
drag, startPoint x: 548, startPoint y: 444, endPoint x: 531, endPoint y: 435, distance: 19.5
click at [458, 435] on button "Save" at bounding box center [463, 438] width 45 height 17
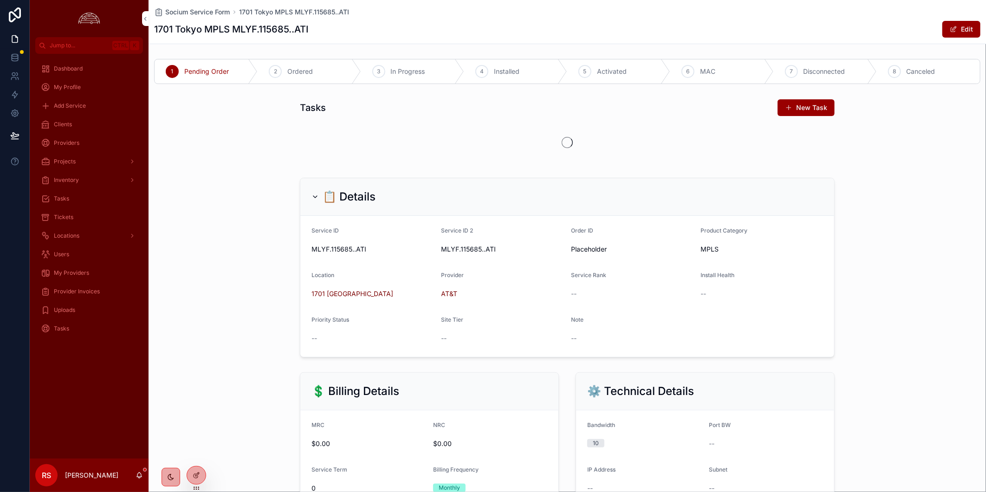
click at [373, 66] on div "3" at bounding box center [378, 71] width 13 height 13
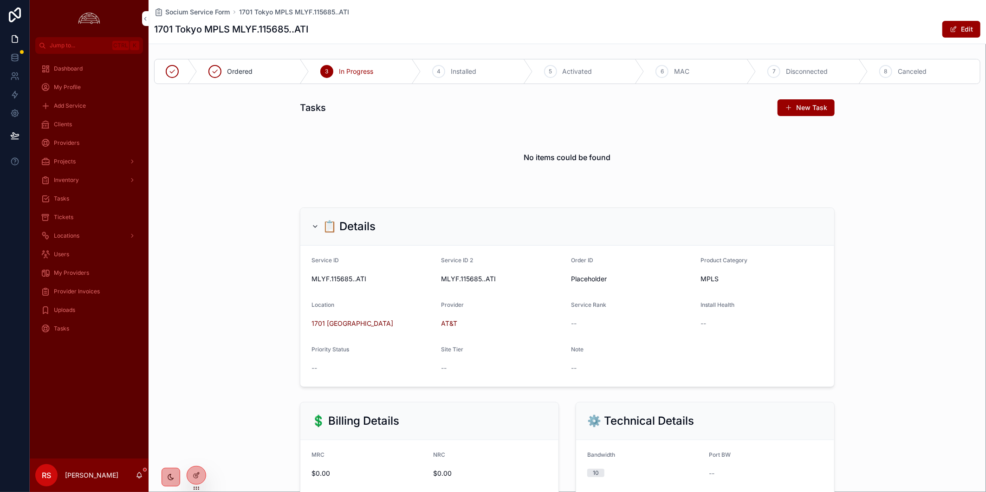
click at [264, 28] on h1 "1701 Tokyo MPLS MLYF.115685..ATI" at bounding box center [231, 29] width 154 height 13
copy h1 "115685"
click at [70, 89] on span "My Profile" at bounding box center [67, 87] width 27 height 7
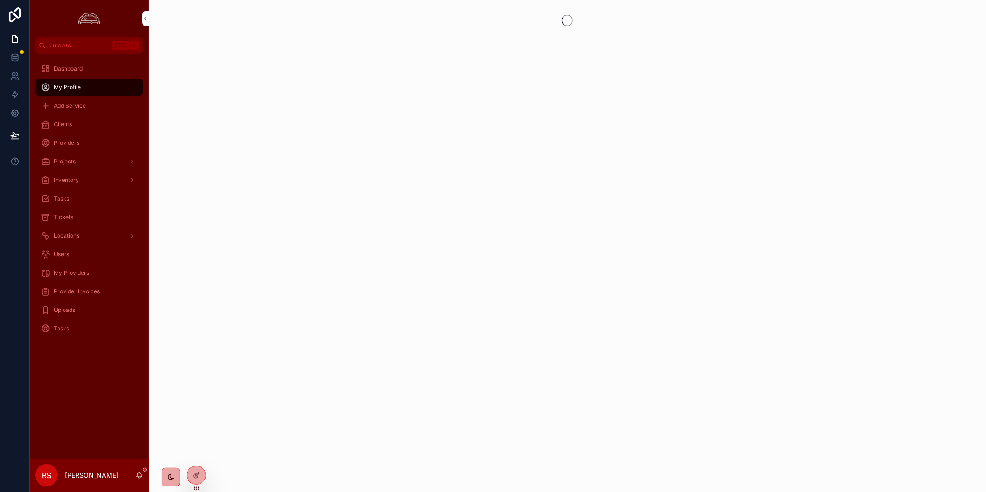
click at [79, 119] on div "Clients" at bounding box center [89, 124] width 97 height 15
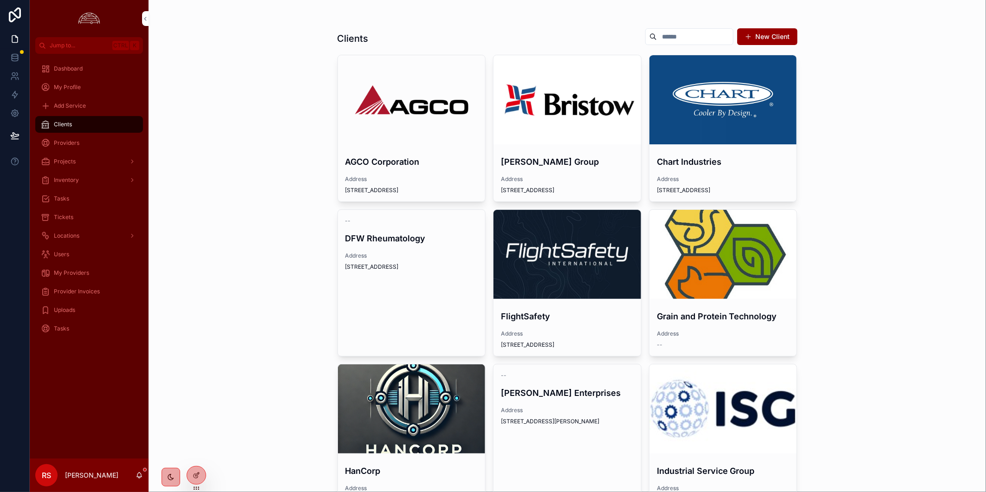
click at [540, 226] on div "scrollable content" at bounding box center [568, 254] width 148 height 89
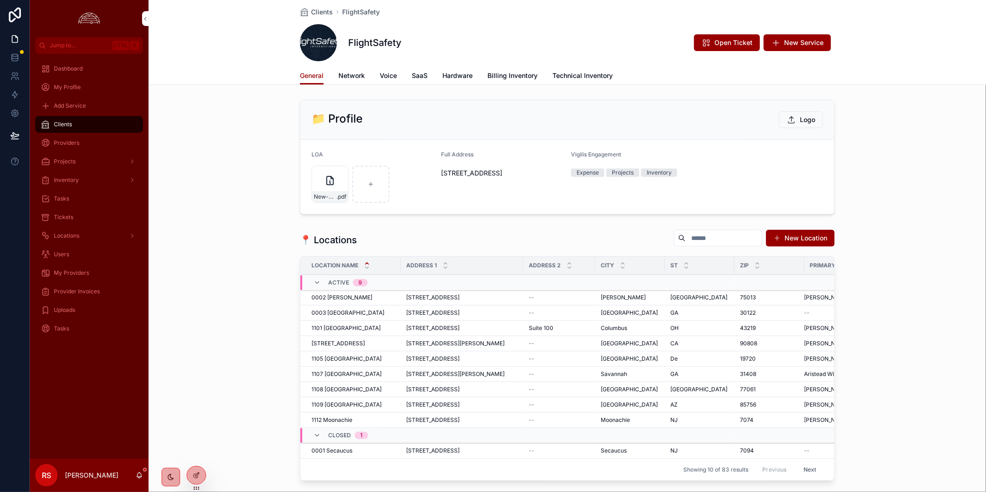
click at [517, 71] on span "Billing Inventory" at bounding box center [512, 75] width 50 height 9
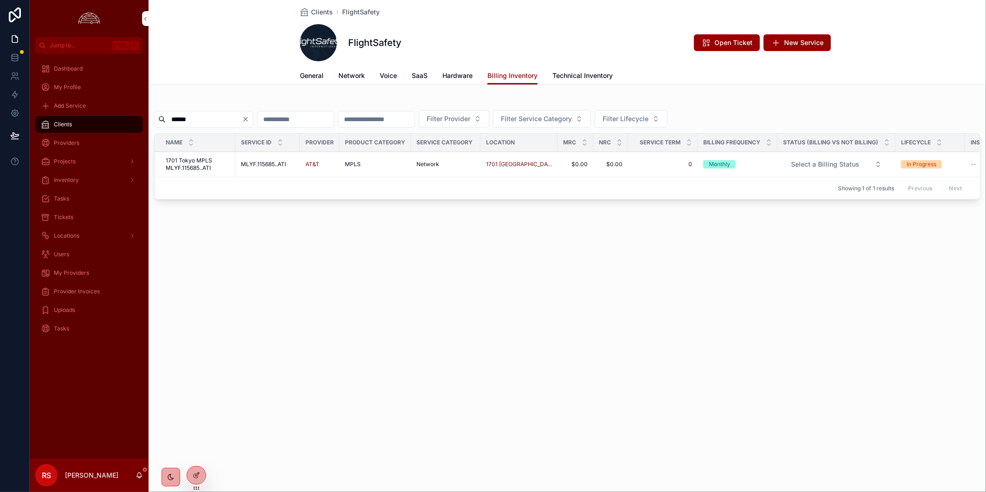
type input "******"
drag, startPoint x: 298, startPoint y: 368, endPoint x: 279, endPoint y: 295, distance: 75.9
click at [290, 325] on div "Clients FlightSafety FlightSafety Open Ticket New Service Billing Inventory Gen…" at bounding box center [568, 246] width 838 height 492
click at [184, 165] on span "1701 Tokyo MPLS MLYF.115685..ATI" at bounding box center [198, 164] width 64 height 15
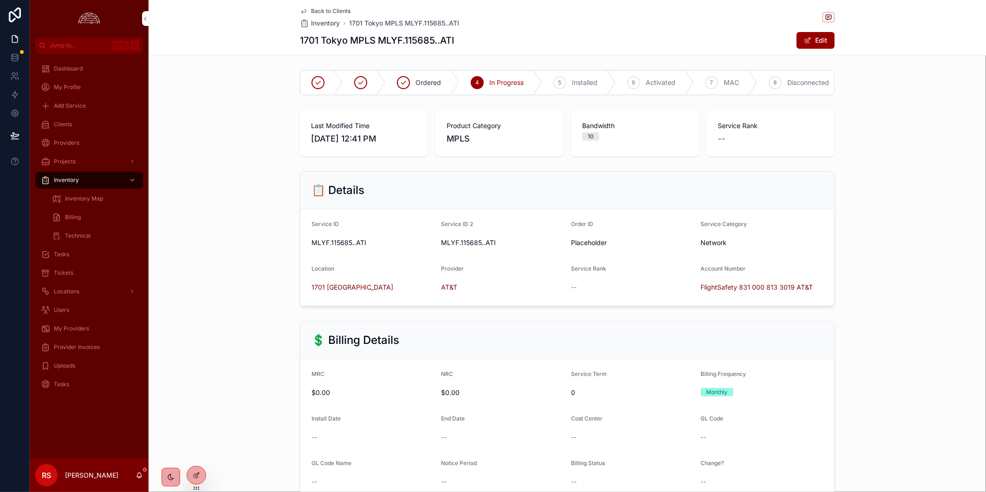
click at [331, 10] on span "Back to Clients" at bounding box center [330, 10] width 39 height 7
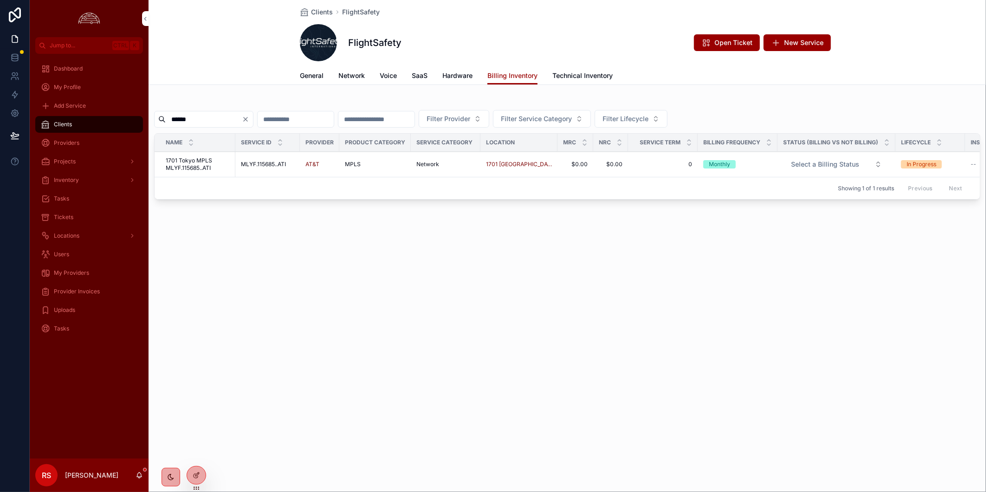
click at [733, 46] on span "Open Ticket" at bounding box center [734, 42] width 38 height 9
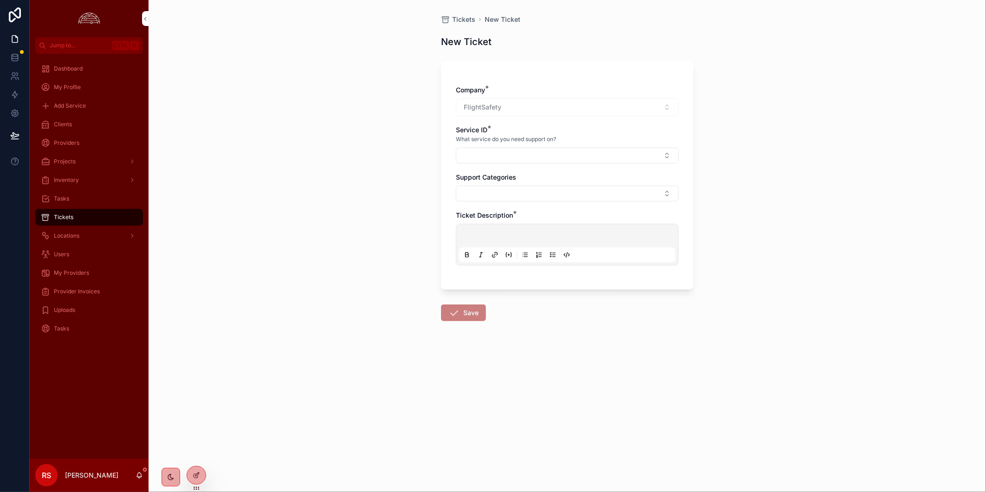
click at [511, 156] on button "Select Button" at bounding box center [567, 156] width 223 height 16
type input "******"
click at [553, 191] on span "1701 Tokyo MPLS MLYF.115685..ATI" at bounding box center [562, 192] width 110 height 9
click at [465, 194] on button "Select Button" at bounding box center [567, 196] width 223 height 16
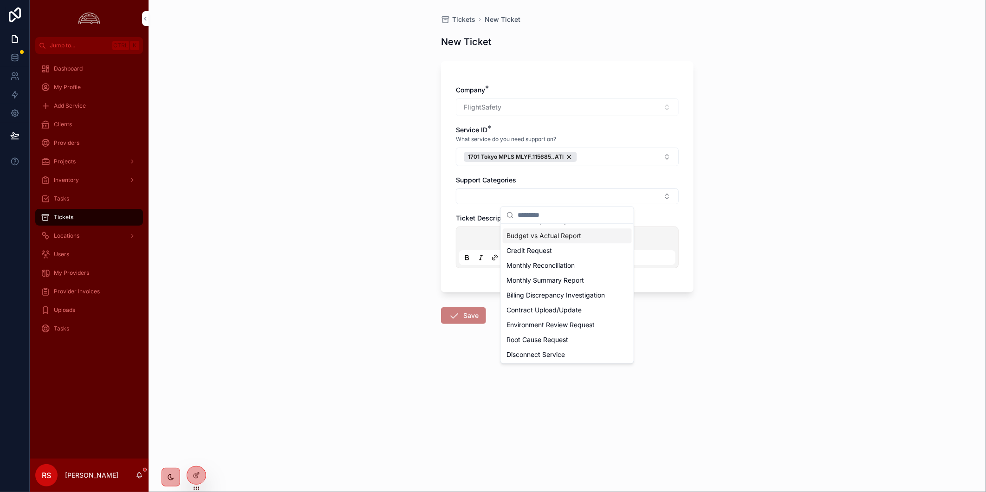
scroll to position [258, 0]
click at [568, 336] on div "Disconnect Service" at bounding box center [567, 332] width 129 height 15
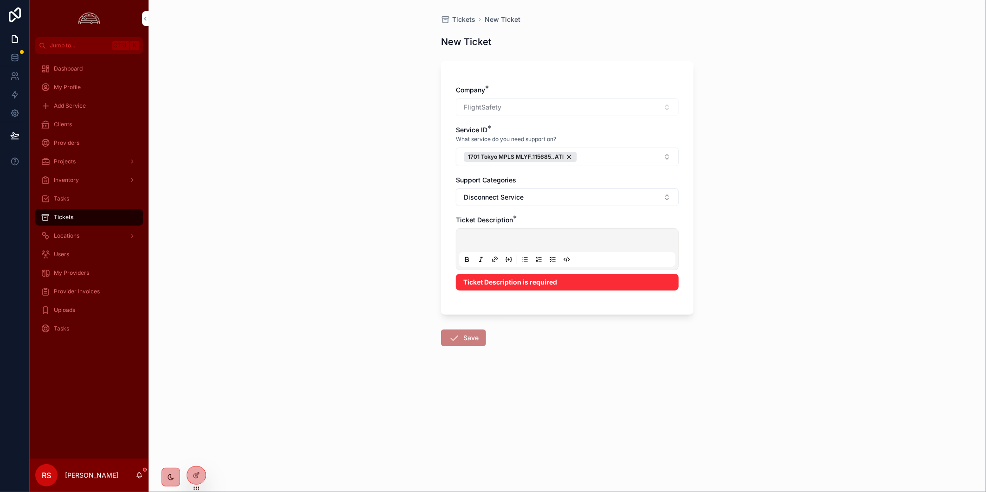
click at [538, 243] on p "scrollable content" at bounding box center [569, 241] width 216 height 9
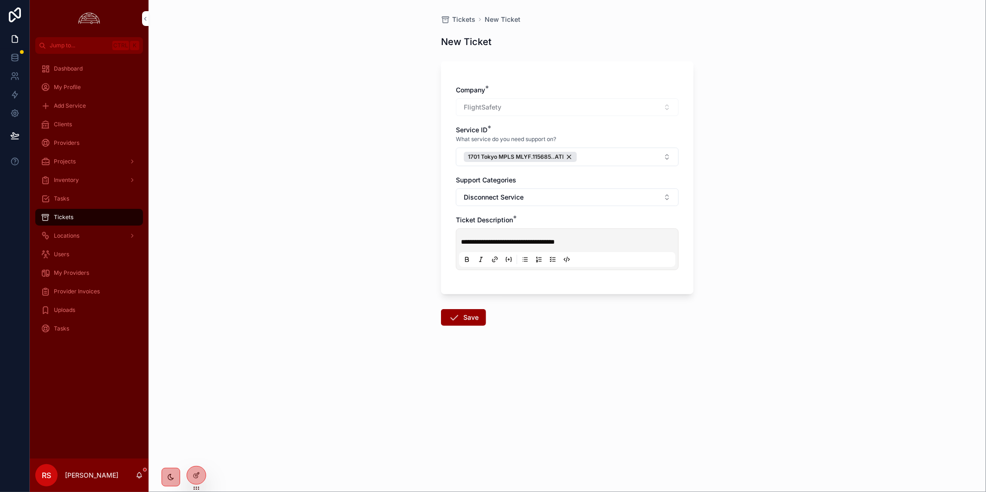
click at [604, 238] on p "**********" at bounding box center [569, 241] width 216 height 9
click at [474, 323] on button "Save" at bounding box center [463, 317] width 45 height 17
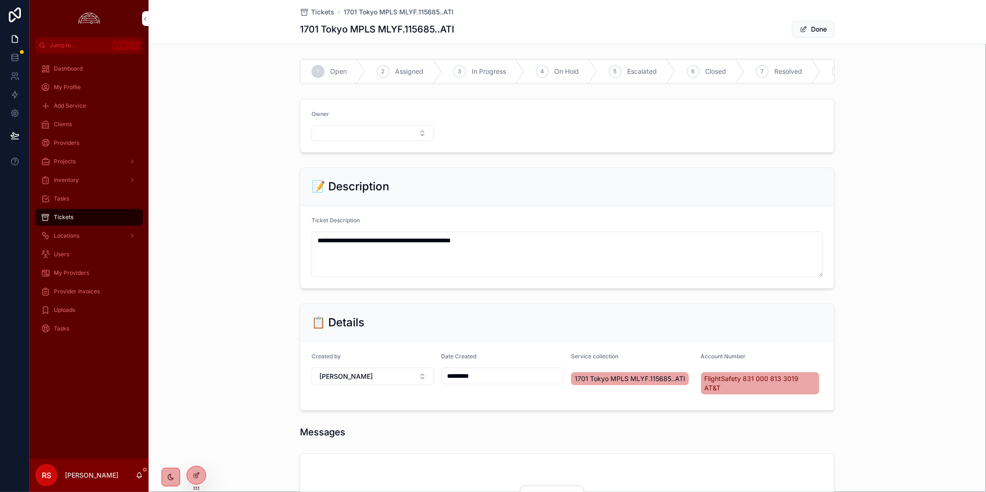
click at [493, 64] on div "3 In Progress" at bounding box center [483, 71] width 83 height 24
click at [385, 141] on button "Select Button" at bounding box center [373, 133] width 123 height 16
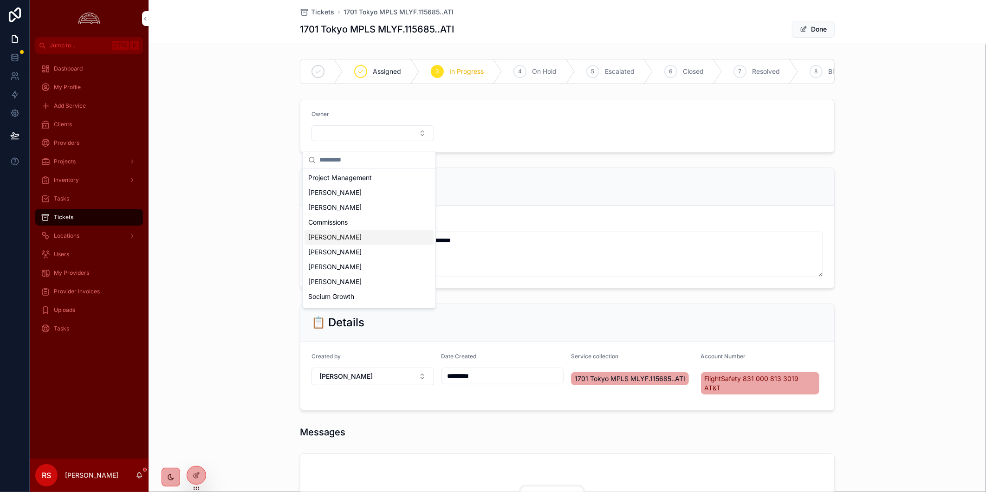
click at [377, 243] on div "[PERSON_NAME]" at bounding box center [369, 237] width 129 height 15
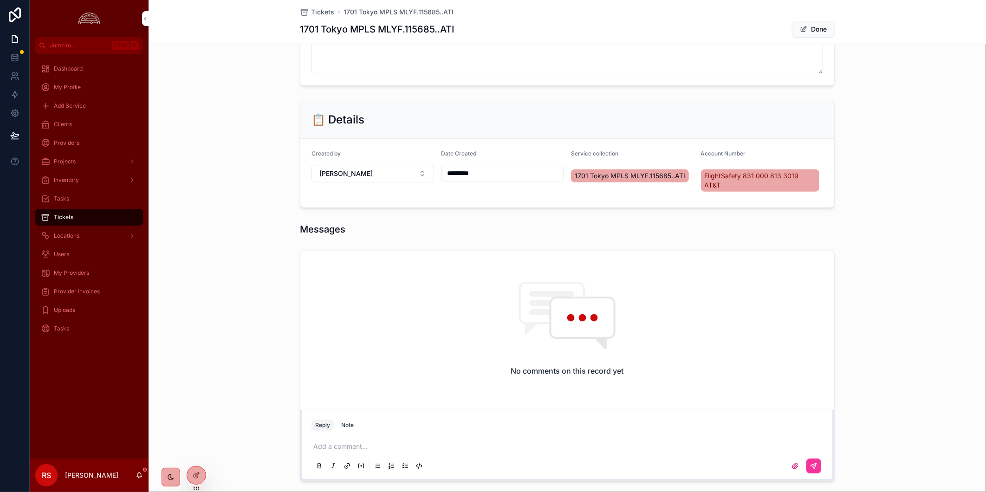
scroll to position [206, 0]
click at [389, 446] on p "scrollable content" at bounding box center [569, 445] width 512 height 9
click at [782, 461] on icon "scrollable content" at bounding box center [813, 464] width 7 height 7
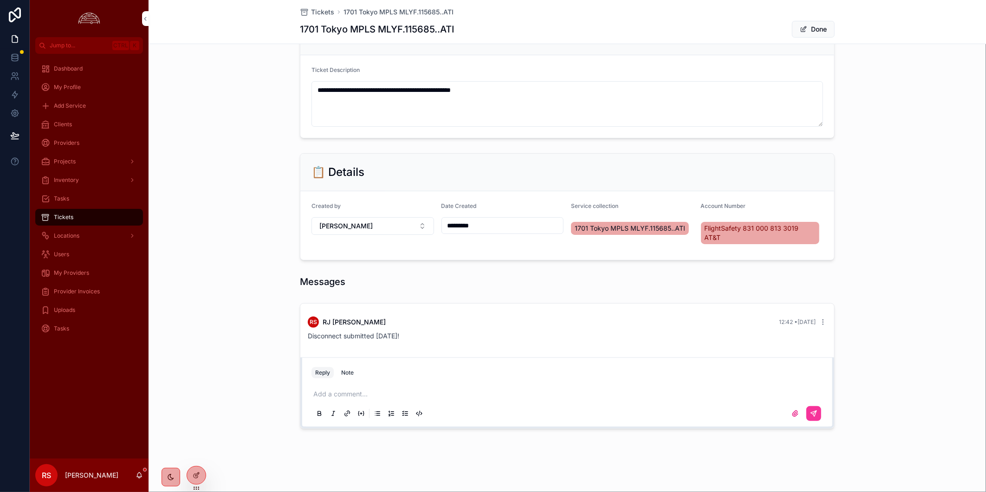
scroll to position [151, 0]
click at [490, 396] on p "scrollable content" at bounding box center [569, 395] width 512 height 9
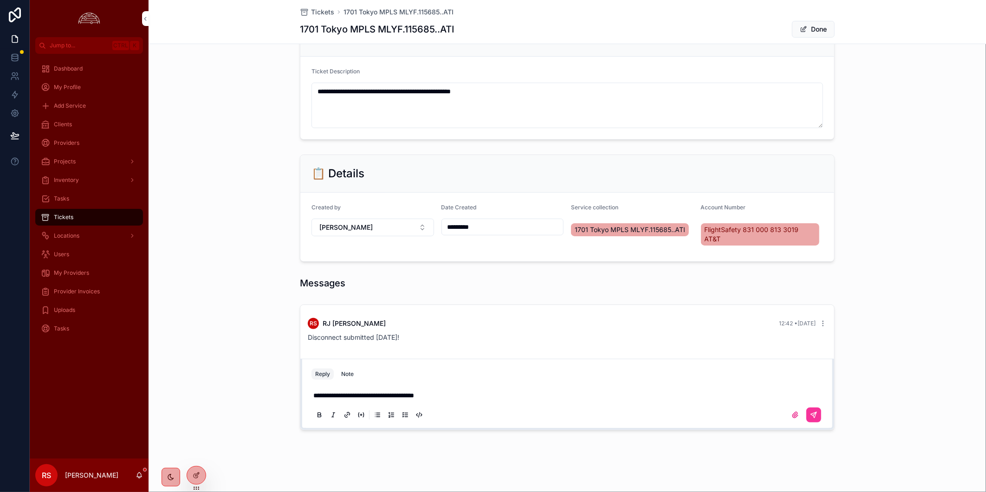
click at [782, 413] on icon "scrollable content" at bounding box center [813, 414] width 7 height 7
click at [782, 365] on div "**********" at bounding box center [568, 367] width 838 height 133
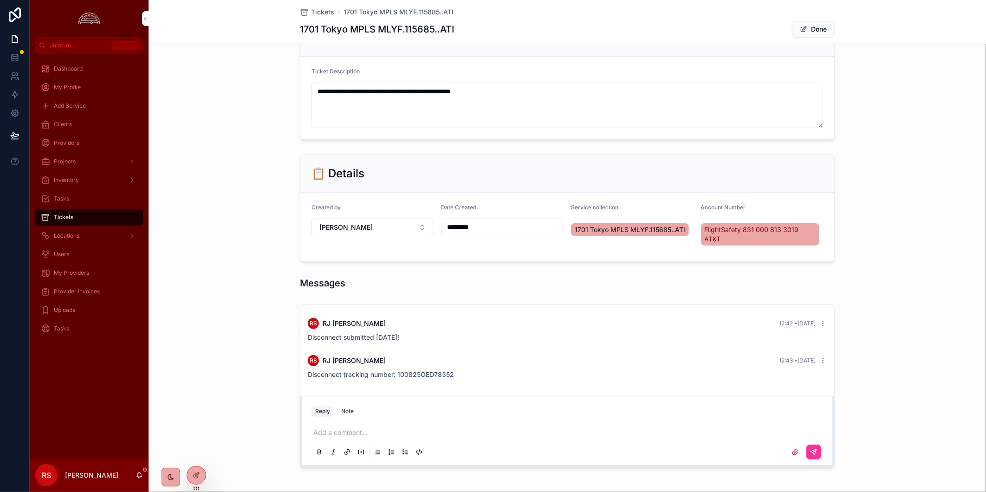
scroll to position [0, 0]
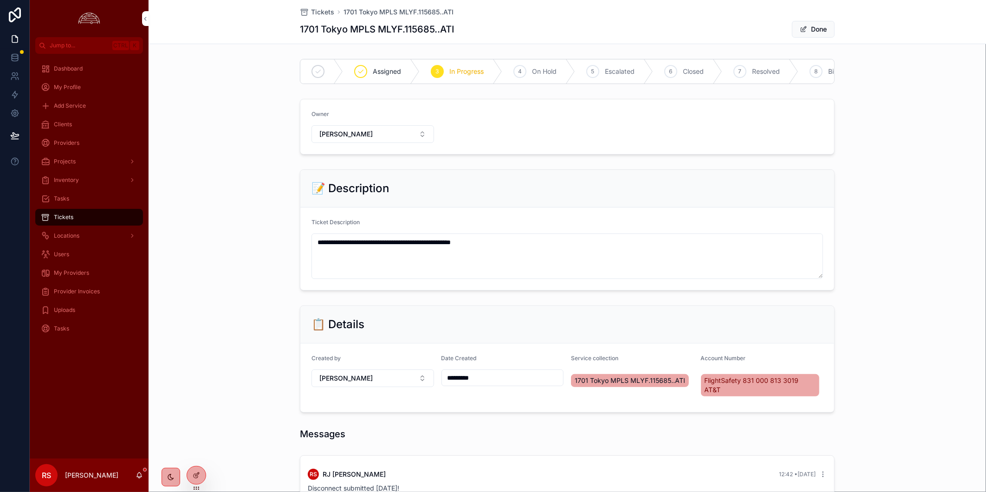
click at [220, 388] on div "📋 Details Created by RJ Sarilla Date Created ********* Service collection 1701 …" at bounding box center [568, 359] width 838 height 115
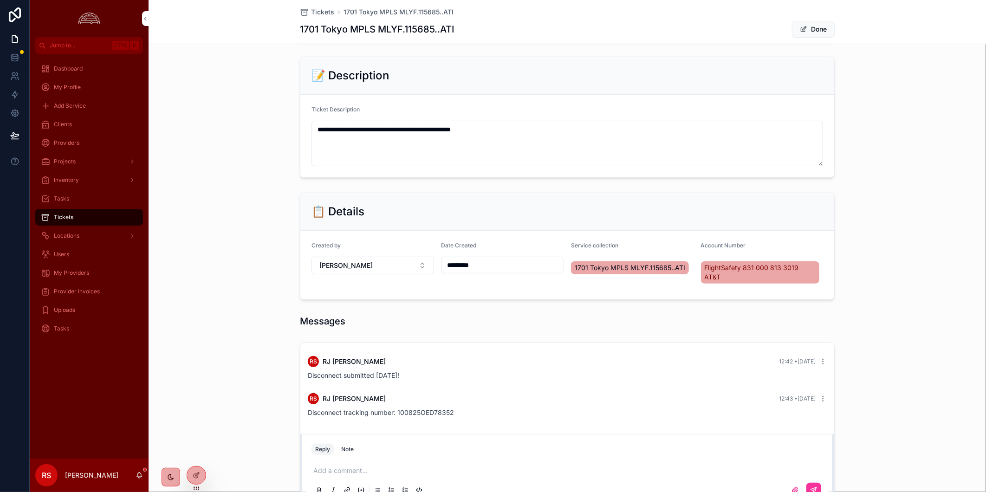
scroll to position [188, 0]
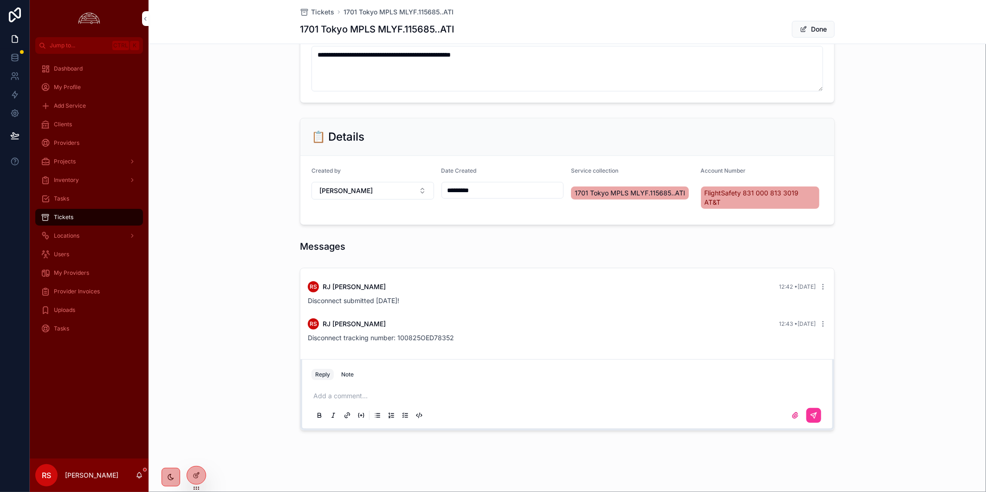
drag, startPoint x: 86, startPoint y: 120, endPoint x: 98, endPoint y: 123, distance: 12.9
click at [86, 120] on div "Clients" at bounding box center [89, 124] width 97 height 15
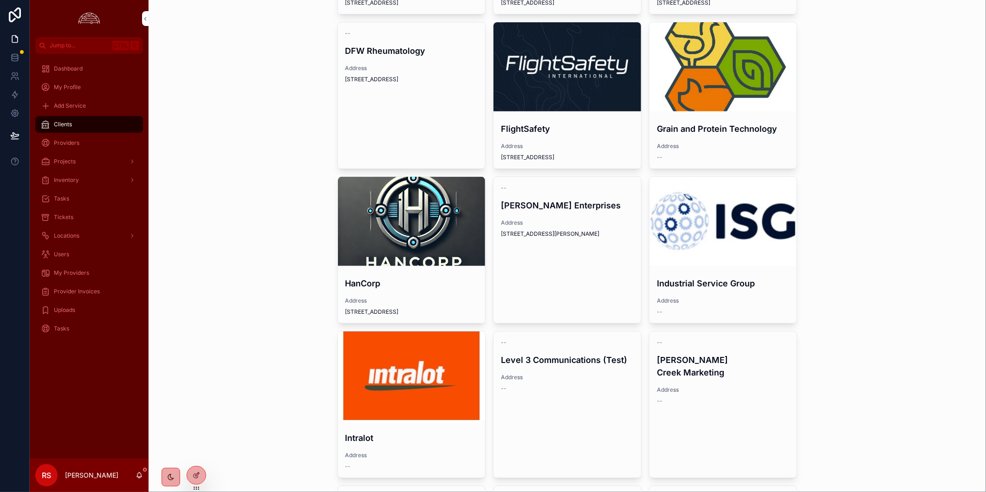
click at [782, 207] on div "Clients New Client AGCO Corporation Address 4205 River Green Parkway Bristow Gr…" at bounding box center [568, 58] width 838 height 492
click at [782, 308] on div "Clients New Client AGCO Corporation Address 4205 River Green Parkway Bristow Gr…" at bounding box center [568, 246] width 838 height 492
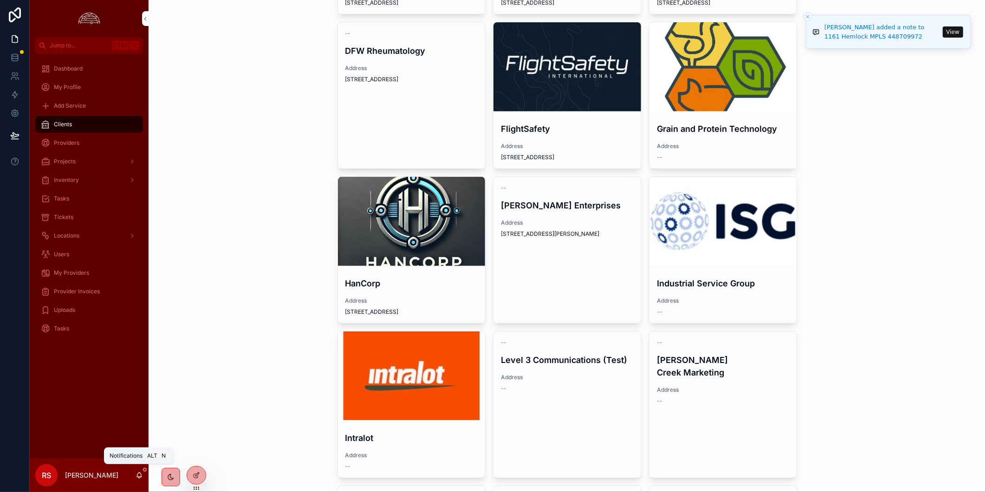
click at [141, 476] on icon "scrollable content" at bounding box center [139, 475] width 7 height 7
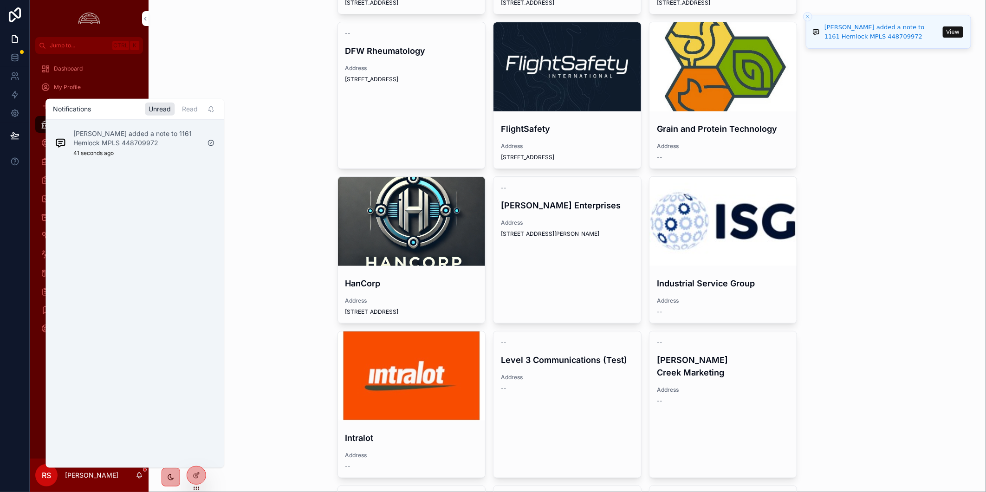
click at [148, 147] on div "Cassaundra Hancock added a note to 1161 Hemlock MPLS 448709972 41 seconds ago" at bounding box center [136, 143] width 126 height 28
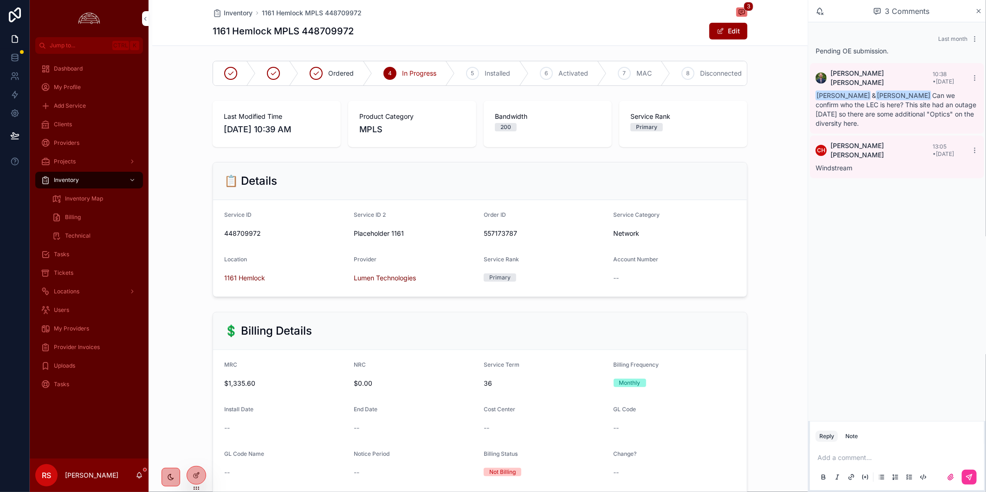
click at [782, 296] on div "📋 Details Service ID 448709972 Service ID 2 Placeholder 1161 Order ID 557173787…" at bounding box center [480, 229] width 656 height 143
click at [81, 128] on div "Clients" at bounding box center [89, 124] width 97 height 15
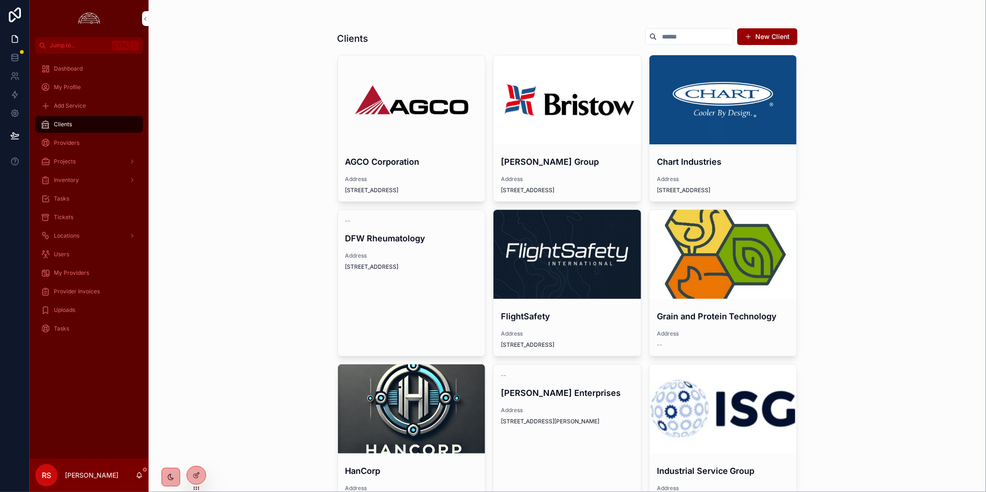
drag, startPoint x: 216, startPoint y: 287, endPoint x: 221, endPoint y: 299, distance: 12.7
click at [216, 287] on div "Clients New Client AGCO Corporation Address 4205 River Green Parkway Bristow Gr…" at bounding box center [568, 246] width 838 height 492
click at [670, 220] on div "scrollable content" at bounding box center [724, 254] width 148 height 89
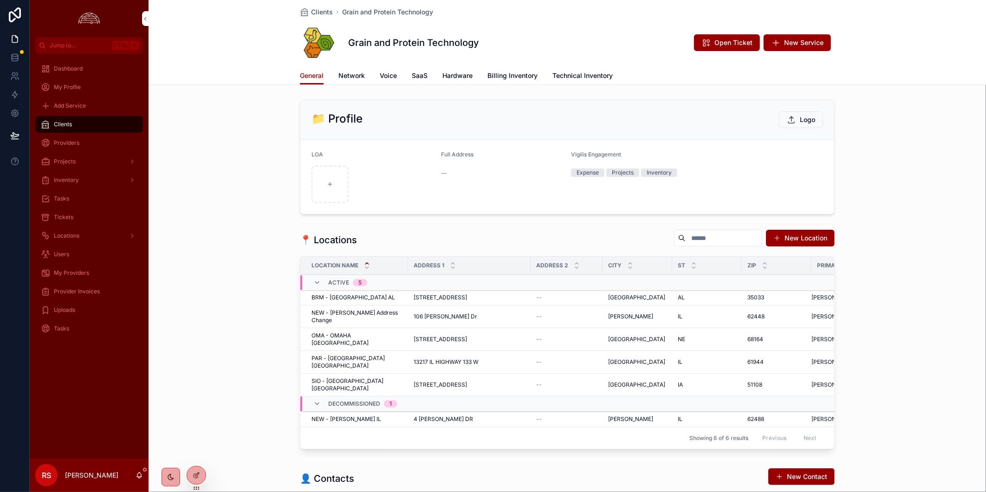
click at [210, 303] on div "📍 Locations New Location Location Name Address 1 Address 2 City ST Zip Primary …" at bounding box center [568, 341] width 838 height 231
click at [65, 420] on div "Dashboard My Profile Add Service Clients Providers Projects Inventory Tasks Tic…" at bounding box center [89, 256] width 119 height 405
click at [782, 192] on div "📁 Profile Logo LOA Full Address -- Vigilis Engagement Expense Projects Inventory" at bounding box center [568, 157] width 838 height 122
click at [59, 127] on span "Clients" at bounding box center [63, 124] width 18 height 7
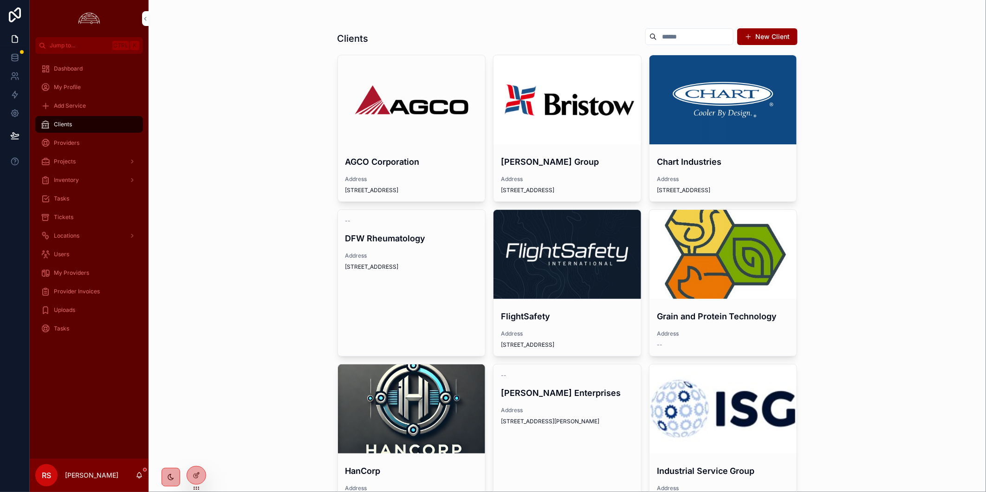
click at [0, 0] on div "scrollable content" at bounding box center [0, 0] width 0 height 0
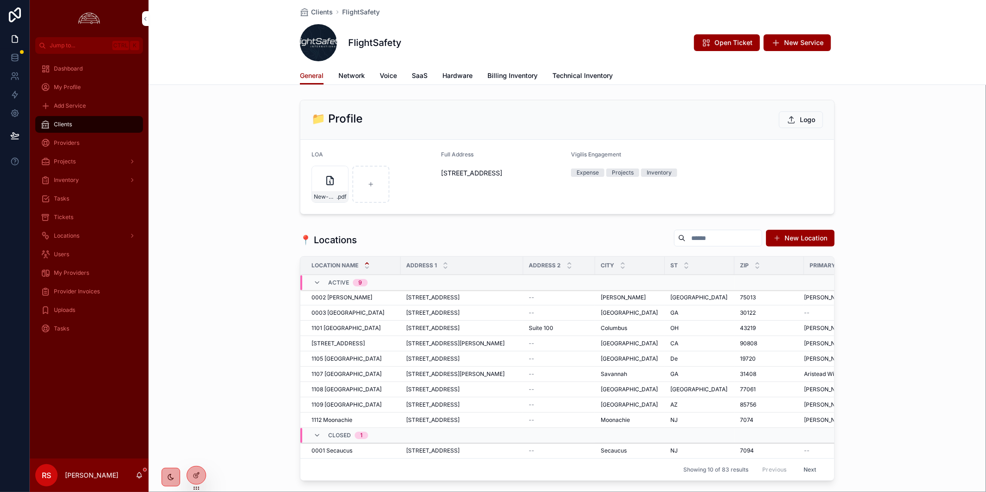
click at [782, 303] on div "📍 Locations New Location Location Name Address 1 Address 2 City ST Zip Primary …" at bounding box center [568, 357] width 838 height 263
click at [521, 74] on span "Billing Inventory" at bounding box center [512, 75] width 50 height 9
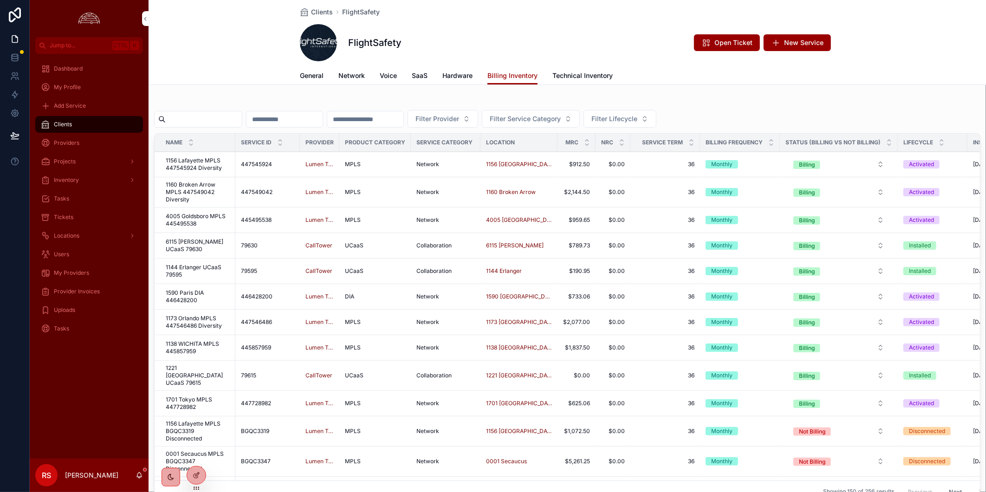
click at [69, 220] on span "Tickets" at bounding box center [63, 217] width 19 height 7
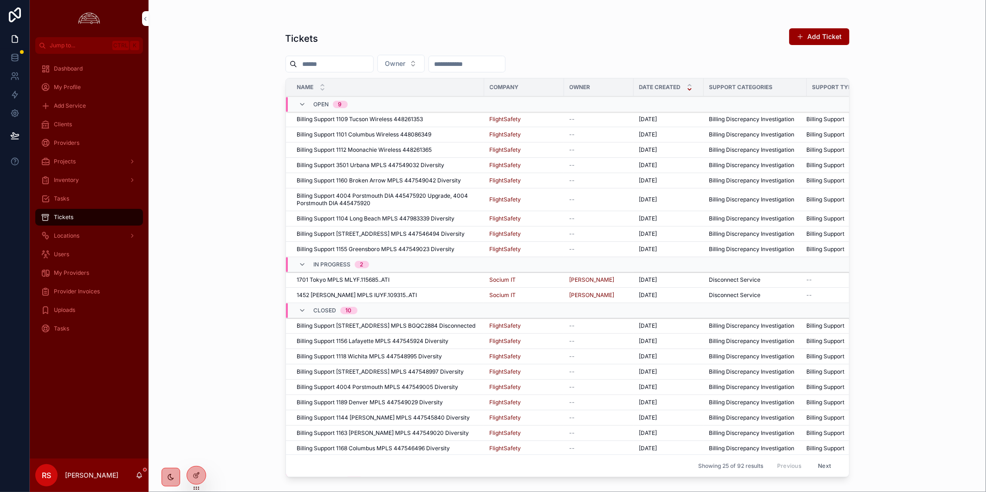
click at [81, 221] on div "Tickets" at bounding box center [89, 217] width 97 height 15
click at [425, 64] on button "Owner" at bounding box center [400, 64] width 47 height 18
drag, startPoint x: 216, startPoint y: 403, endPoint x: 669, endPoint y: 480, distance: 459.1
click at [219, 403] on div "Tickets Add Ticket Owner Name Company Owner Date Created Support Categories Sup…" at bounding box center [568, 246] width 838 height 492
click at [452, 119] on div "Billing Support 1109 Tucson Wireless 448261353 Billing Support 1109 Tucson Wire…" at bounding box center [388, 119] width 182 height 7
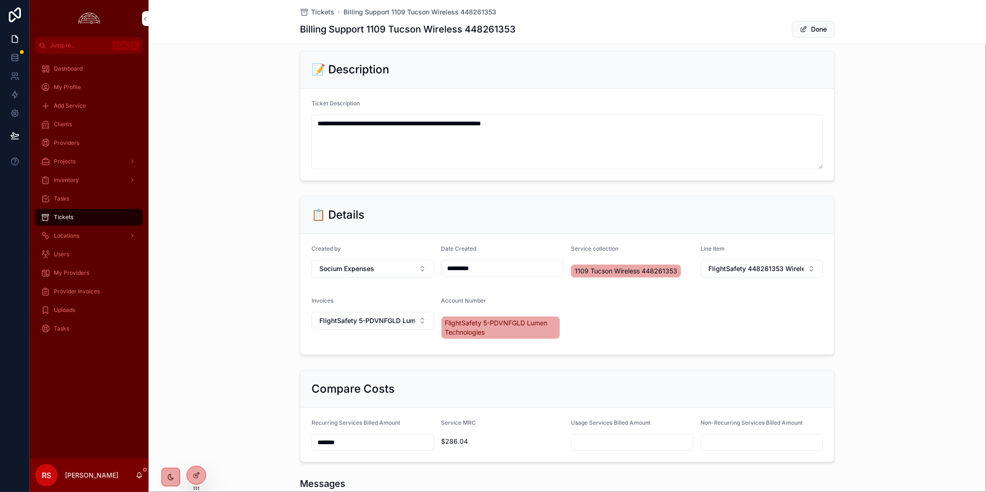
scroll to position [309, 0]
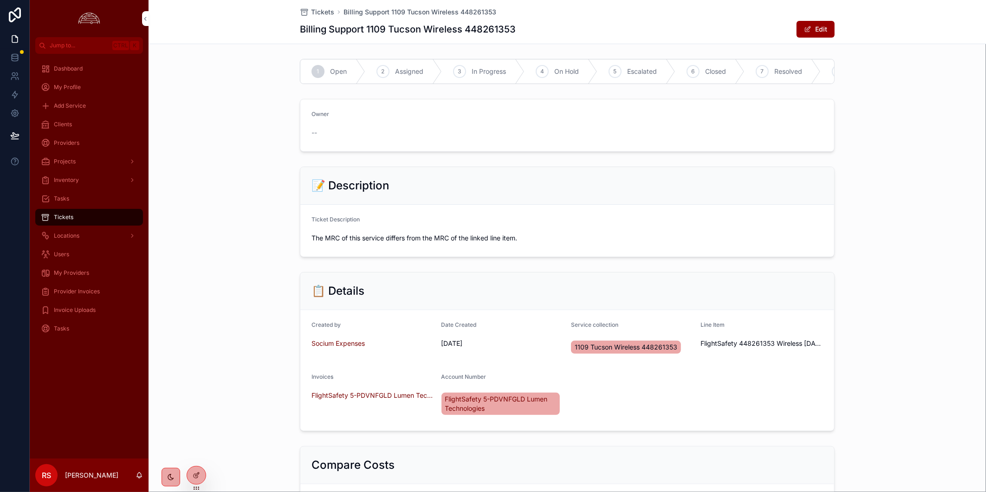
scroll to position [258, 0]
